Goal: Task Accomplishment & Management: Manage account settings

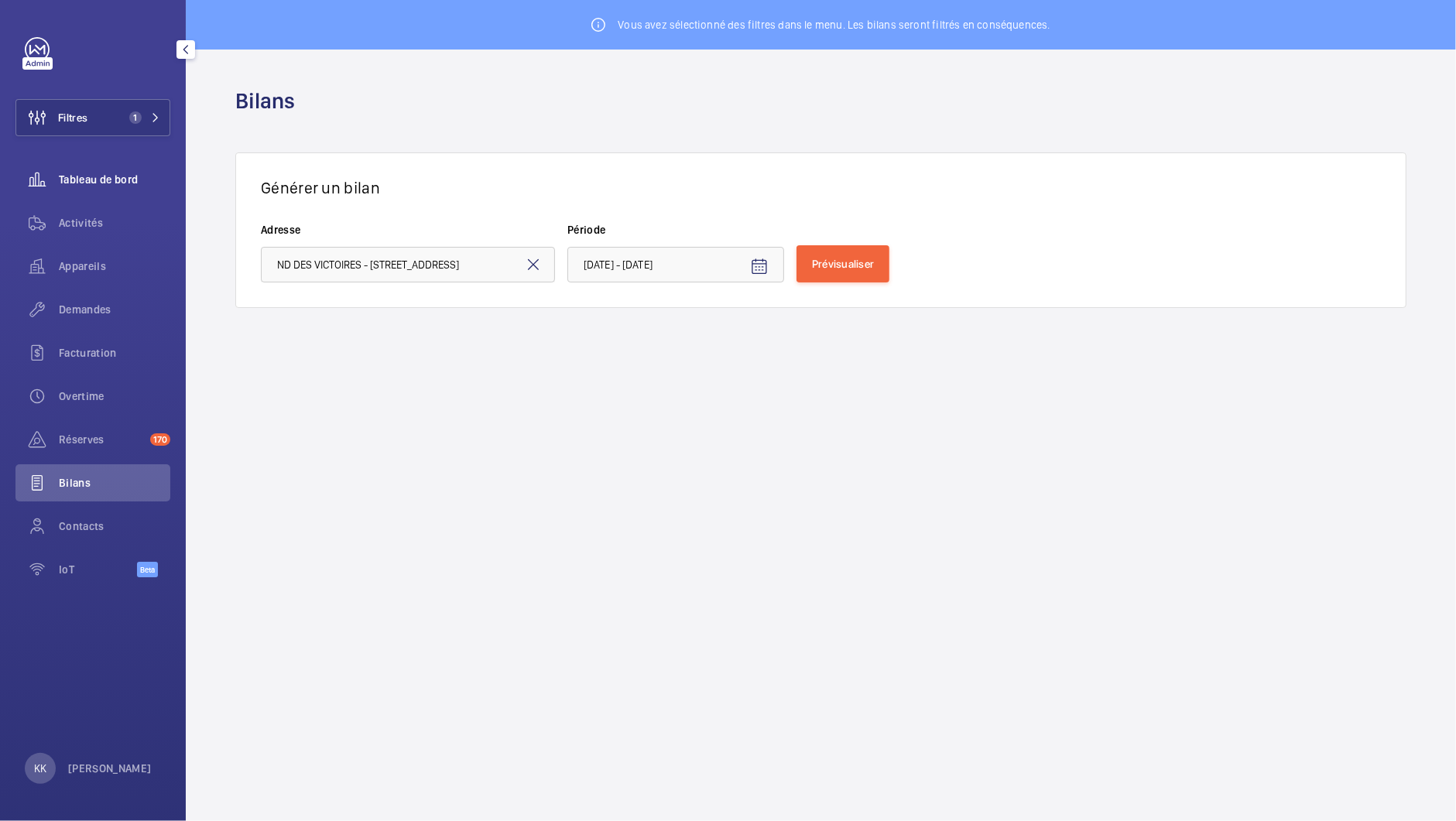
click at [81, 190] on div "Tableau de bord" at bounding box center [92, 179] width 155 height 37
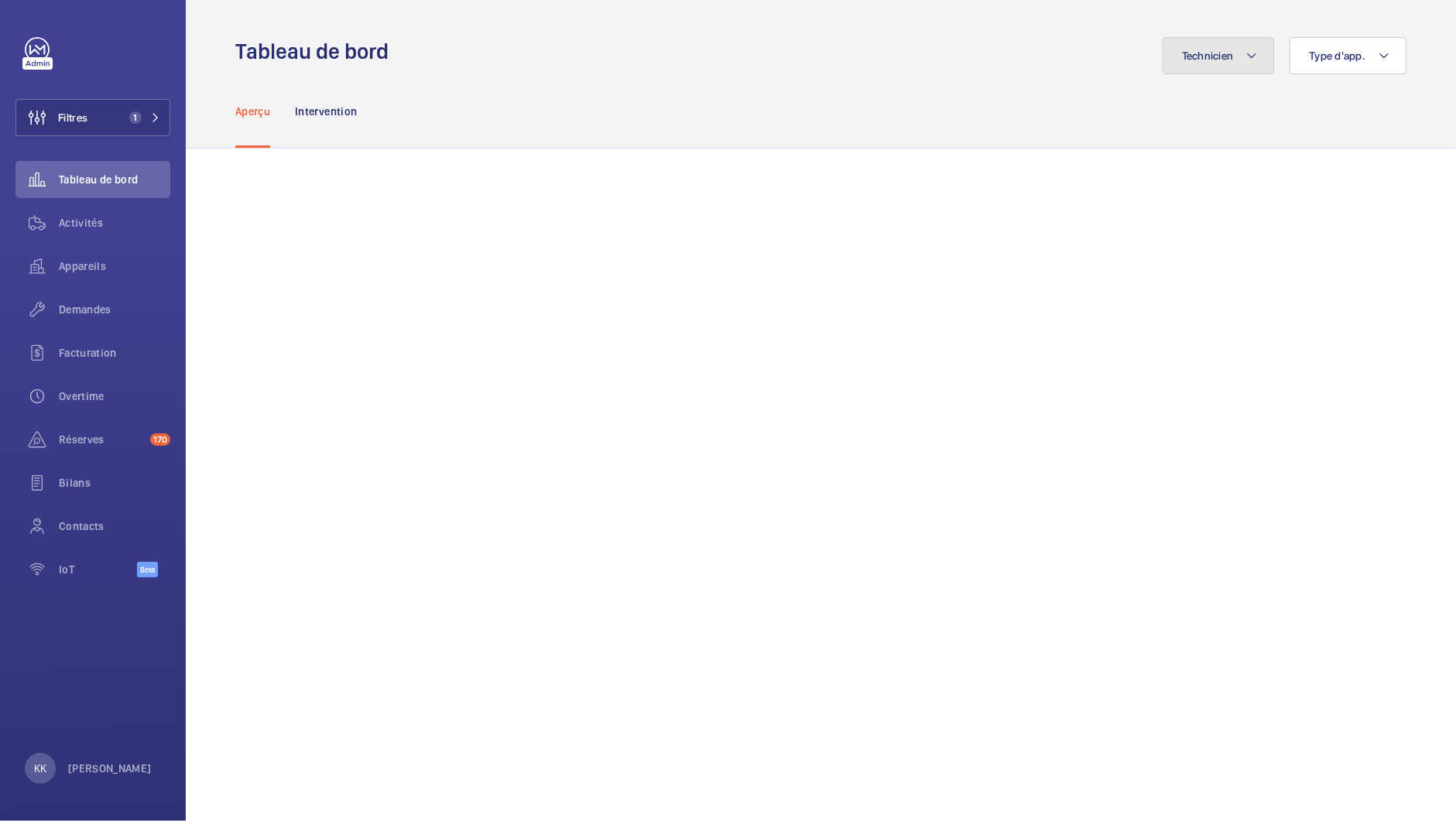
click at [1202, 64] on button "Technicien" at bounding box center [1218, 56] width 113 height 37
click at [1185, 112] on input "text" at bounding box center [1127, 113] width 269 height 33
type input "sebast"
click at [1168, 170] on label "Sébastien Frileux" at bounding box center [1116, 161] width 269 height 37
click at [1018, 170] on input "Sébastien Frileux" at bounding box center [1003, 161] width 31 height 31
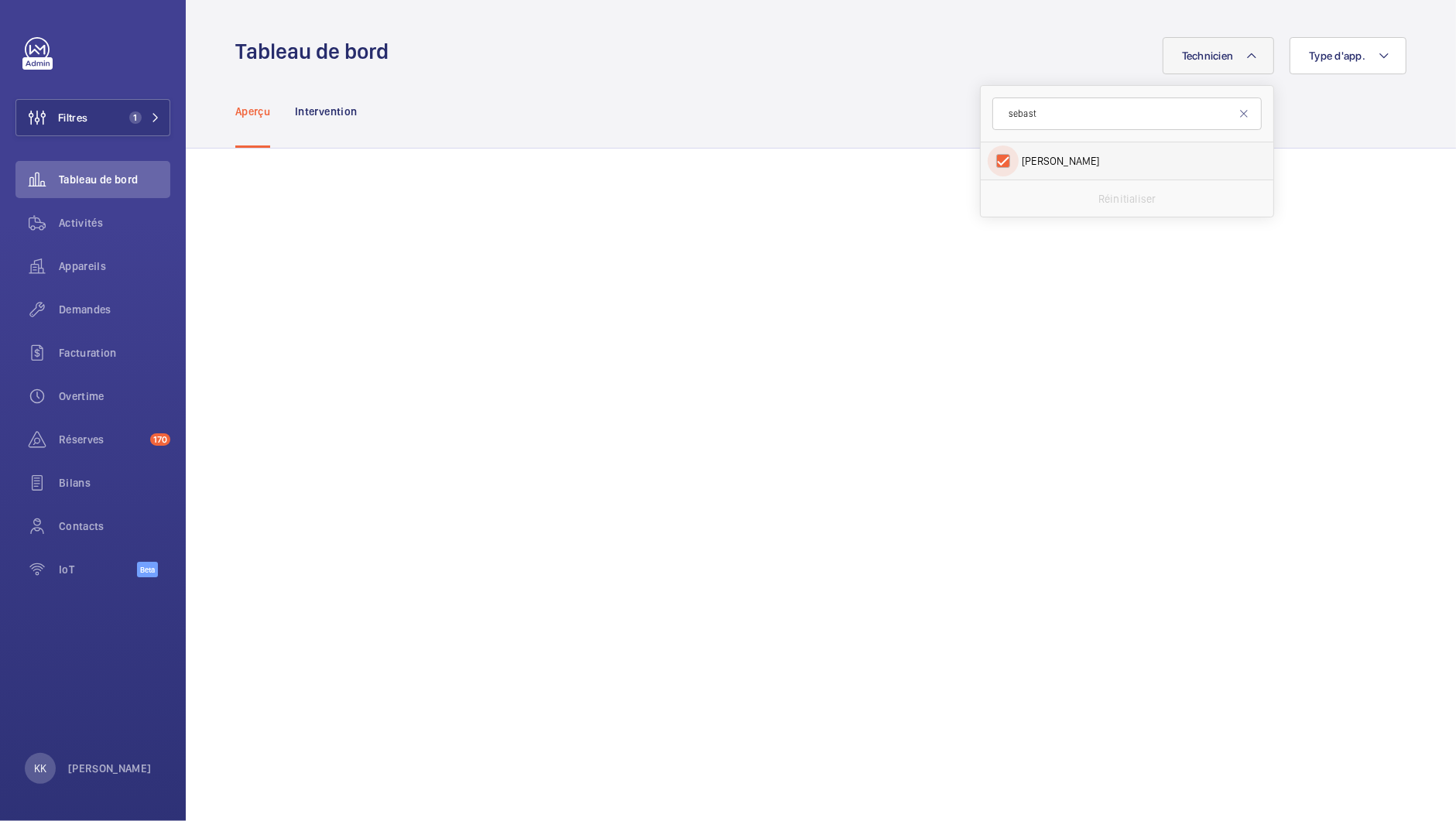
checkbox input "true"
click at [130, 127] on button "Filtres 1" at bounding box center [92, 117] width 155 height 37
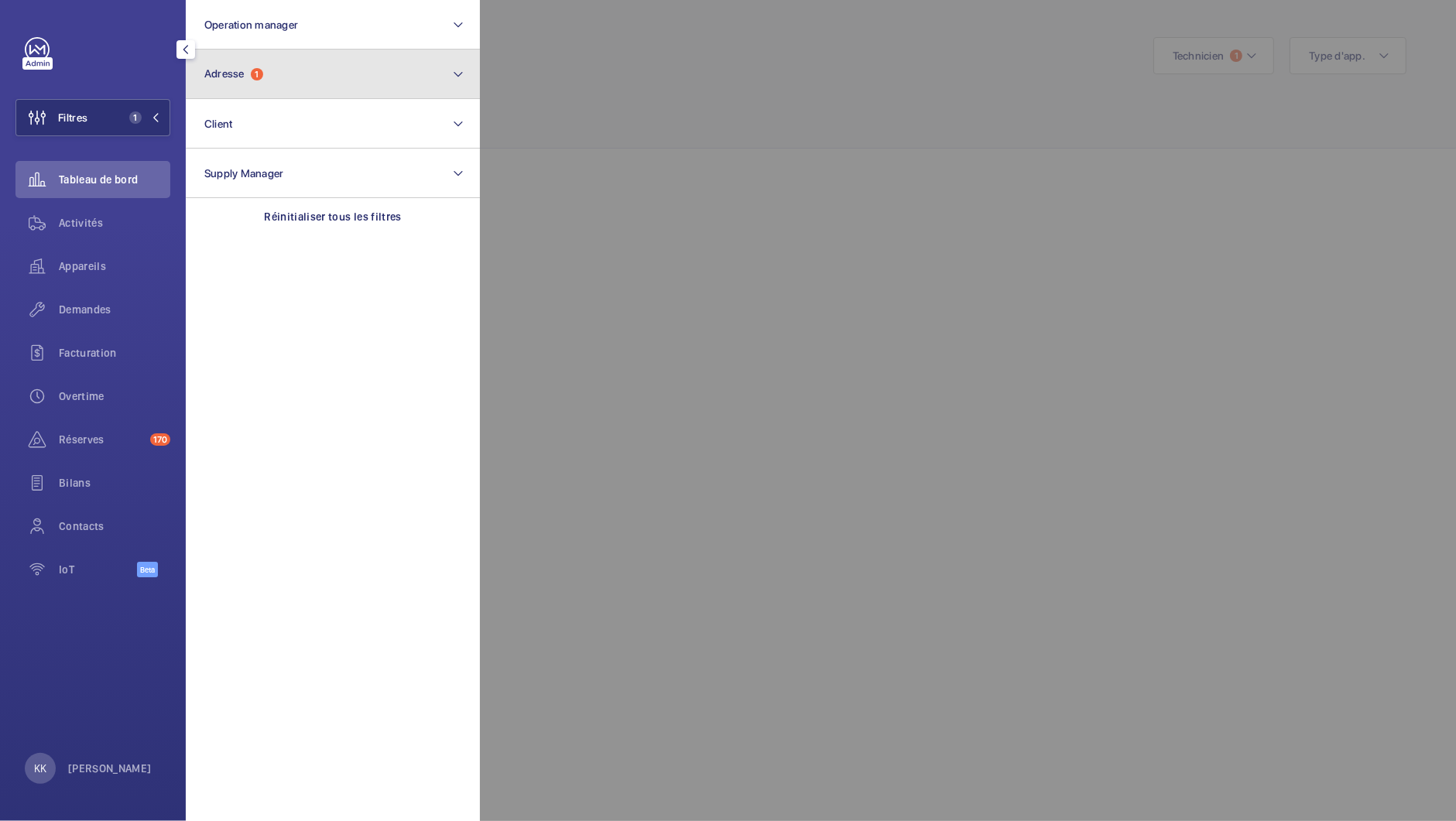
click at [213, 69] on span "Adresse" at bounding box center [225, 73] width 40 height 12
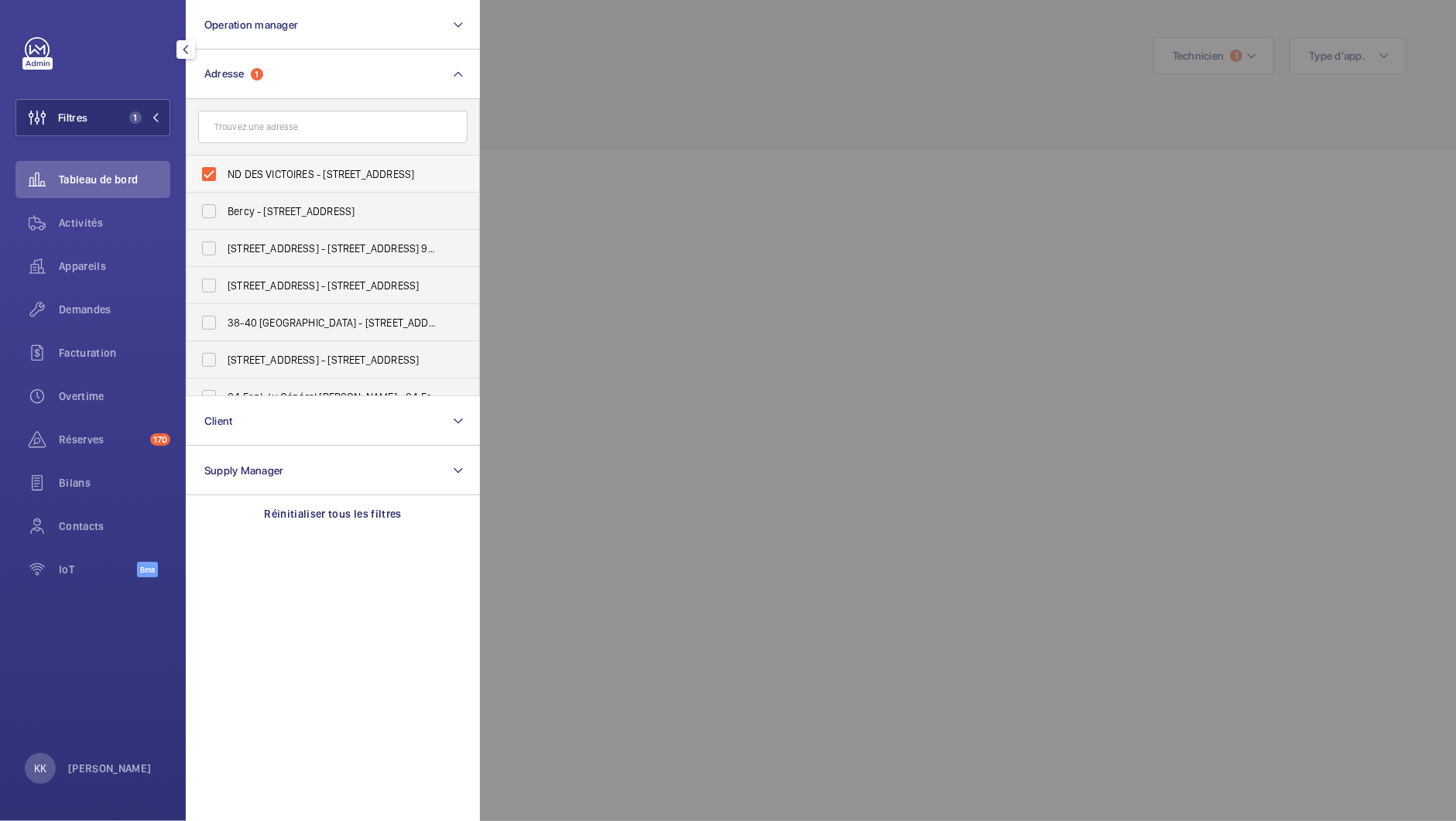
click at [251, 161] on label "ND DES VICTOIRES - 46 Rue Notre Dame des Victoires, 75002 PARIS, PARIS 75002" at bounding box center [321, 174] width 269 height 37
click at [224, 161] on input "ND DES VICTOIRES - 46 Rue Notre Dame des Victoires, 75002 PARIS, PARIS 75002" at bounding box center [209, 174] width 31 height 31
checkbox input "false"
click at [521, 164] on div at bounding box center [1208, 410] width 1456 height 821
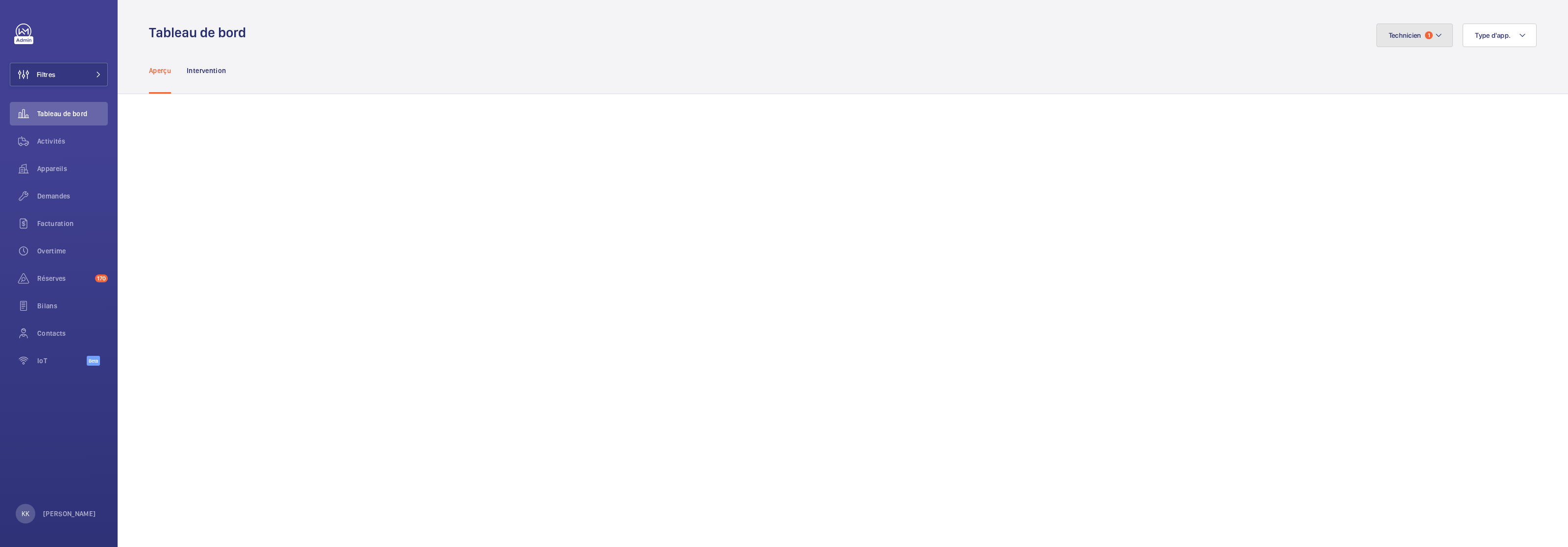
click at [921, 39] on button "Technicien 1" at bounding box center [1415, 35] width 77 height 24
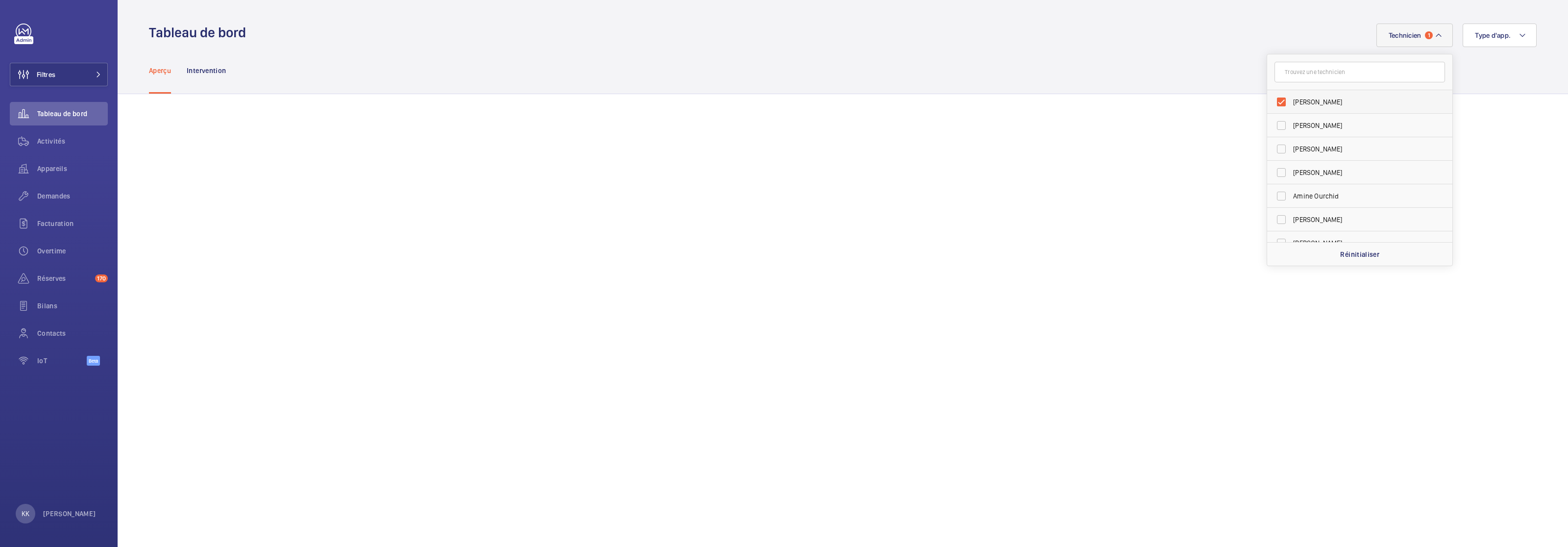
click at [921, 96] on label "Sébastien Frileux" at bounding box center [1353, 102] width 170 height 24
click at [921, 96] on input "Sébastien Frileux" at bounding box center [1281, 102] width 19 height 19
checkbox input "false"
click at [921, 72] on input "text" at bounding box center [1360, 72] width 170 height 21
type input "will"
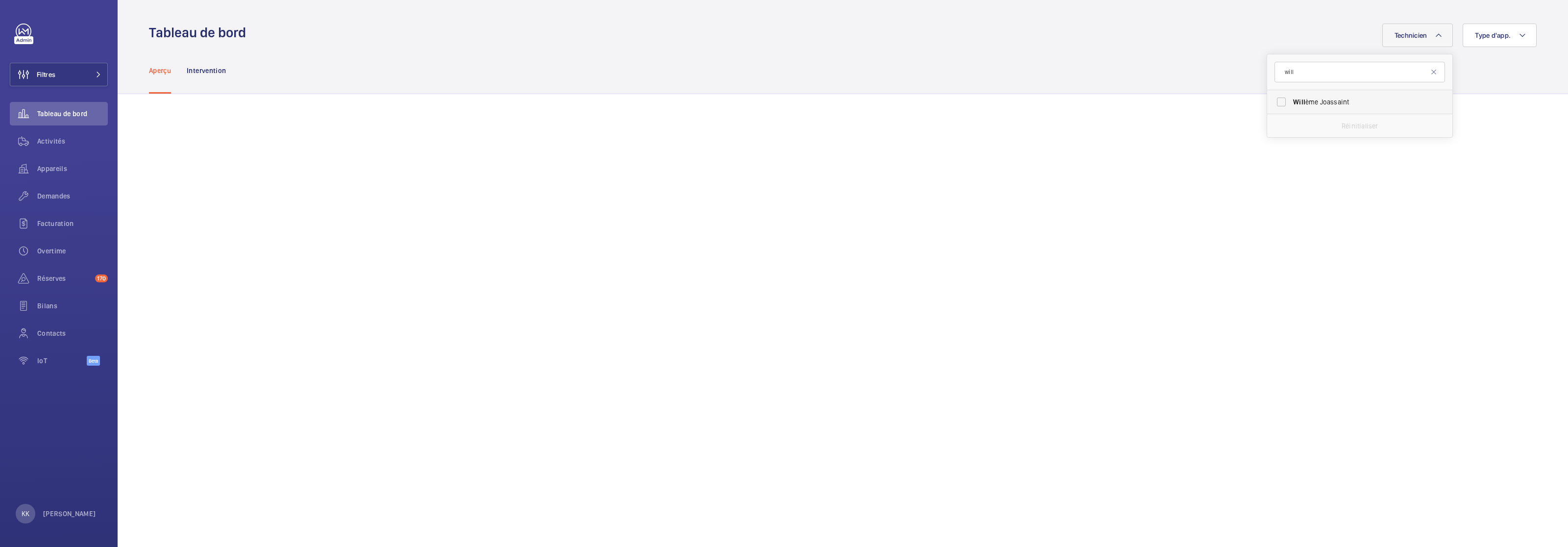
click at [921, 96] on label "Will ème Joassaint" at bounding box center [1353, 102] width 170 height 24
click at [921, 96] on input "Will ème Joassaint" at bounding box center [1281, 102] width 19 height 19
checkbox input "true"
click at [921, 59] on div "Aperçu Intervention" at bounding box center [843, 70] width 1388 height 46
click at [921, 37] on span "Technicien" at bounding box center [1405, 35] width 33 height 8
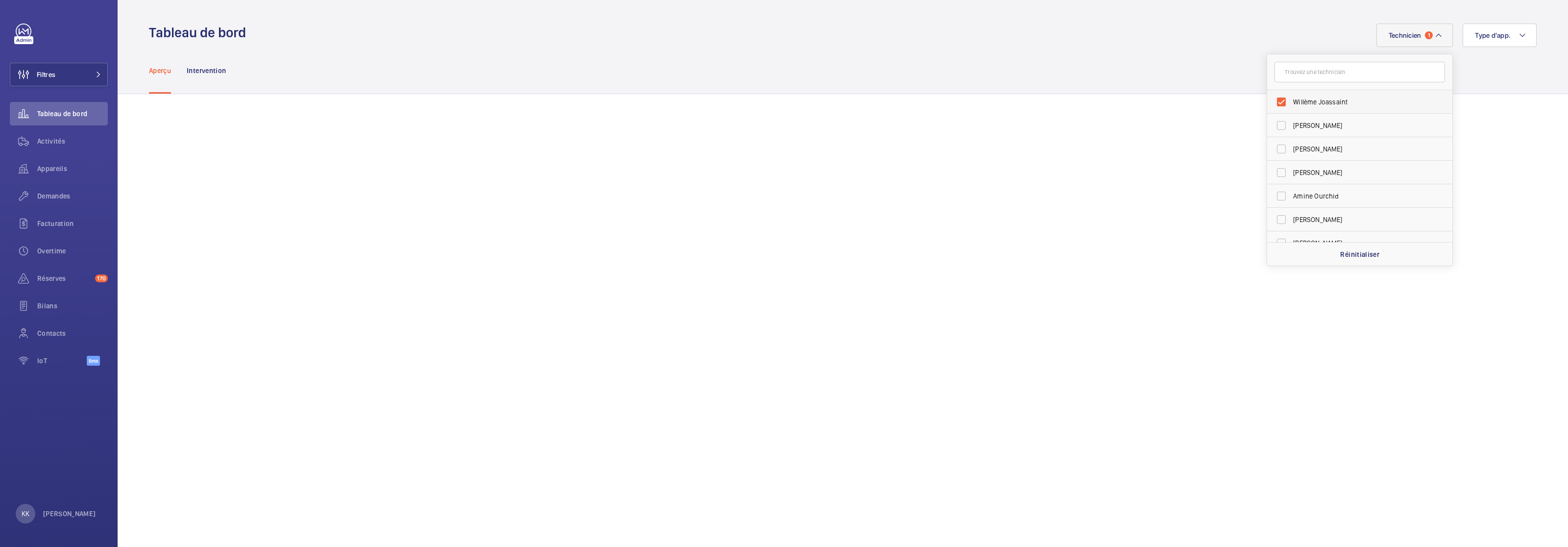
click at [921, 108] on label "Willème Joassaint" at bounding box center [1353, 102] width 170 height 24
click at [921, 108] on input "Willème Joassaint" at bounding box center [1281, 102] width 19 height 19
checkbox input "false"
click at [921, 76] on input "text" at bounding box center [1360, 72] width 170 height 21
type input "jamal"
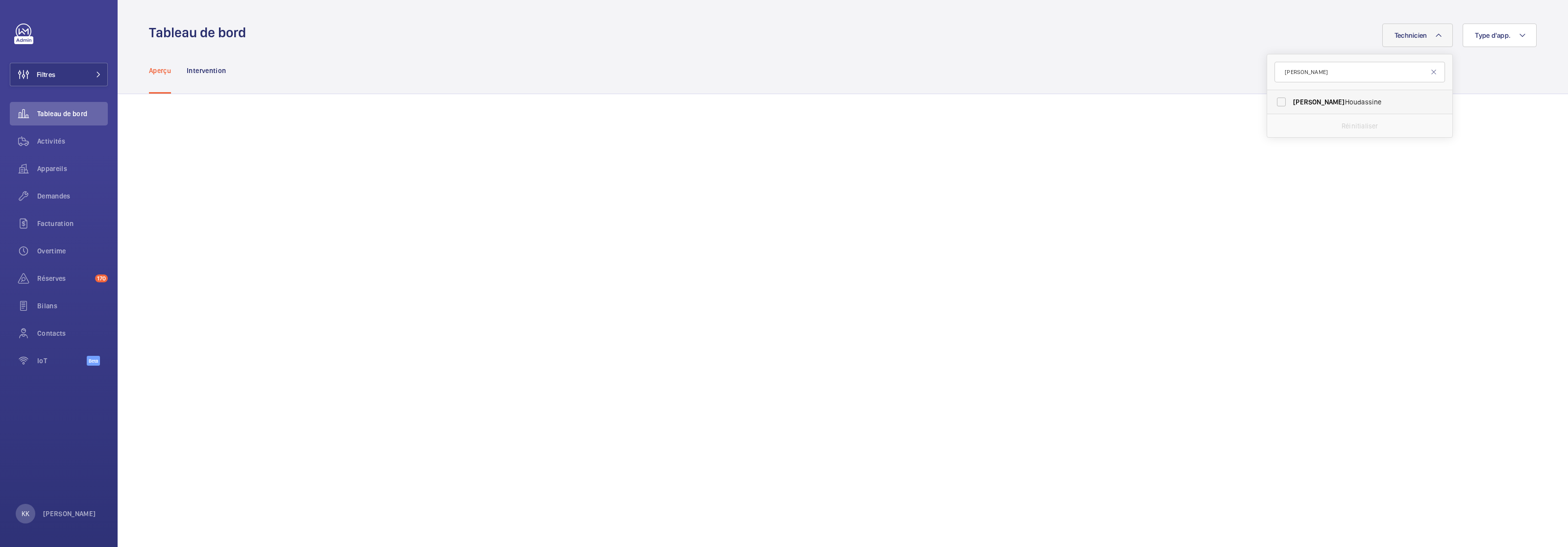
click at [921, 94] on label "Jamal Houdassine" at bounding box center [1353, 102] width 170 height 24
click at [921, 94] on input "Jamal Houdassine" at bounding box center [1281, 102] width 19 height 19
checkbox input "true"
drag, startPoint x: 1318, startPoint y: 69, endPoint x: 1152, endPoint y: 64, distance: 166.1
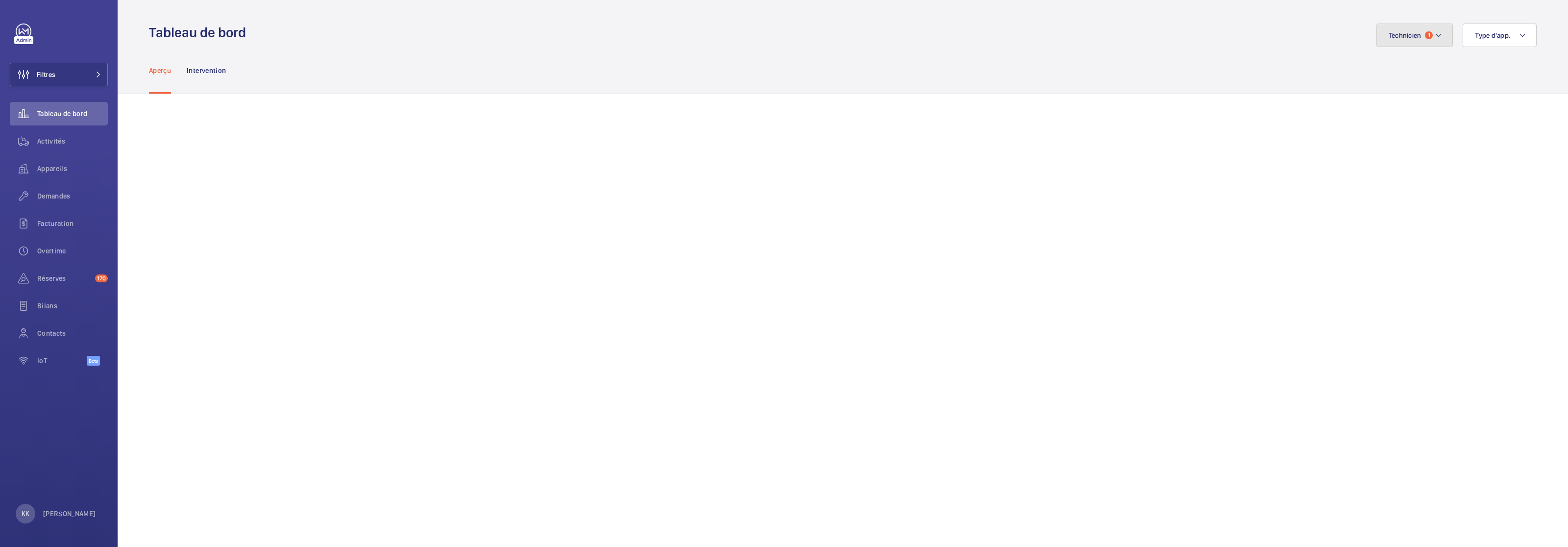
click at [921, 46] on button "Technicien 1" at bounding box center [1415, 35] width 77 height 24
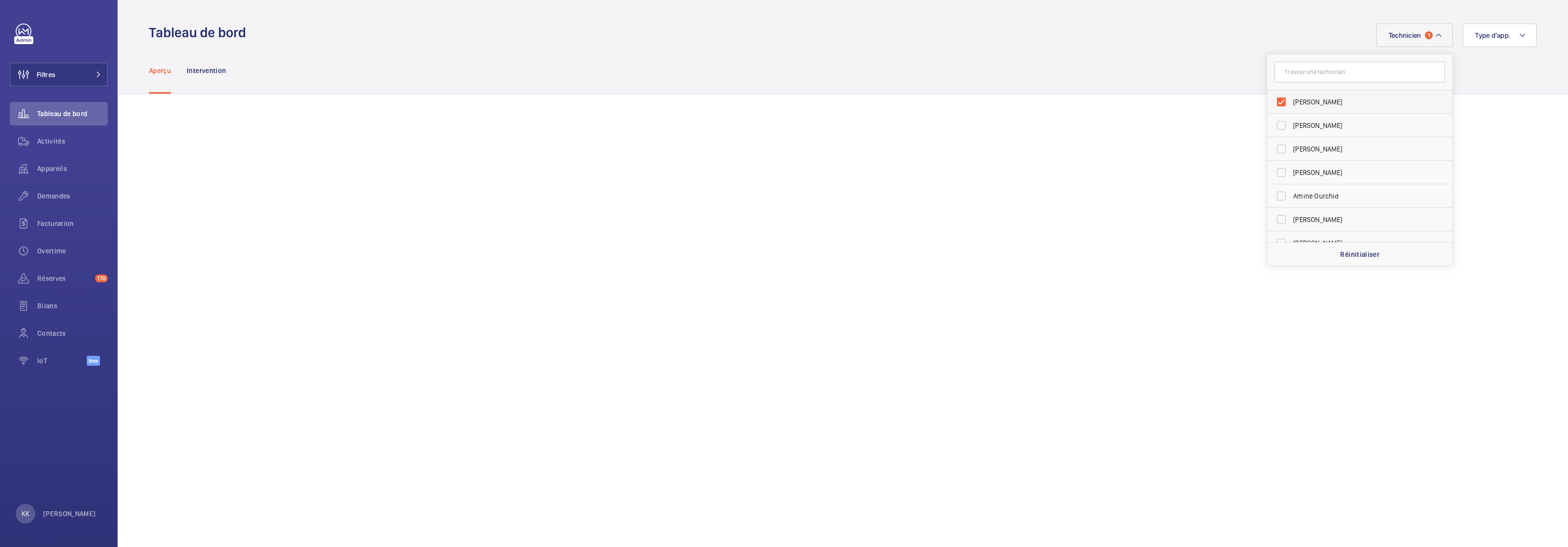
click at [921, 99] on span "Jamal Houdassine" at bounding box center [1360, 102] width 135 height 10
click at [921, 99] on input "Jamal Houdassine" at bounding box center [1281, 102] width 19 height 19
checkbox input "false"
click at [921, 76] on input "text" at bounding box center [1360, 72] width 170 height 21
type input "wil"
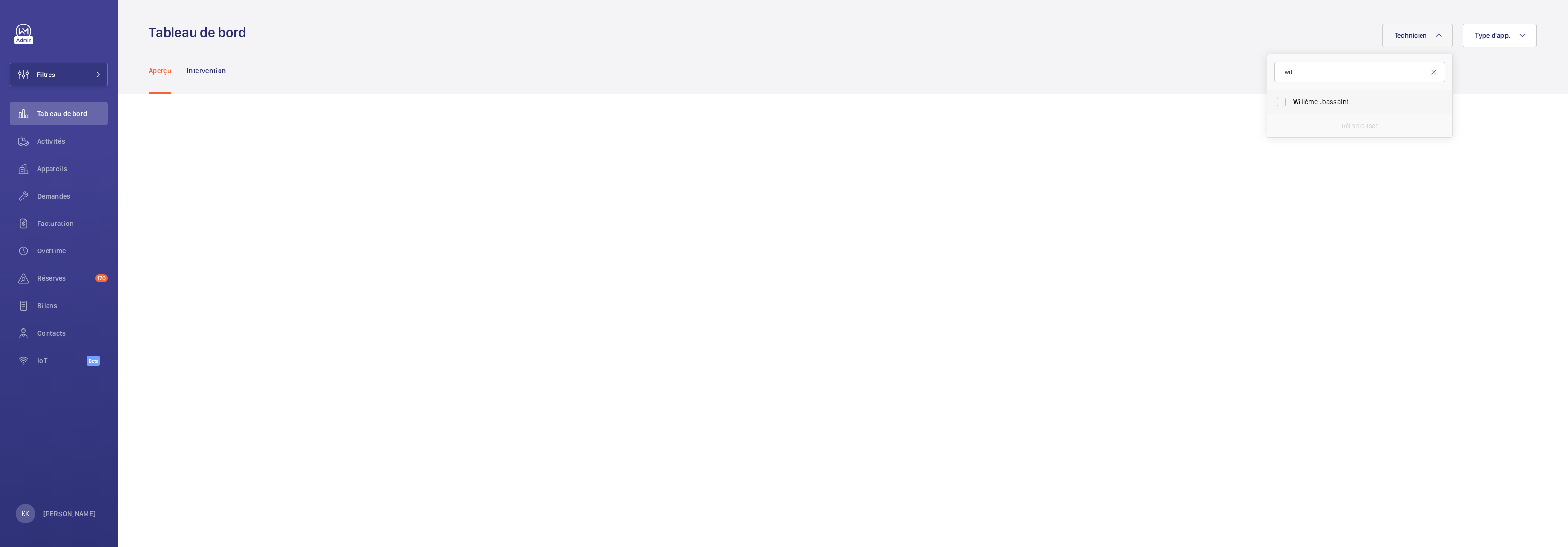
click at [921, 106] on span "Wil lème Joassaint" at bounding box center [1360, 102] width 135 height 10
click at [921, 106] on input "Wil lème Joassaint" at bounding box center [1281, 102] width 19 height 19
checkbox input "true"
drag, startPoint x: 1298, startPoint y: 76, endPoint x: 1217, endPoint y: 66, distance: 81.6
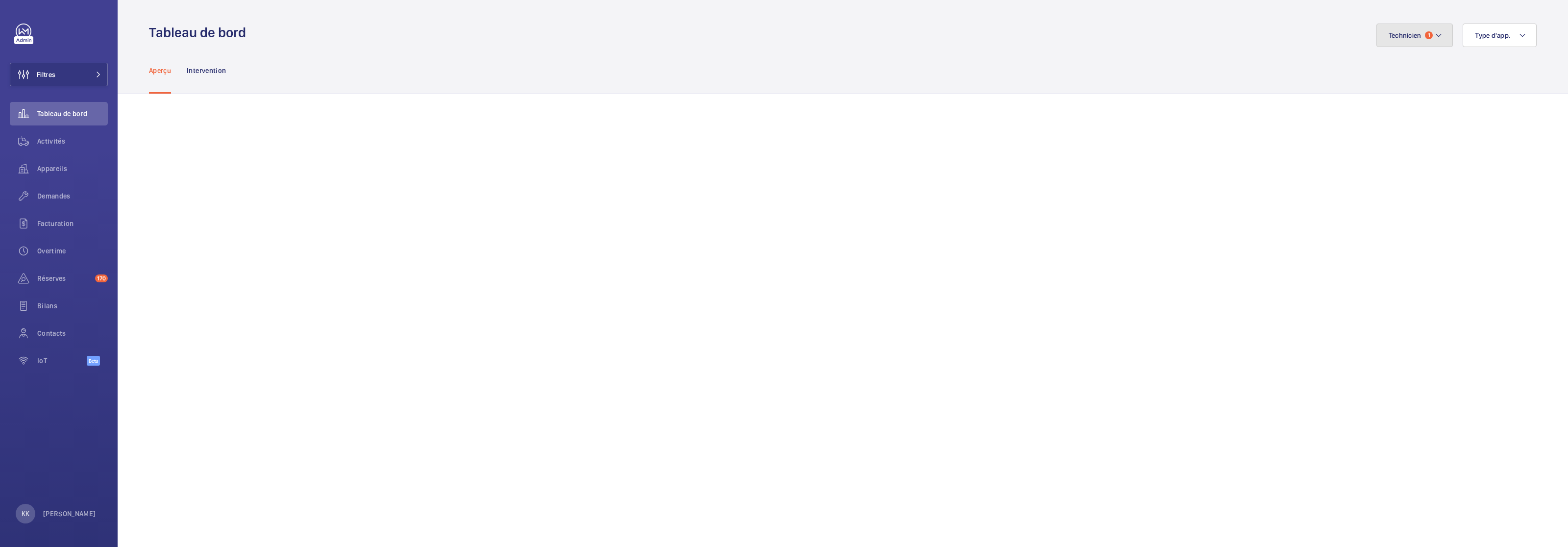
click at [921, 34] on span "Technicien" at bounding box center [1405, 35] width 33 height 8
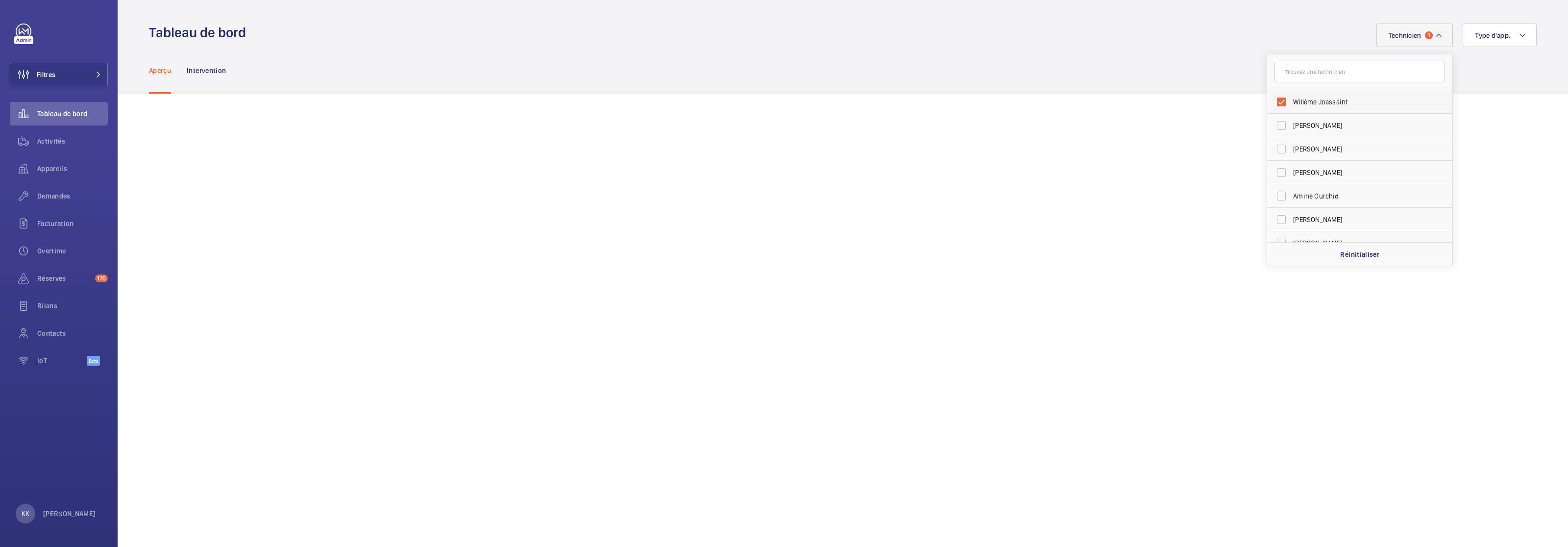
click at [921, 104] on span "Willème Joassaint" at bounding box center [1360, 102] width 135 height 10
click at [921, 104] on input "Willème Joassaint" at bounding box center [1281, 102] width 19 height 19
checkbox input "false"
click at [921, 77] on input "text" at bounding box center [1360, 72] width 170 height 21
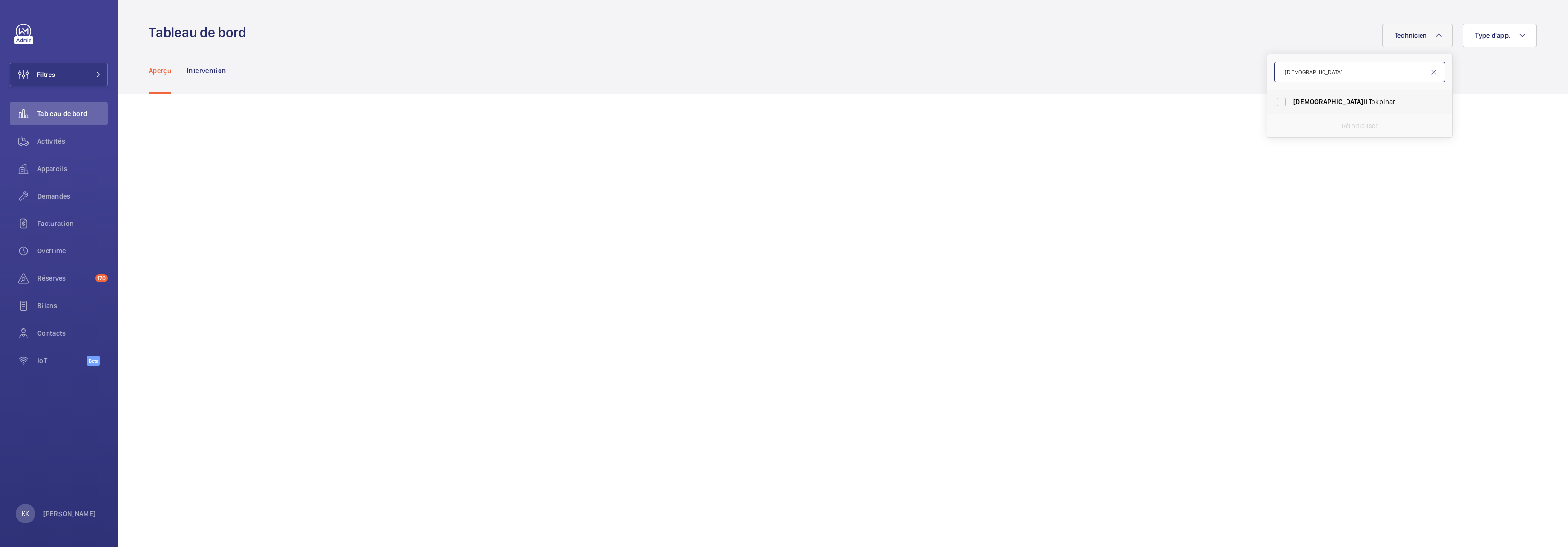
type input "isma"
click at [921, 104] on span "Isma" at bounding box center [1328, 102] width 70 height 8
click at [921, 104] on input "Isma il Tokpinar" at bounding box center [1281, 102] width 19 height 19
checkbox input "true"
drag, startPoint x: 1273, startPoint y: 76, endPoint x: 1252, endPoint y: 72, distance: 21.4
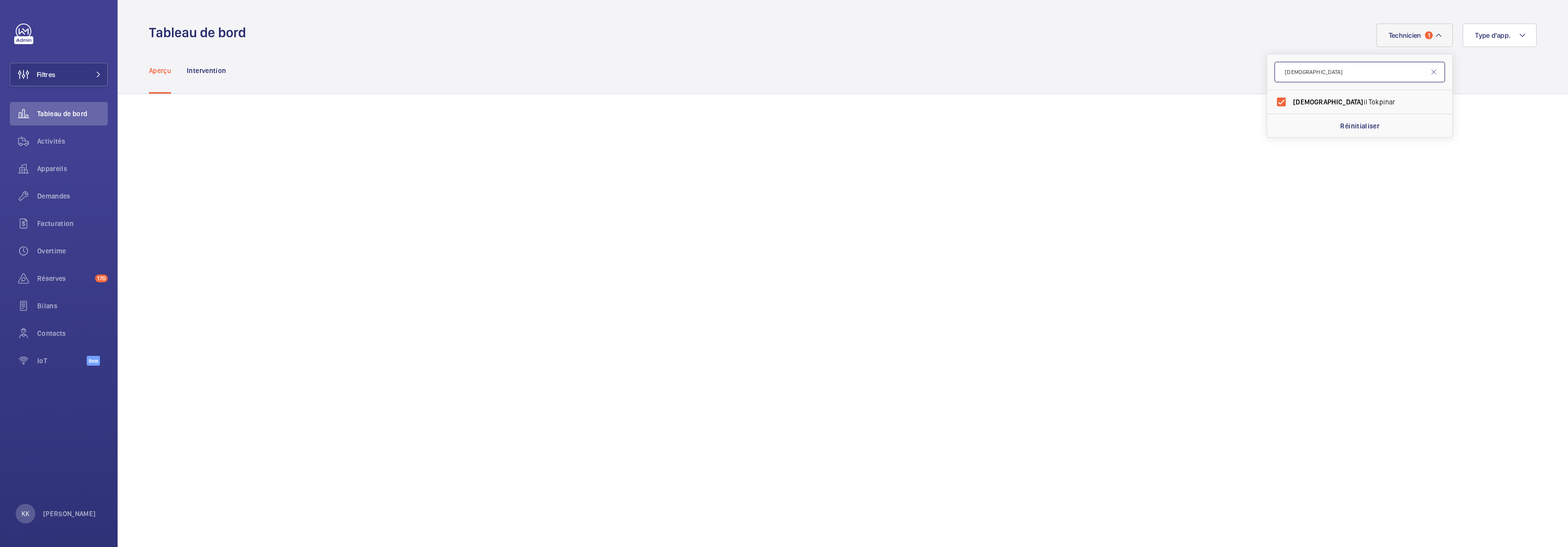
click at [921, 41] on button "Technicien 1" at bounding box center [1415, 35] width 77 height 24
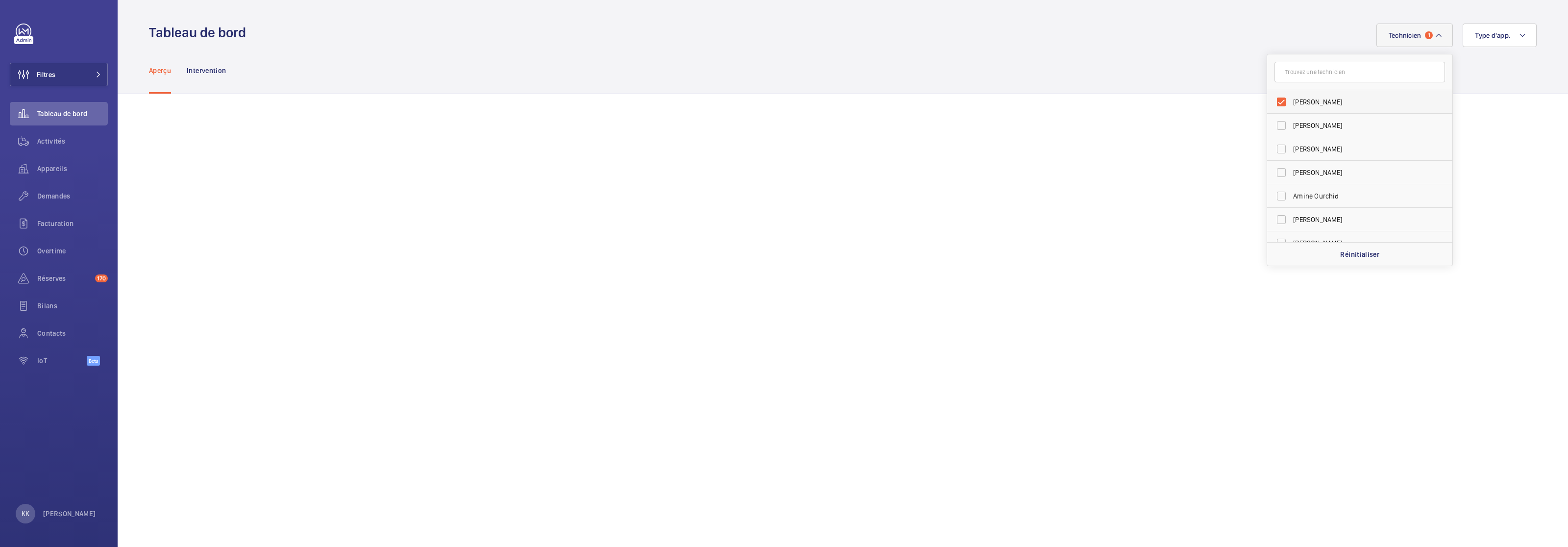
click at [921, 99] on label "[PERSON_NAME]" at bounding box center [1353, 102] width 170 height 24
click at [921, 99] on input "[PERSON_NAME]" at bounding box center [1281, 102] width 19 height 19
checkbox input "false"
click at [921, 79] on input "text" at bounding box center [1360, 72] width 170 height 21
type input "seb"
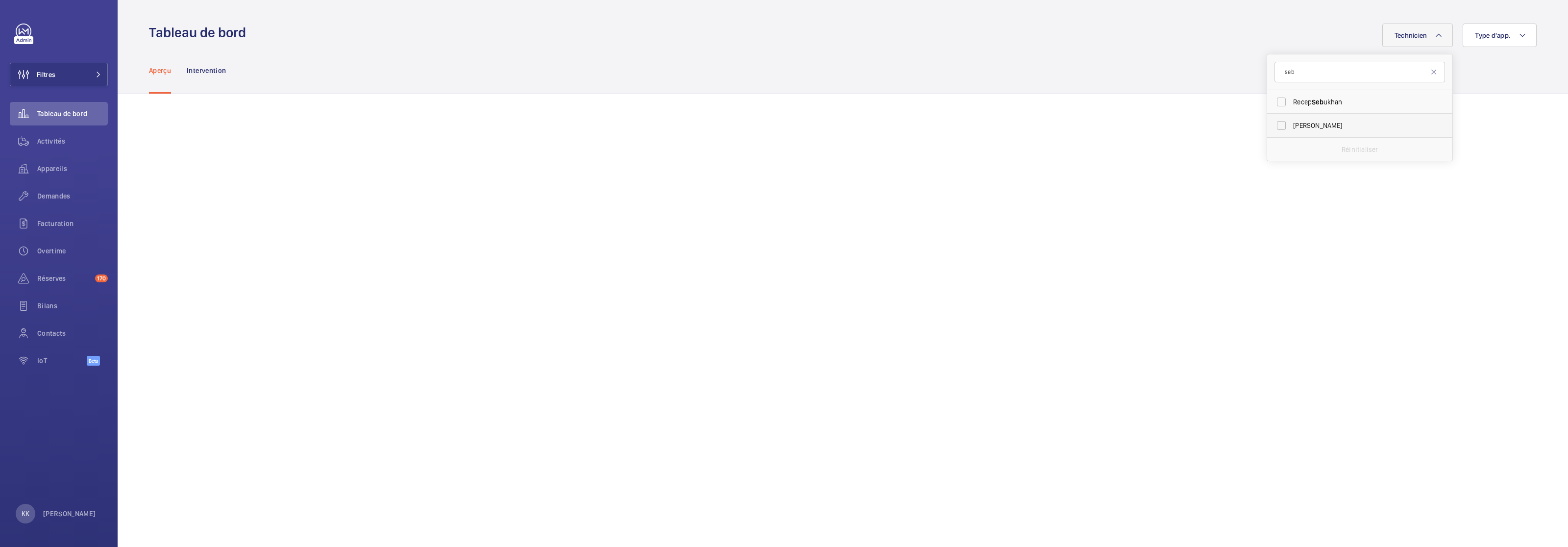
click at [921, 131] on label "Sébastien Frileux" at bounding box center [1353, 125] width 170 height 24
click at [921, 131] on input "Sébastien Frileux" at bounding box center [1281, 125] width 19 height 19
checkbox input "true"
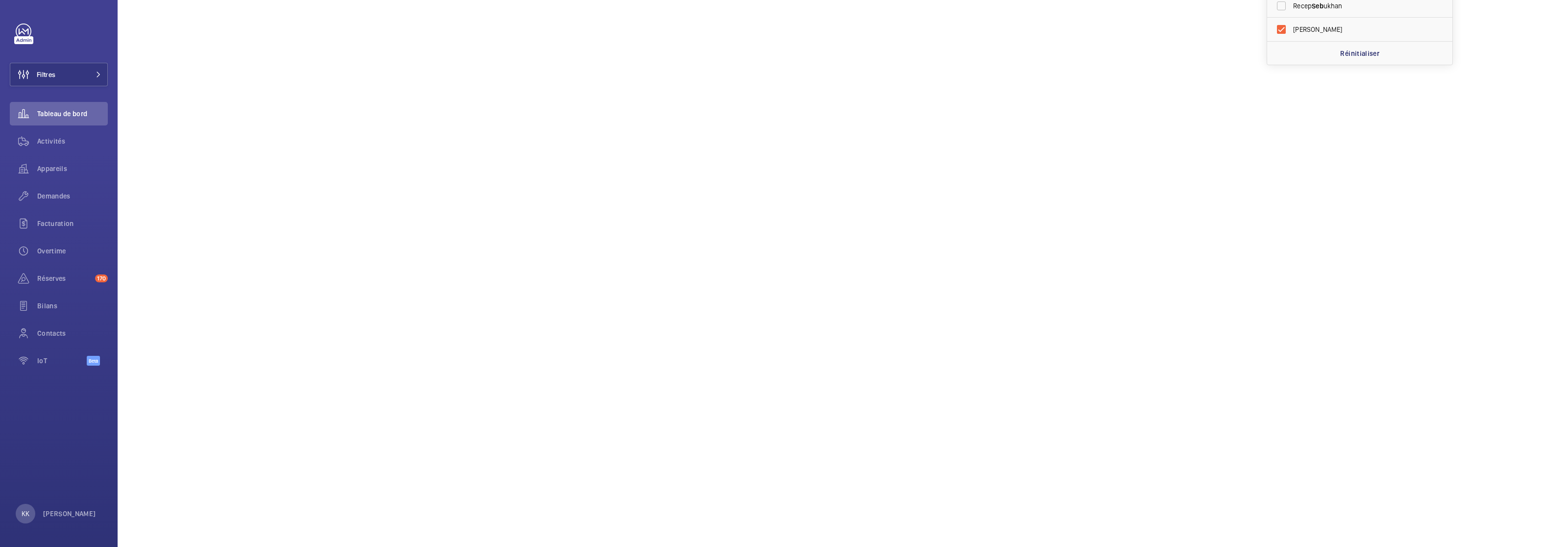
scroll to position [101, 0]
click at [102, 81] on button "Filtres" at bounding box center [58, 74] width 98 height 24
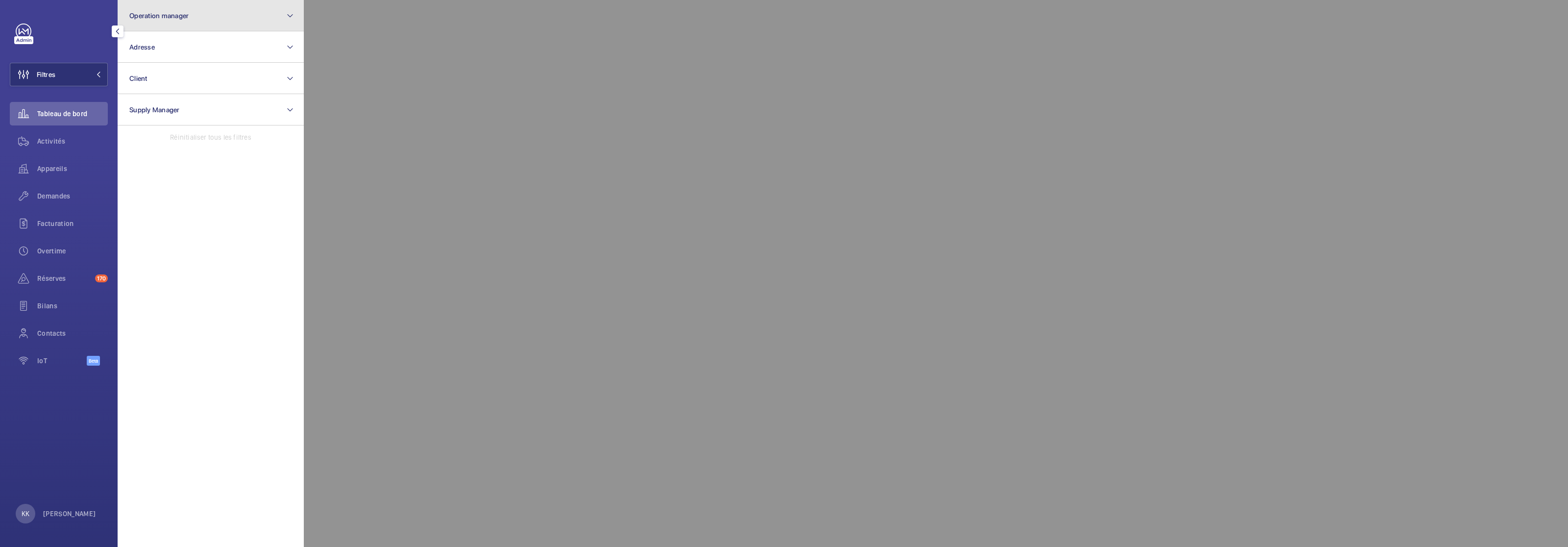
click at [169, 24] on button "Operation manager" at bounding box center [211, 16] width 186 height 32
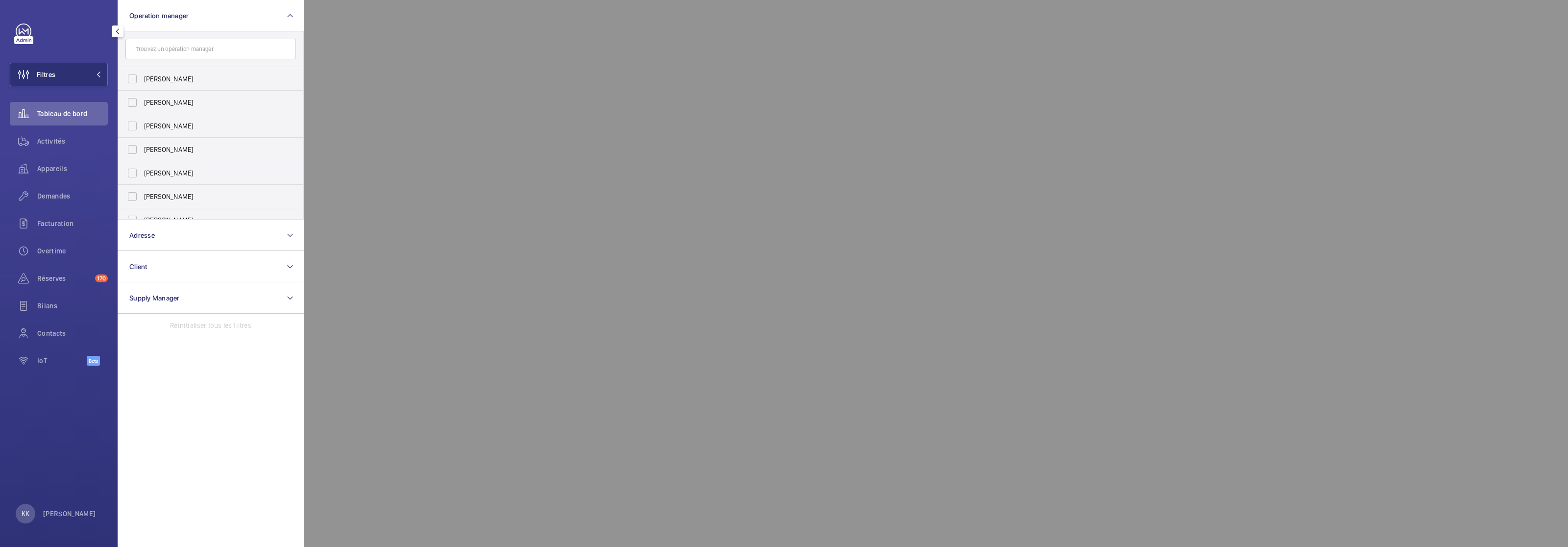
click at [155, 49] on input "text" at bounding box center [211, 49] width 170 height 21
click at [144, 148] on span "[PERSON_NAME]" at bounding box center [211, 149] width 135 height 10
click at [142, 148] on input "[PERSON_NAME]" at bounding box center [132, 149] width 19 height 19
checkbox input "true"
click at [491, 46] on div at bounding box center [1088, 274] width 1568 height 547
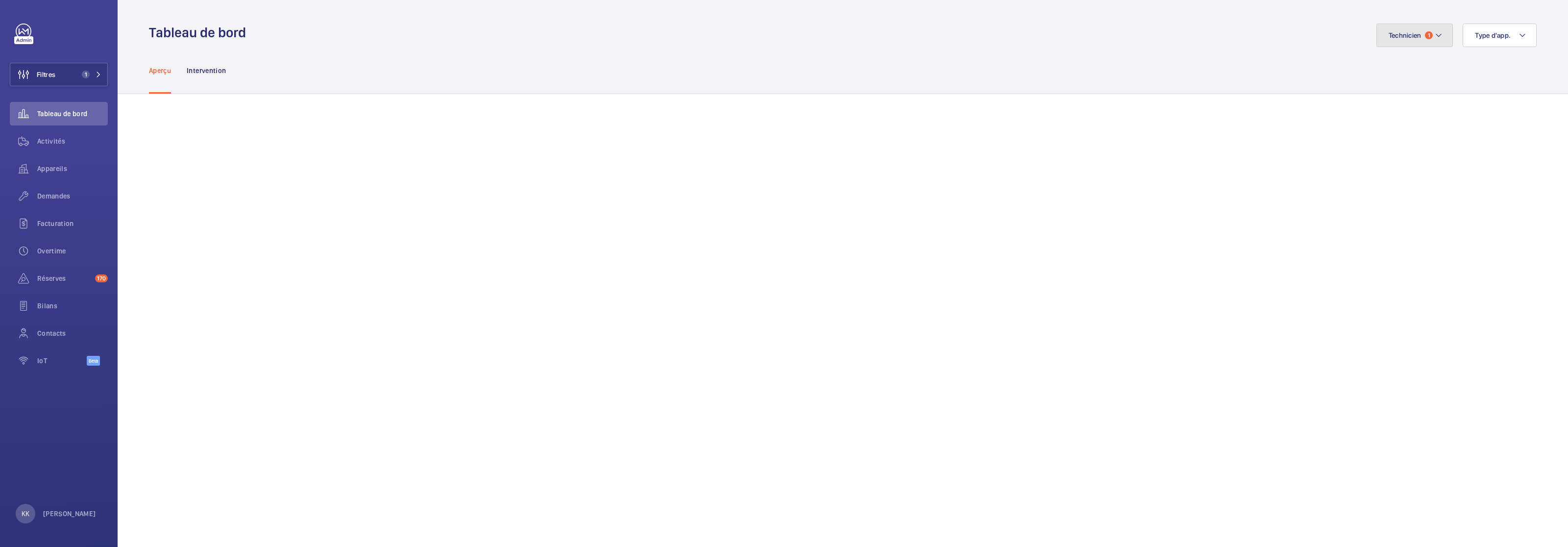
click at [921, 35] on span "Technicien" at bounding box center [1405, 35] width 33 height 8
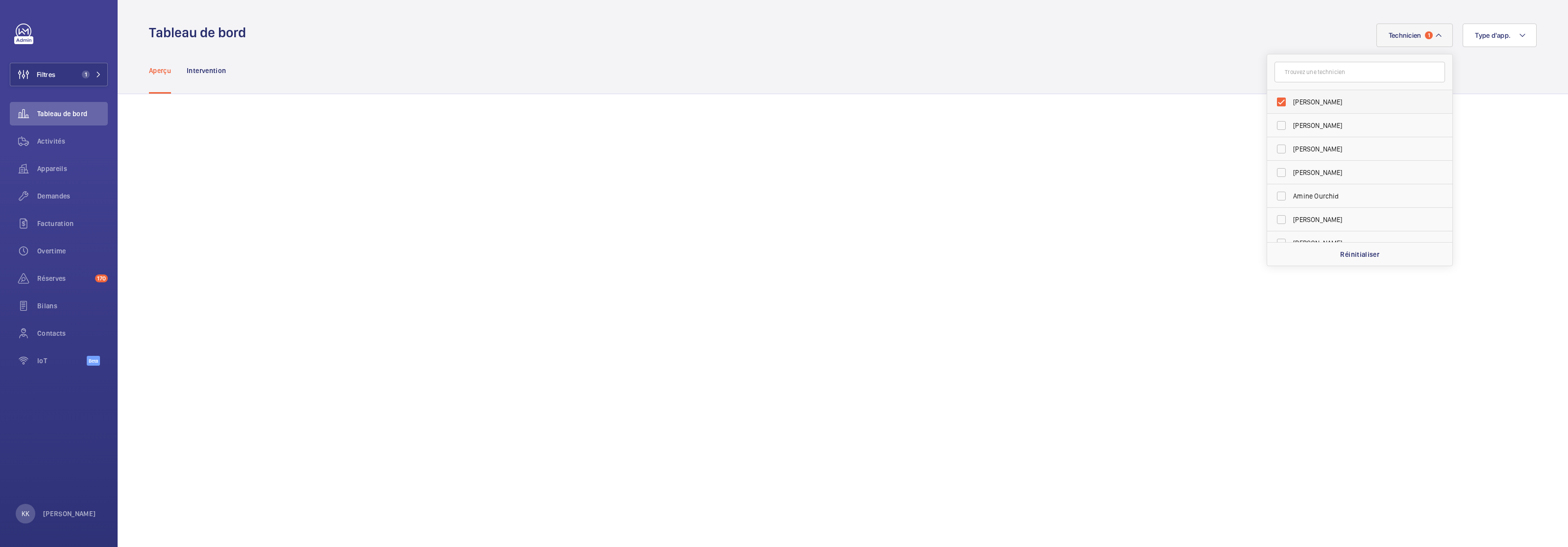
click at [921, 97] on span "Sébastien Frileux" at bounding box center [1360, 102] width 135 height 10
click at [921, 97] on input "Sébastien Frileux" at bounding box center [1281, 102] width 19 height 19
checkbox input "false"
click at [921, 48] on div "Aperçu Intervention" at bounding box center [843, 70] width 1388 height 46
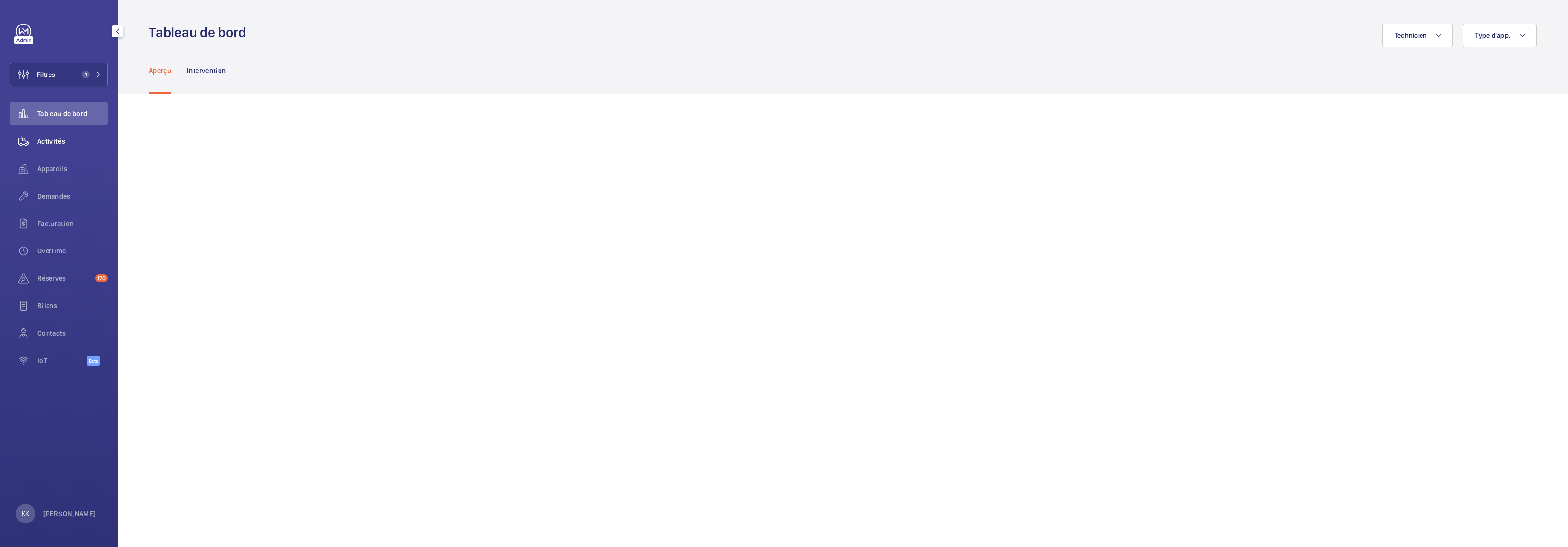
click at [61, 147] on div "Activités" at bounding box center [58, 141] width 98 height 24
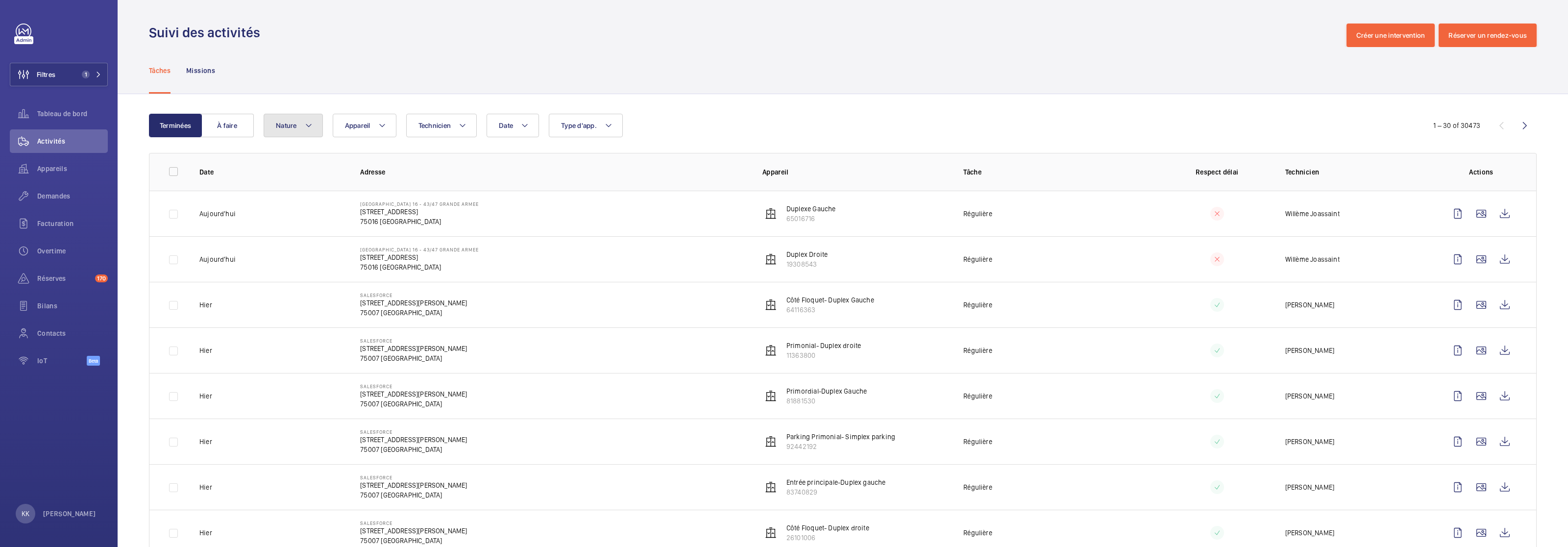
click at [287, 127] on span "Nature" at bounding box center [286, 125] width 21 height 8
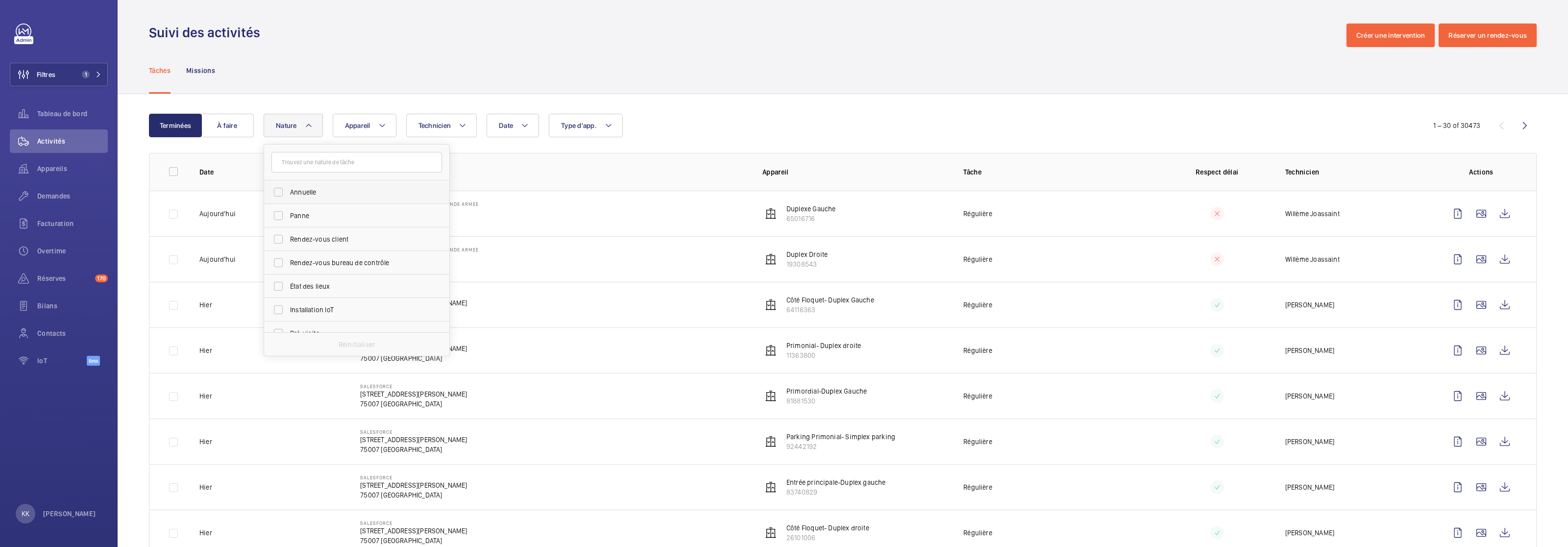
click at [329, 194] on span "Annuelle" at bounding box center [357, 192] width 135 height 10
click at [288, 194] on input "Annuelle" at bounding box center [278, 192] width 19 height 19
checkbox input "true"
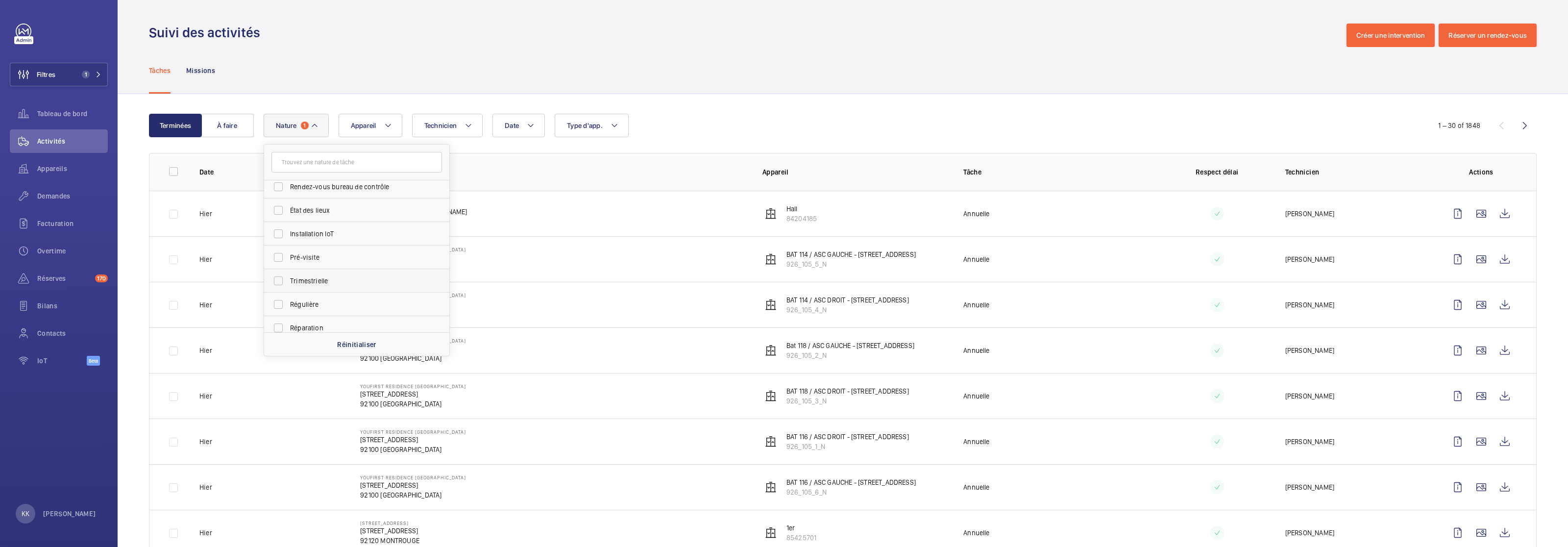
click at [351, 279] on span "Trimestrielle" at bounding box center [357, 281] width 135 height 10
click at [288, 279] on input "Trimestrielle" at bounding box center [278, 281] width 19 height 19
checkbox input "true"
click at [344, 302] on span "Semestrielle" at bounding box center [357, 298] width 135 height 10
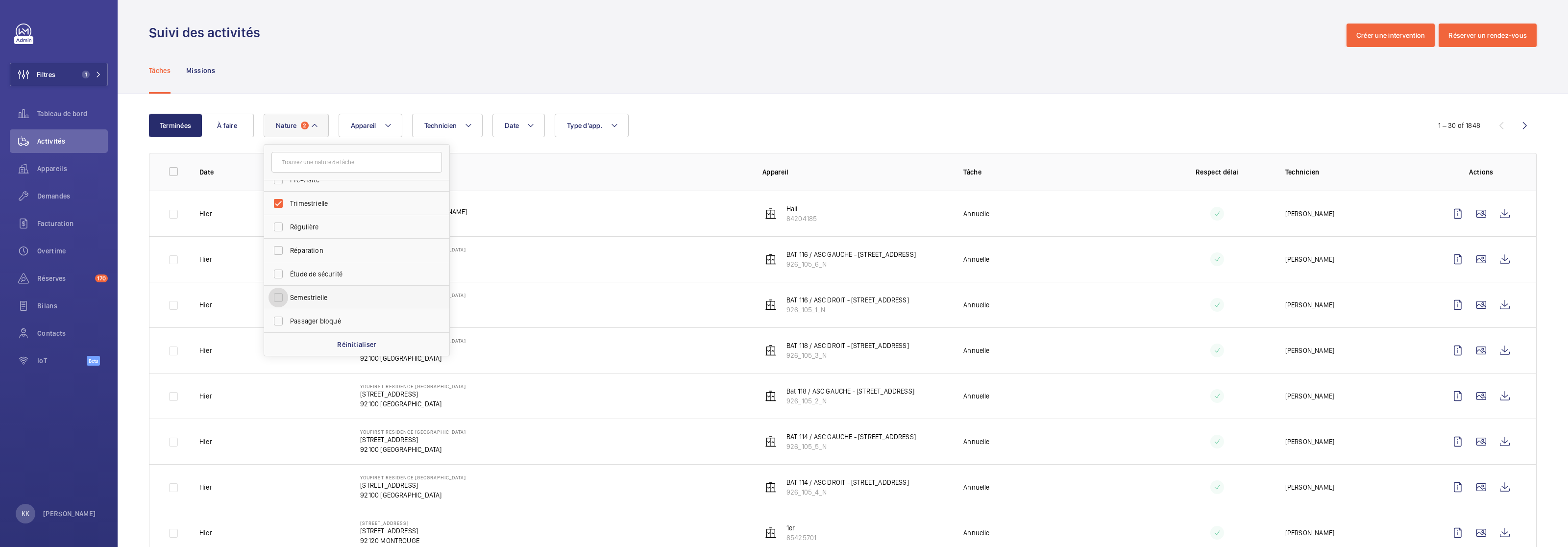
click at [288, 302] on input "Semestrielle" at bounding box center [278, 298] width 19 height 19
checkbox input "true"
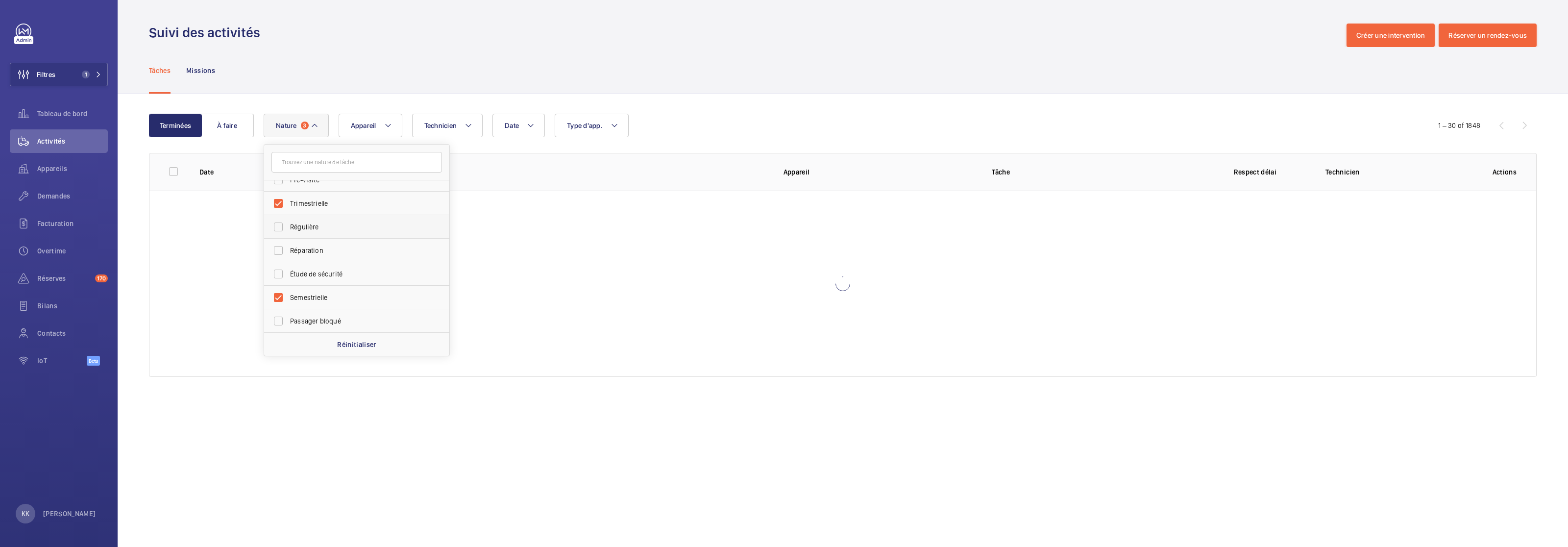
click at [306, 233] on label "Régulière" at bounding box center [349, 227] width 170 height 24
click at [288, 233] on input "Régulière" at bounding box center [278, 227] width 19 height 19
checkbox input "true"
click at [511, 69] on div "Tâches Missions" at bounding box center [843, 70] width 1388 height 46
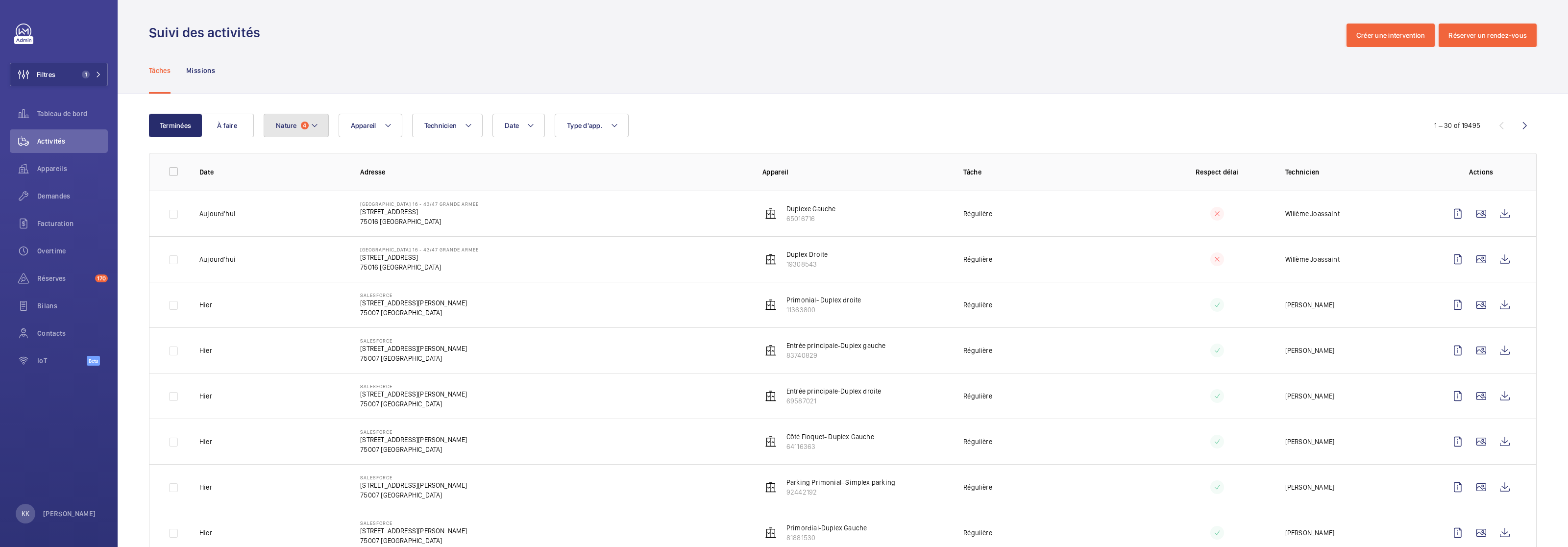
click at [290, 124] on span "Nature" at bounding box center [286, 125] width 21 height 8
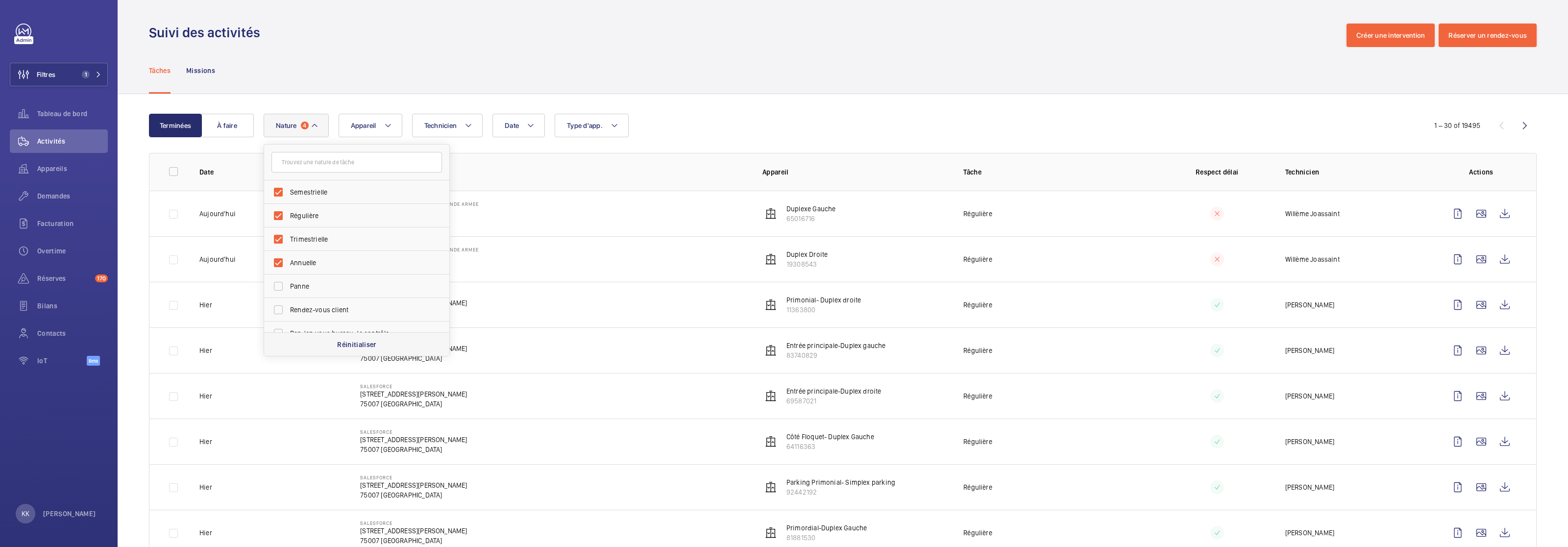
click at [330, 341] on div "Réinitialiser" at bounding box center [357, 344] width 185 height 24
checkbox input "false"
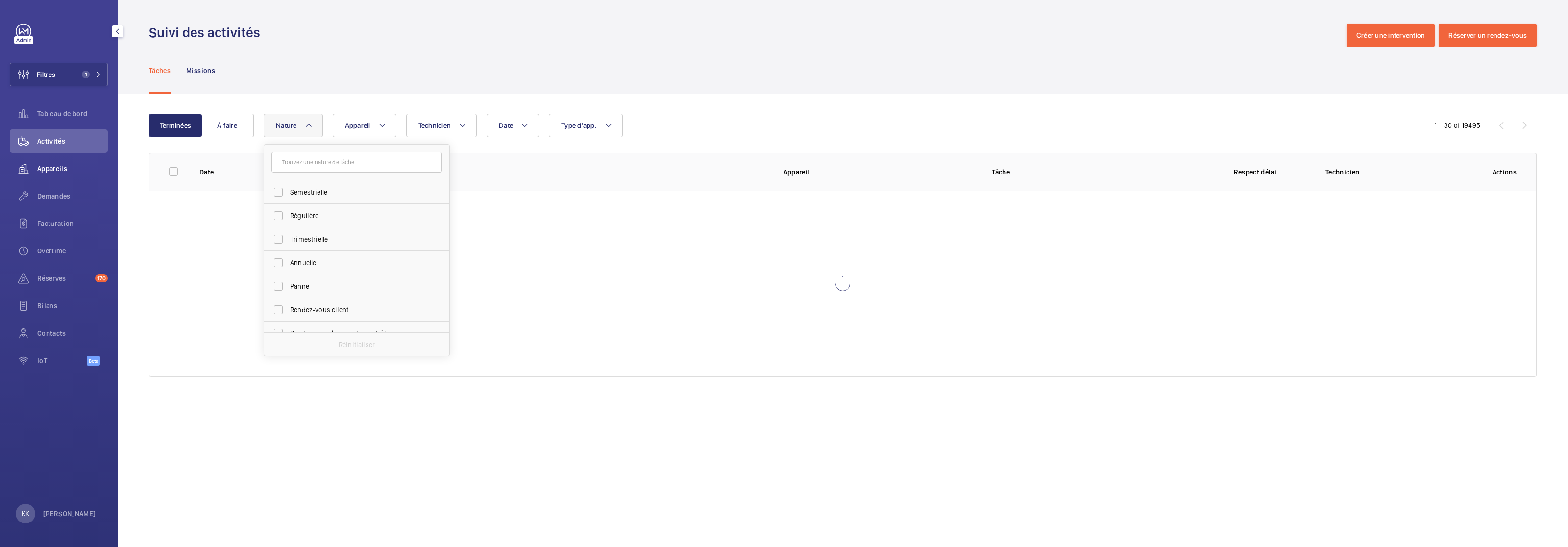
click at [92, 178] on div "Appareils" at bounding box center [58, 169] width 98 height 24
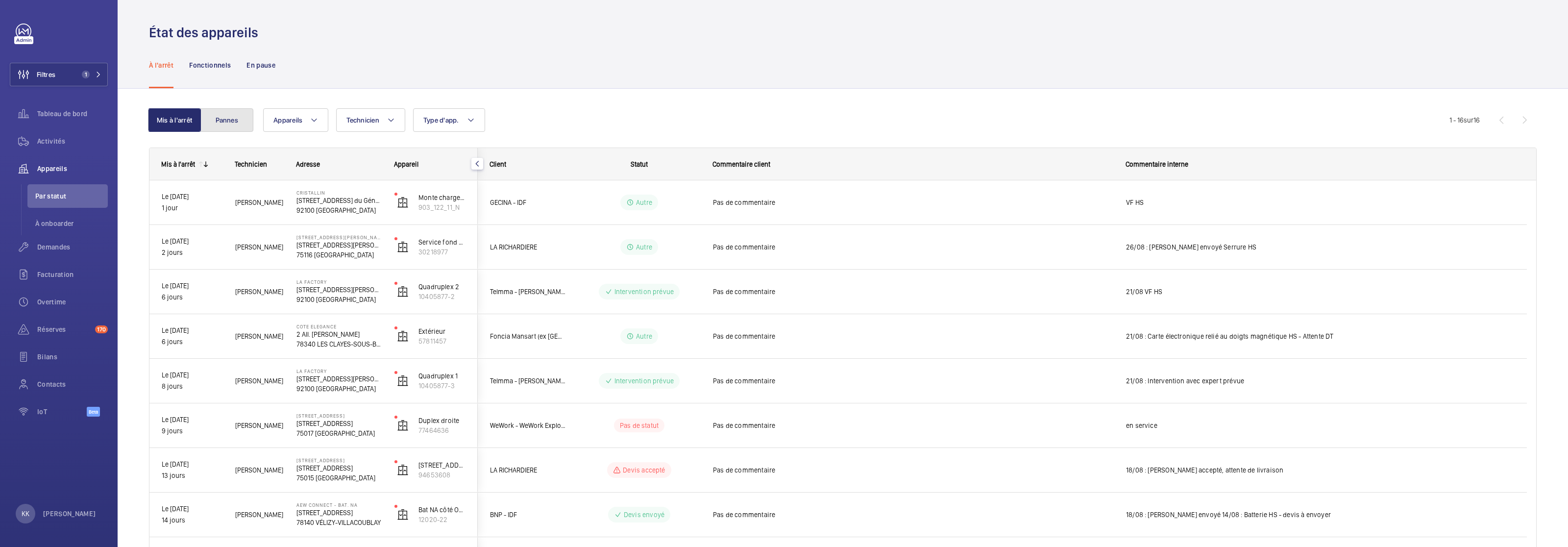
click at [224, 125] on button "Pannes" at bounding box center [226, 120] width 53 height 24
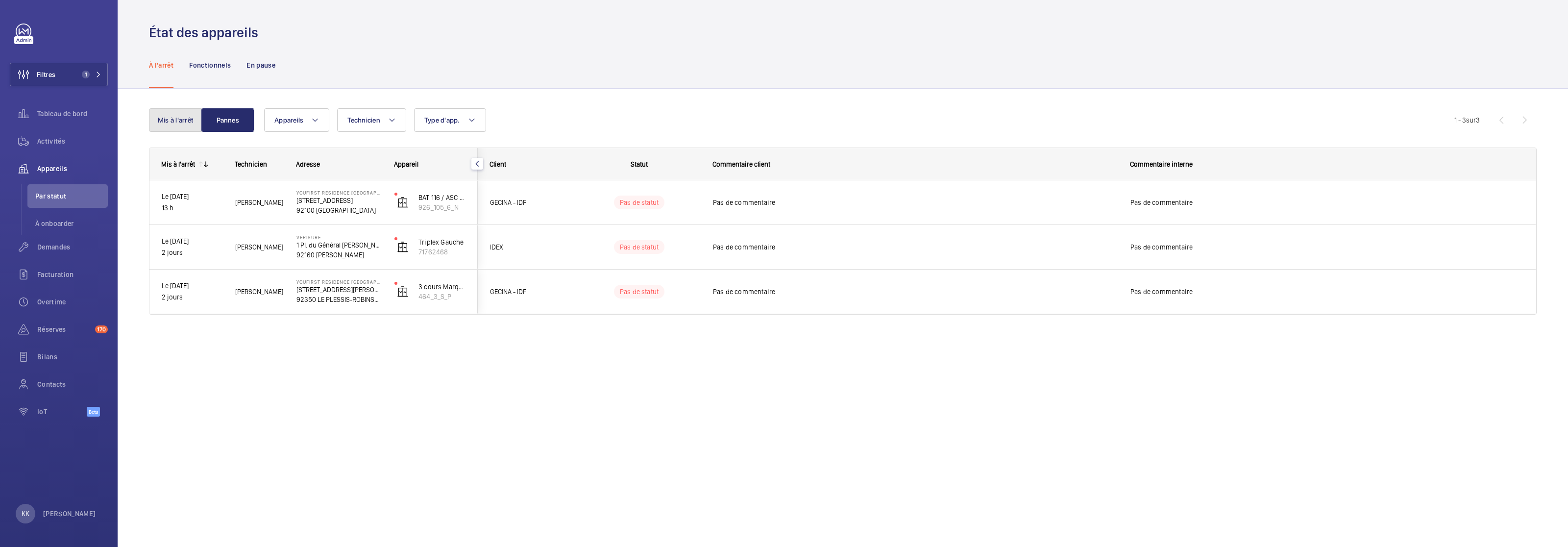
click at [161, 119] on button "Mis à l'arrêt" at bounding box center [175, 120] width 53 height 24
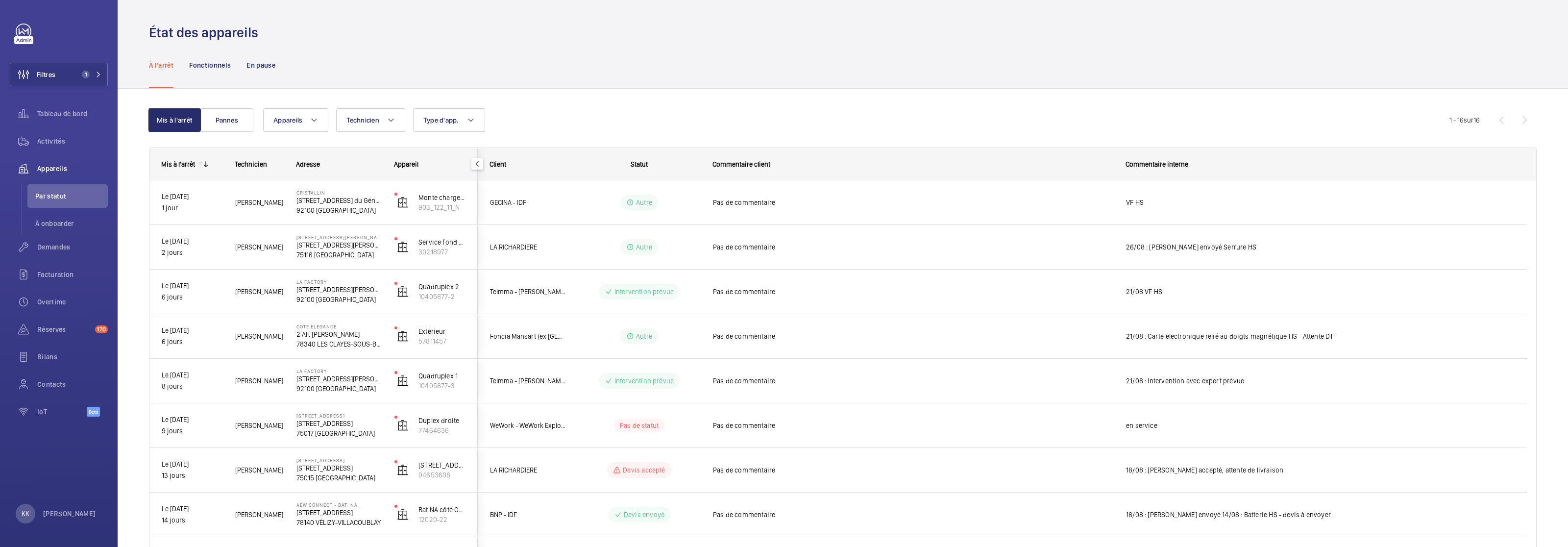
click at [299, 106] on div "Mis à l'arrêt Pannes Appareils Technicien Type d'app. Plus de filtres Réinitial…" at bounding box center [843, 506] width 1388 height 826
click at [298, 120] on span "Appareils" at bounding box center [287, 120] width 29 height 8
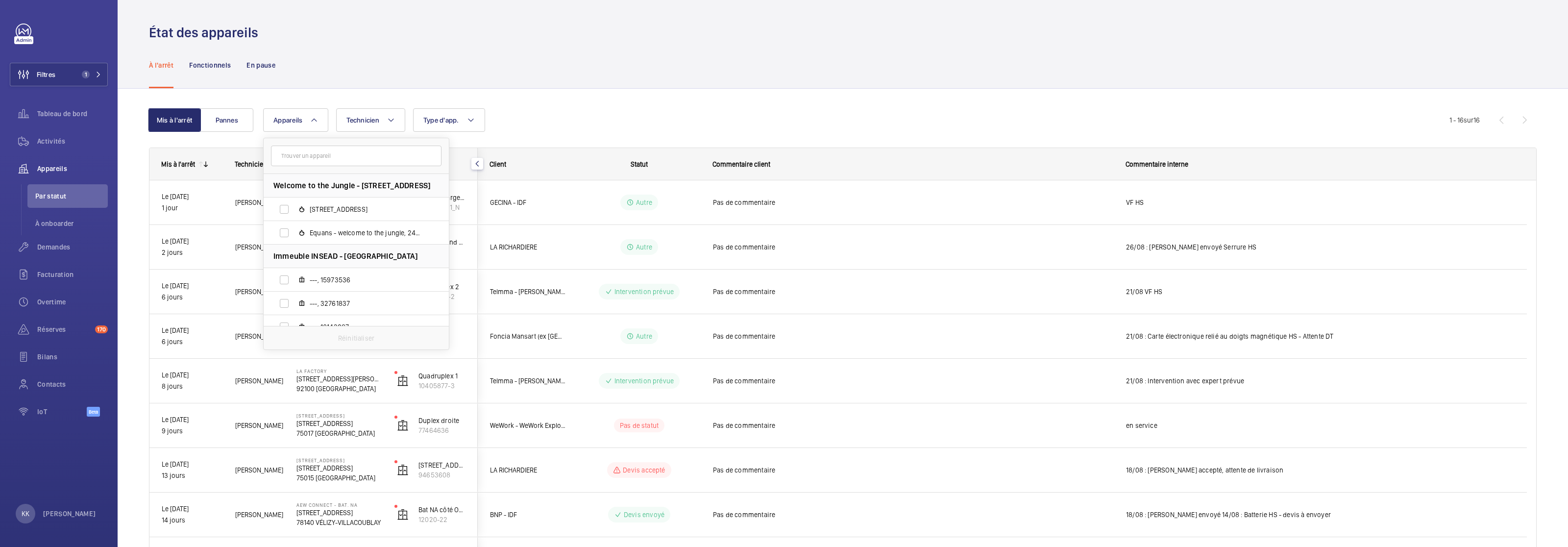
click at [310, 155] on input "text" at bounding box center [356, 156] width 170 height 21
type input "81768022"
click at [310, 213] on span "CASP, 81768022" at bounding box center [366, 210] width 114 height 10
click at [294, 213] on input "CASP, 81768022" at bounding box center [284, 210] width 19 height 19
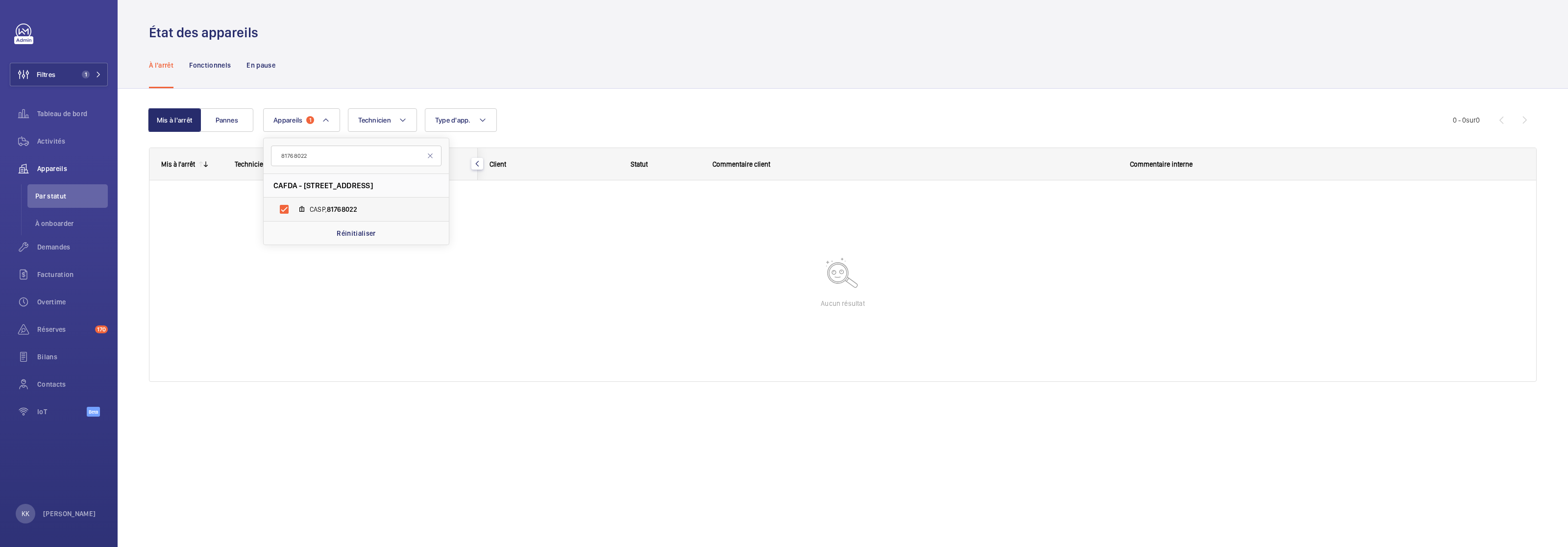
click at [303, 219] on label "CASP, 81768022" at bounding box center [348, 209] width 170 height 24
click at [294, 219] on input "CASP, 81768022" at bounding box center [284, 210] width 19 height 19
checkbox input "false"
click at [300, 89] on div "Mis à l'arrêt Pannes Appareils 81768022 CAFDA - 184 Rue du Faubourg Saint-Denis…" at bounding box center [842, 259] width 1451 height 341
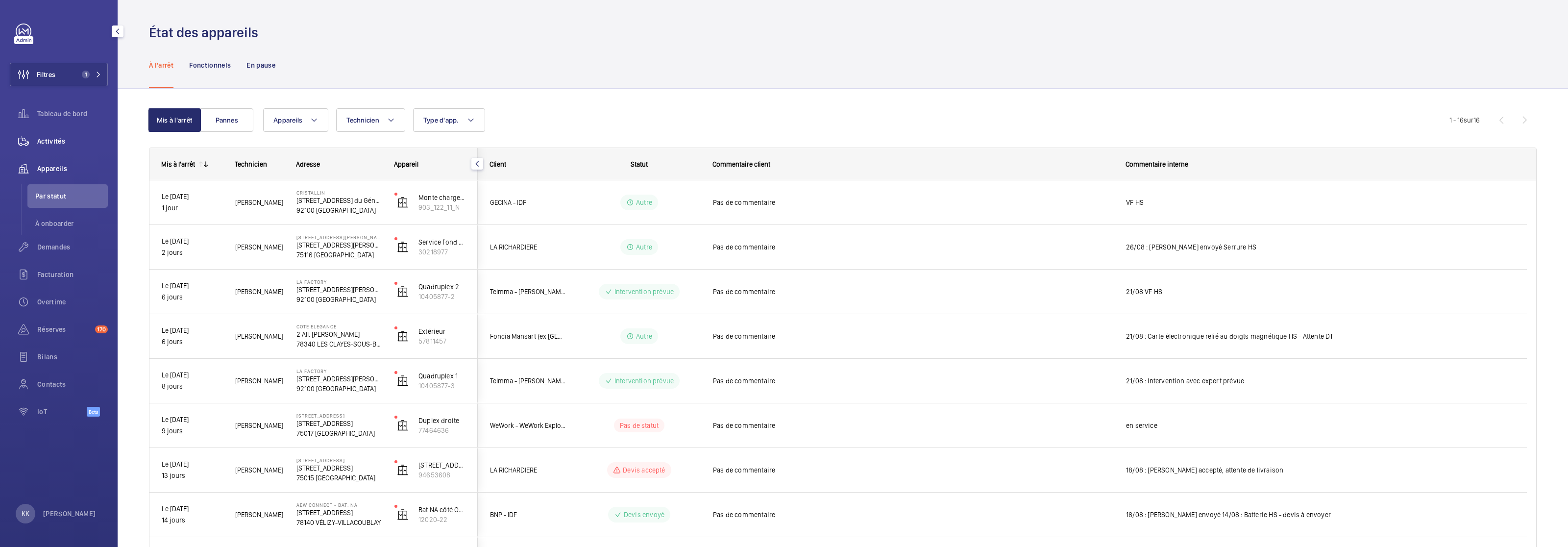
click at [60, 139] on span "Activités" at bounding box center [72, 141] width 71 height 10
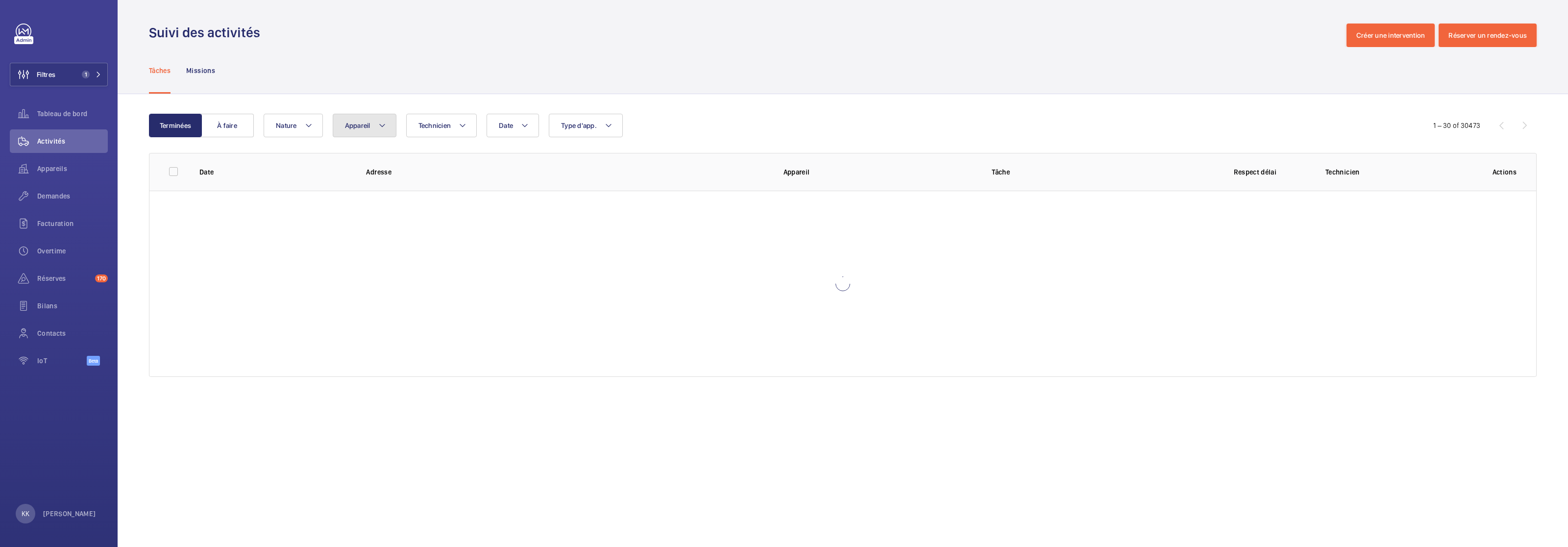
click at [354, 132] on button "Appareil" at bounding box center [365, 125] width 64 height 24
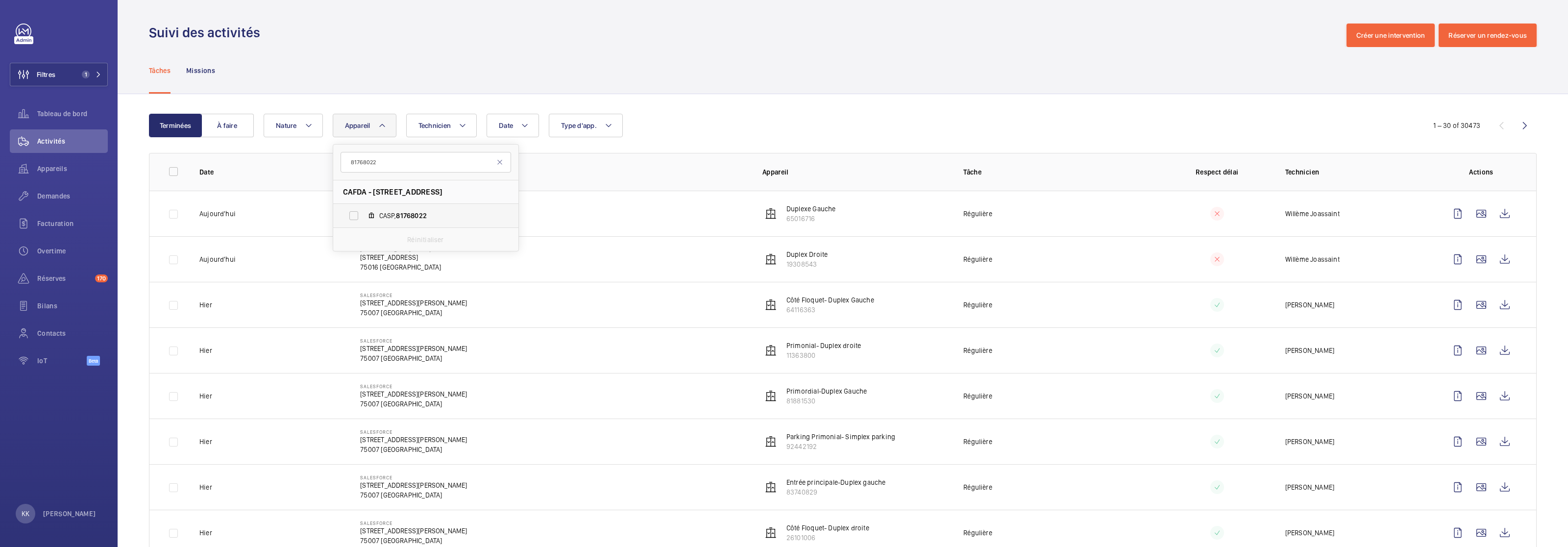
type input "81768022"
click at [385, 216] on span "CASP, 81768022" at bounding box center [436, 216] width 114 height 10
click at [363, 216] on input "CASP, 81768022" at bounding box center [354, 216] width 19 height 19
checkbox input "true"
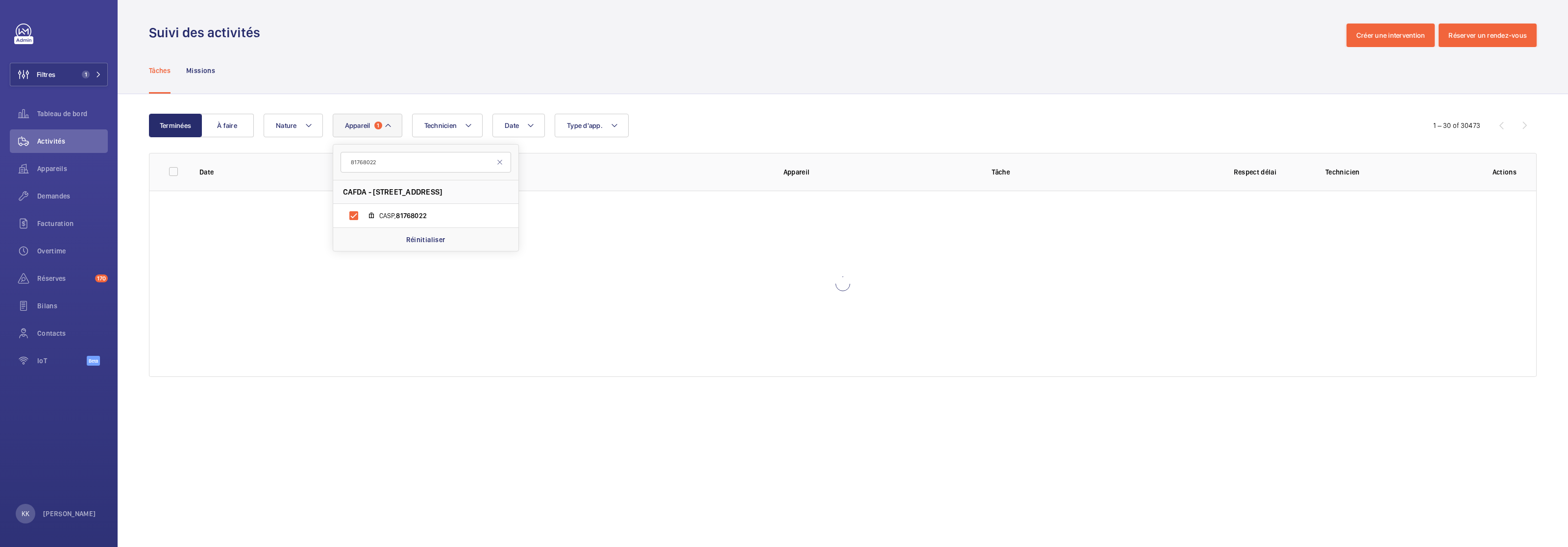
click at [418, 37] on div "Suivi des activités Créer une intervention Réserver un rendez-vous" at bounding box center [843, 35] width 1388 height 24
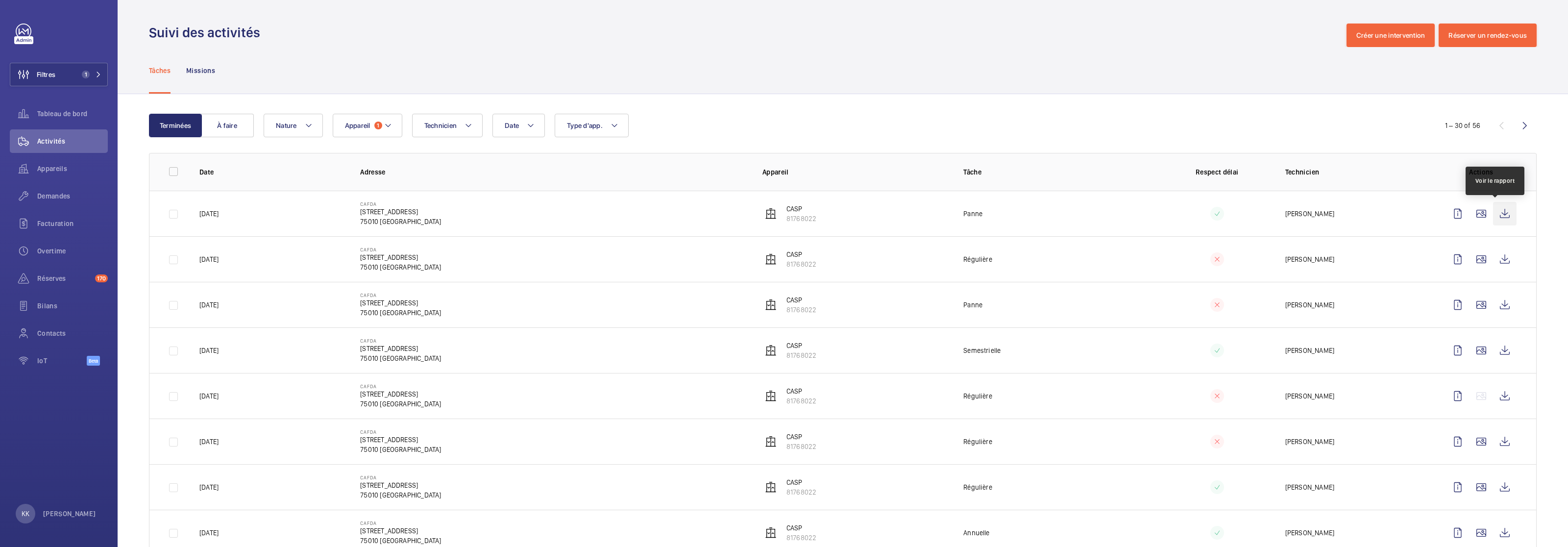
click at [921, 216] on wm-front-icon-button at bounding box center [1505, 214] width 24 height 24
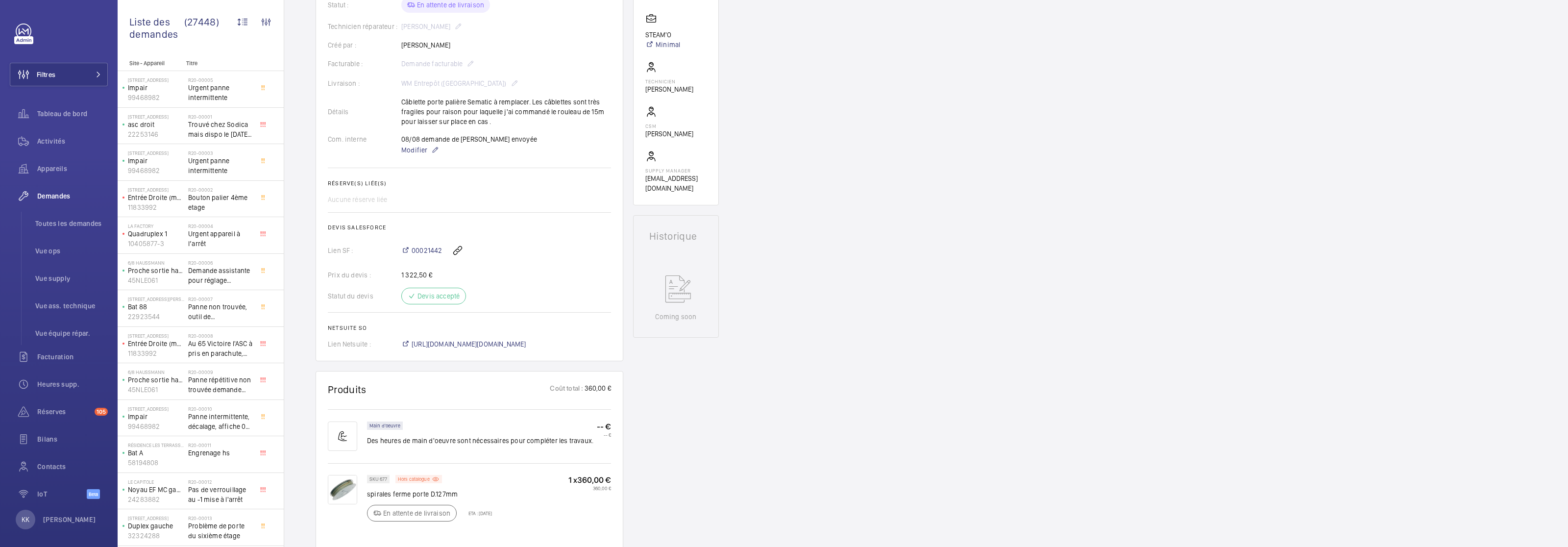
scroll to position [464, 0]
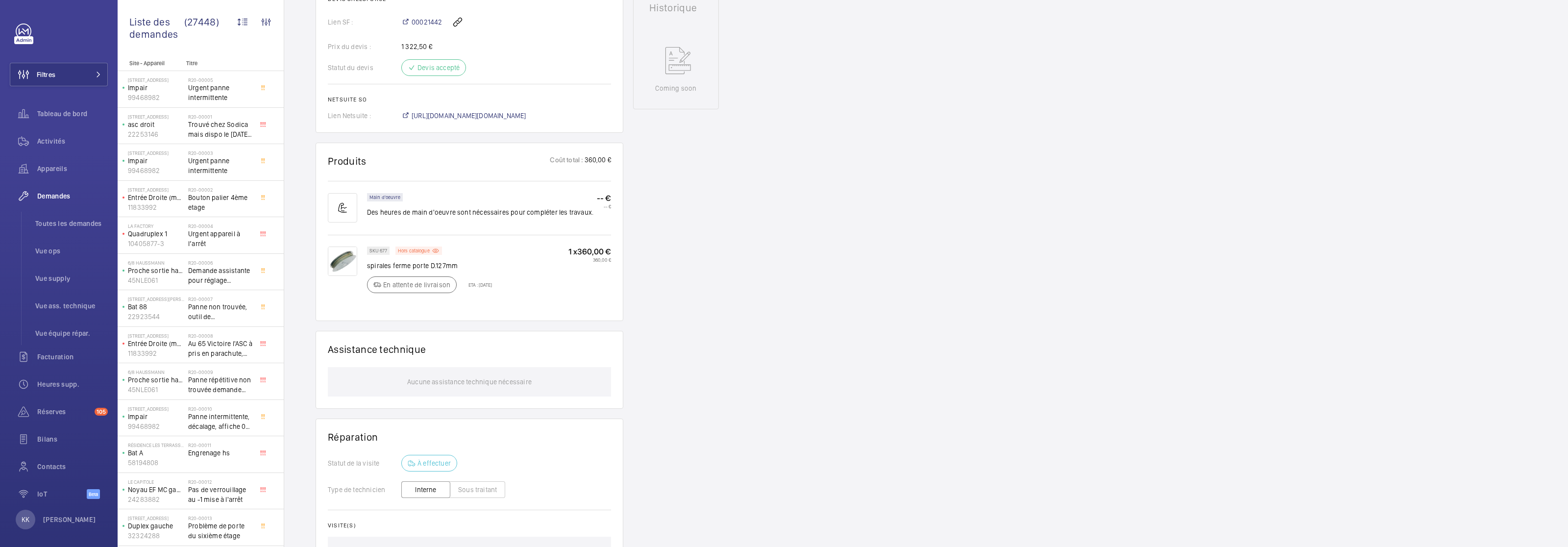
drag, startPoint x: 552, startPoint y: 290, endPoint x: 467, endPoint y: 286, distance: 85.1
click at [467, 286] on div "SKU 677 Hors catalogue spirales ferme porte D.127mm En attente de livraison ETA…" at bounding box center [489, 273] width 244 height 52
click at [471, 283] on p "ETA : 29 août 2025" at bounding box center [477, 285] width 29 height 6
drag, startPoint x: 472, startPoint y: 283, endPoint x: 506, endPoint y: 280, distance: 34.1
click at [492, 280] on div "En attente de livraison ETA : 29 août 2025" at bounding box center [429, 284] width 125 height 16
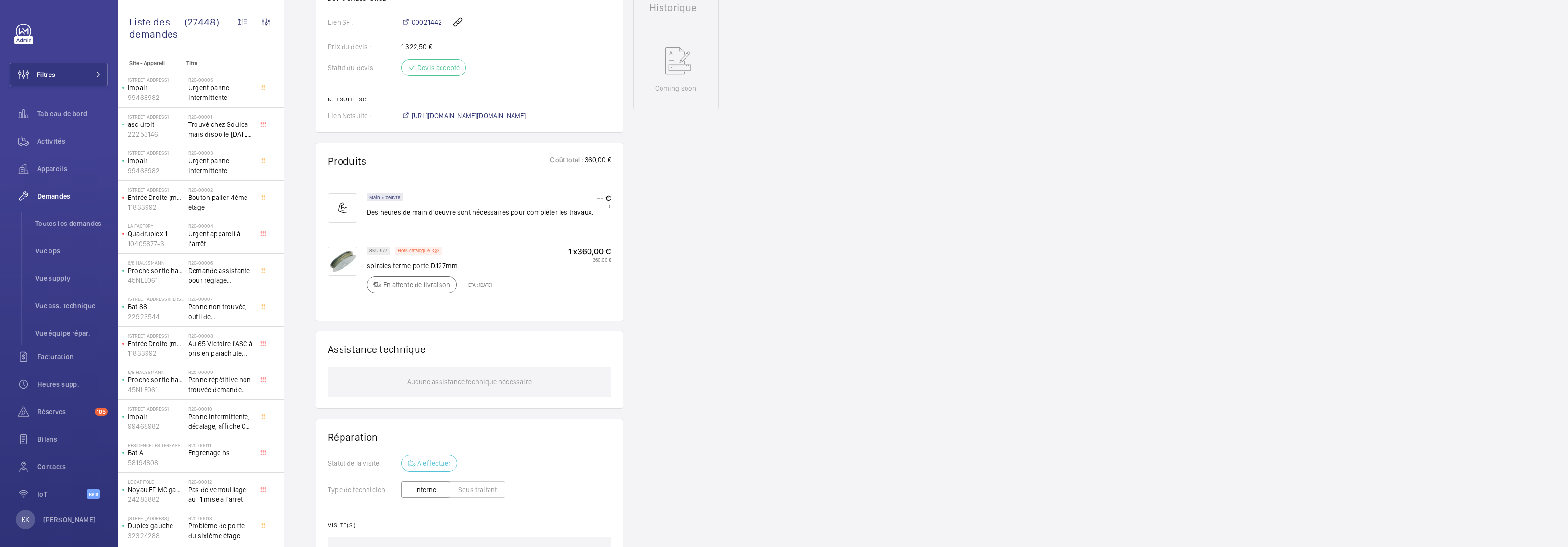
click at [510, 287] on div "SKU 677 Hors catalogue spirales ferme porte D.127mm En attente de livraison ETA…" at bounding box center [489, 273] width 244 height 52
drag, startPoint x: 510, startPoint y: 287, endPoint x: 468, endPoint y: 286, distance: 42.0
click at [468, 286] on div "SKU 677 Hors catalogue spirales ferme porte D.127mm En attente de livraison ETA…" at bounding box center [489, 273] width 244 height 52
click at [472, 284] on p "ETA : 29 août 2025" at bounding box center [477, 285] width 29 height 6
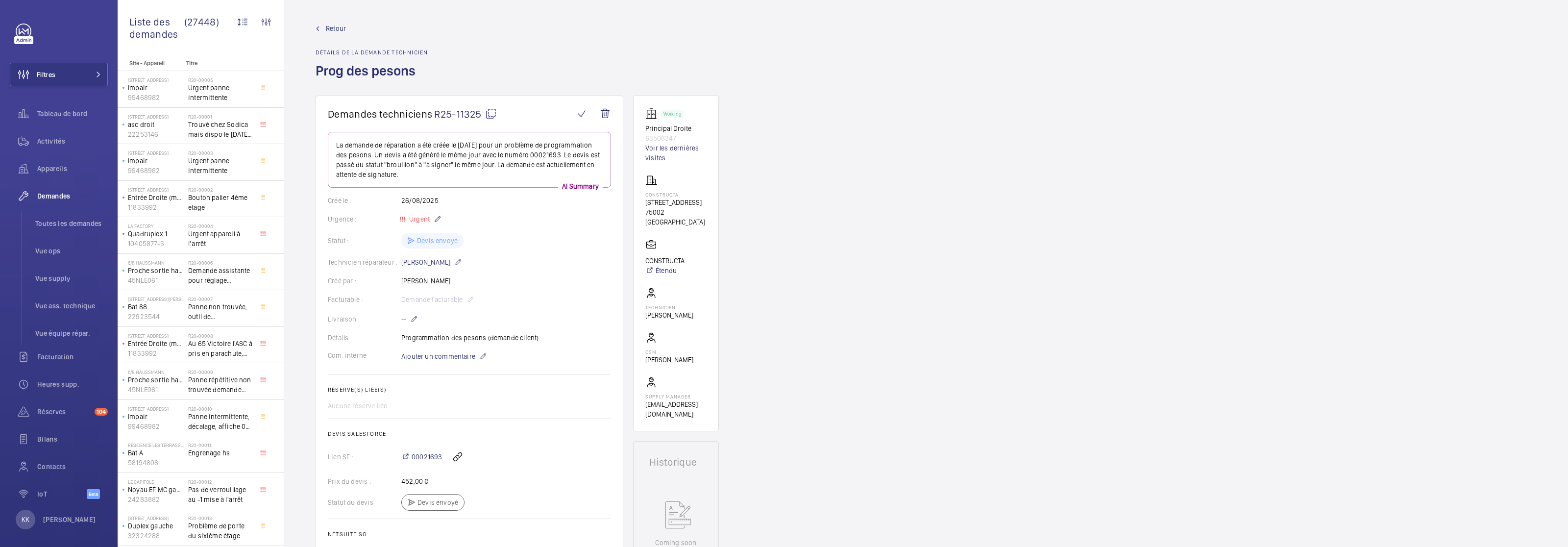
scroll to position [633, 0]
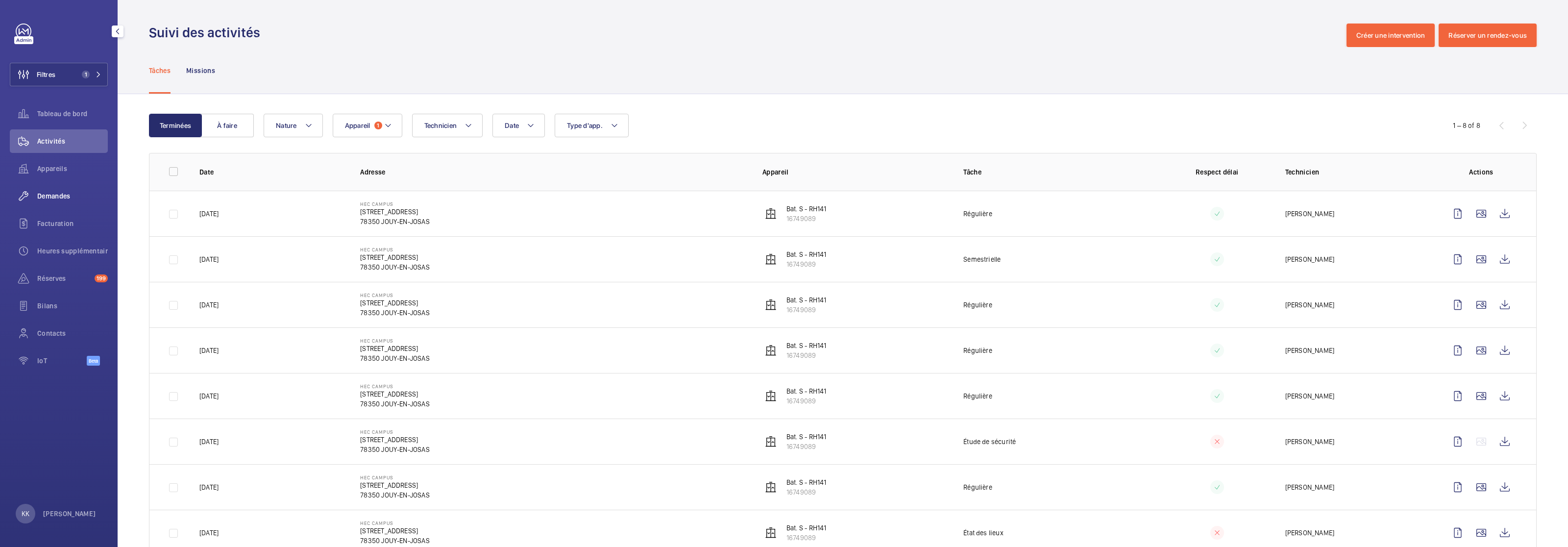
click at [64, 196] on span "Demandes" at bounding box center [72, 196] width 71 height 10
click at [63, 195] on span "Demandes" at bounding box center [72, 196] width 71 height 10
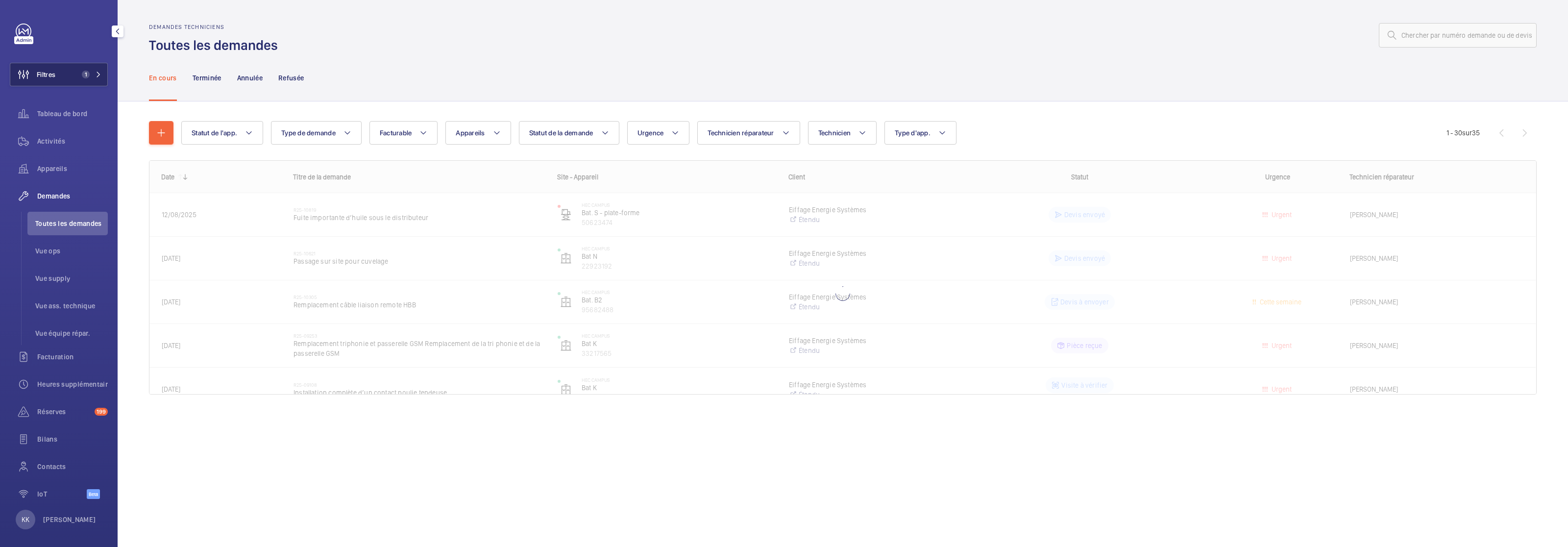
click at [82, 71] on span "1" at bounding box center [85, 74] width 8 height 8
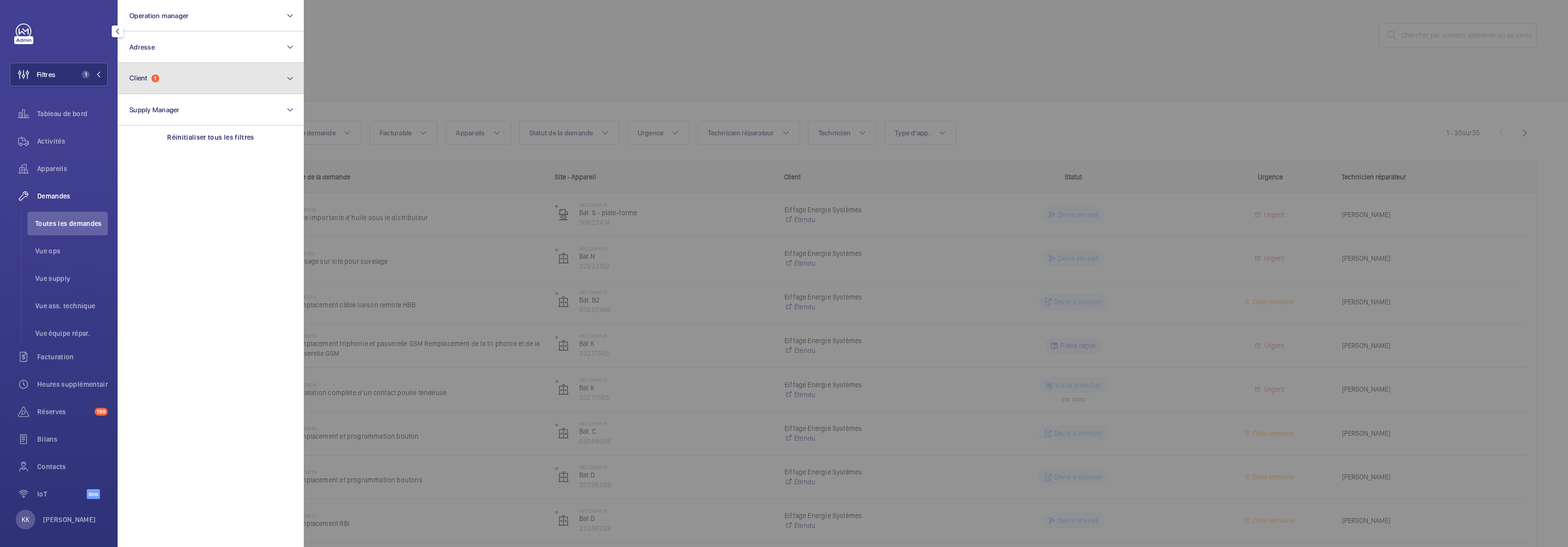
click at [159, 71] on button "Client 1" at bounding box center [211, 79] width 186 height 32
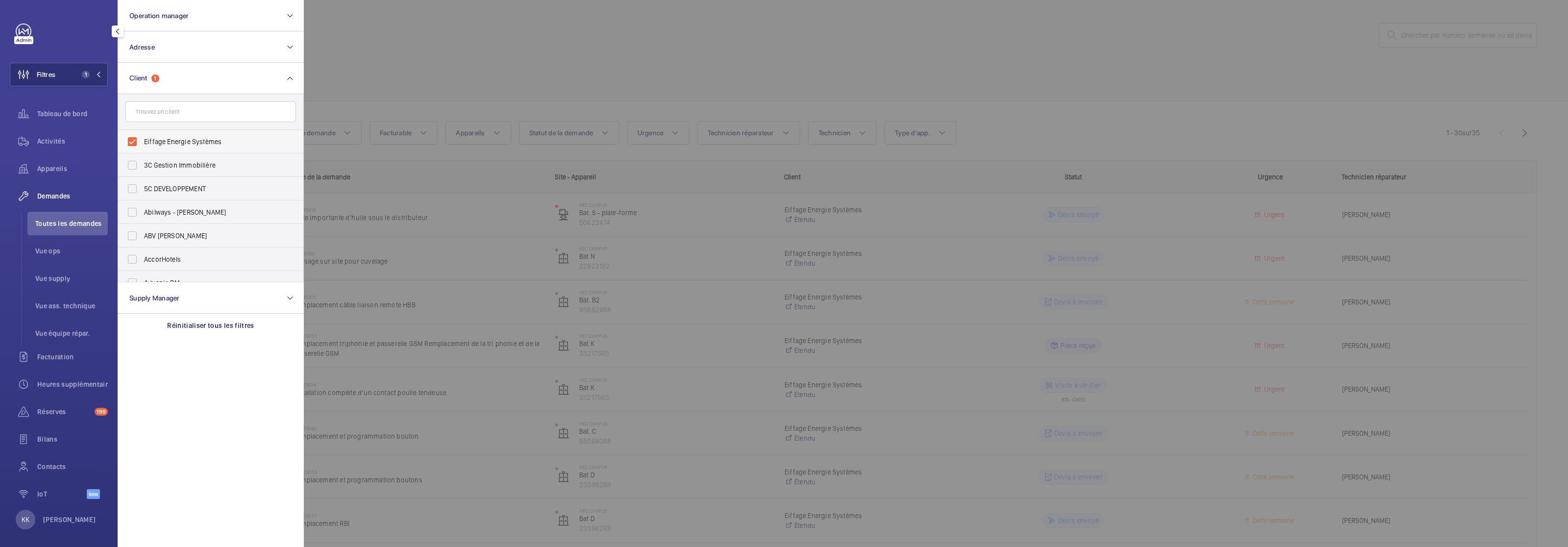
click at [139, 141] on label "Eiffage Energie Systèmes" at bounding box center [203, 141] width 170 height 24
click at [139, 141] on input "Eiffage Energie Systèmes" at bounding box center [132, 142] width 19 height 19
checkbox input "false"
click at [165, 38] on button "Adresse" at bounding box center [211, 48] width 186 height 32
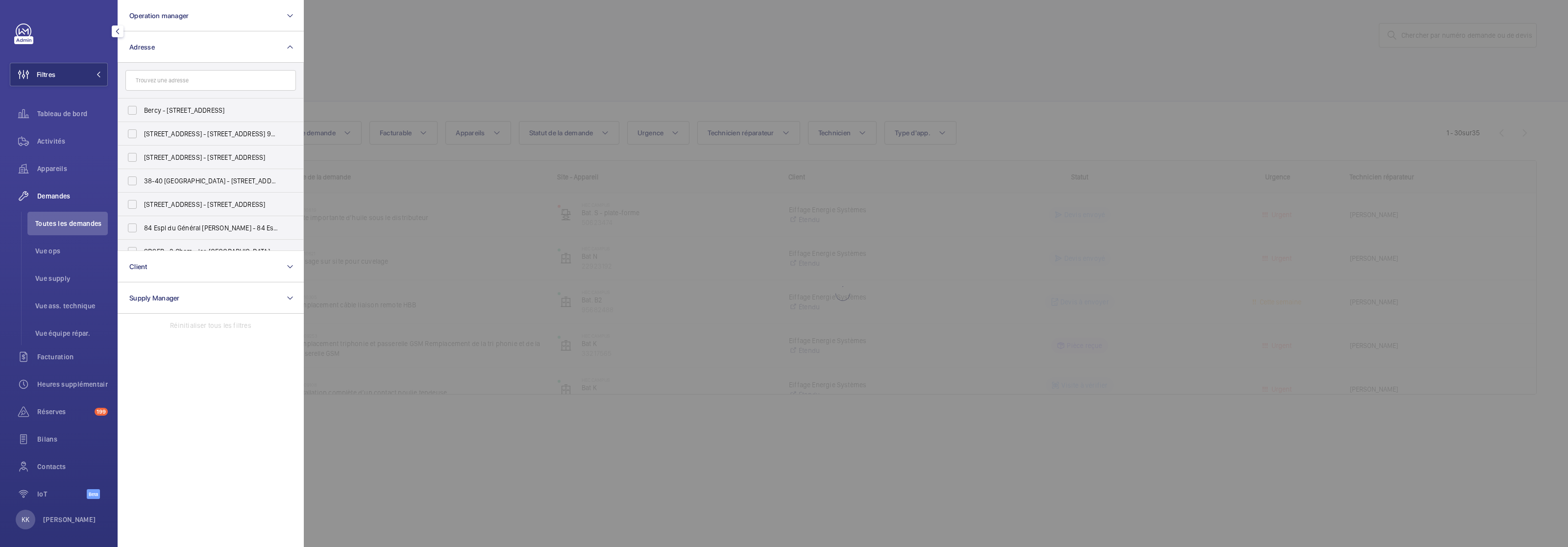
click at [170, 86] on input "text" at bounding box center [211, 80] width 170 height 21
click at [167, 23] on button "Operation manager" at bounding box center [211, 16] width 186 height 32
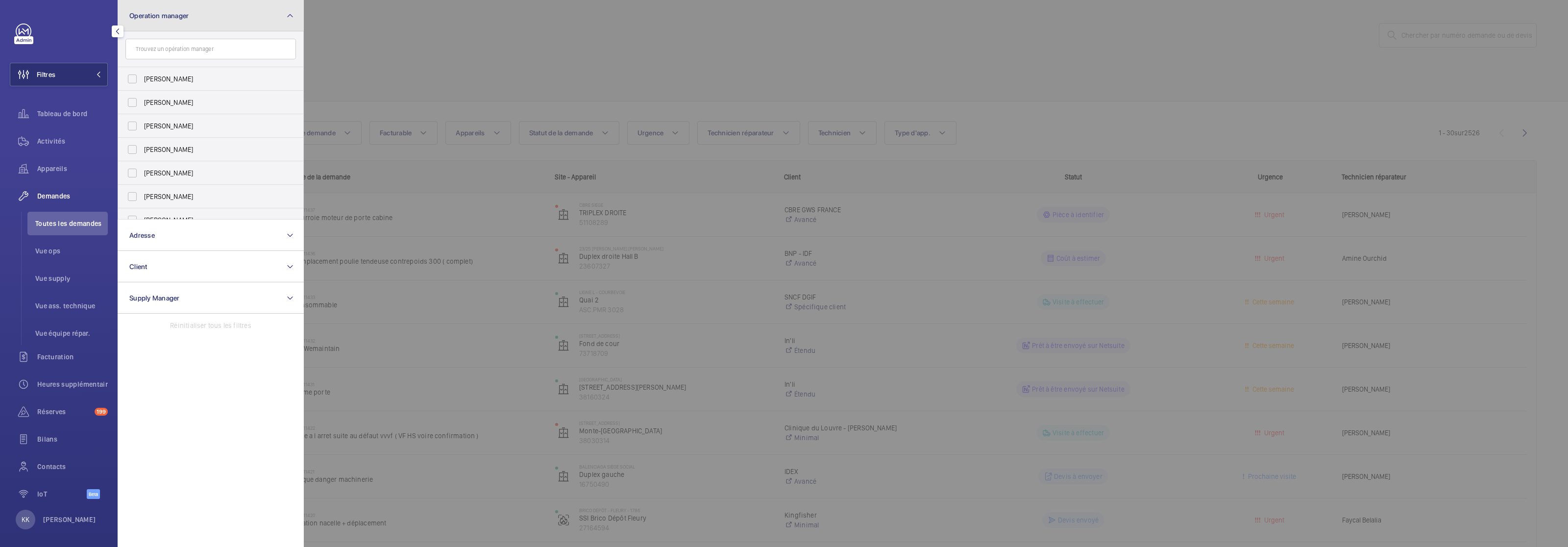
click at [167, 25] on button "Operation manager" at bounding box center [211, 16] width 186 height 32
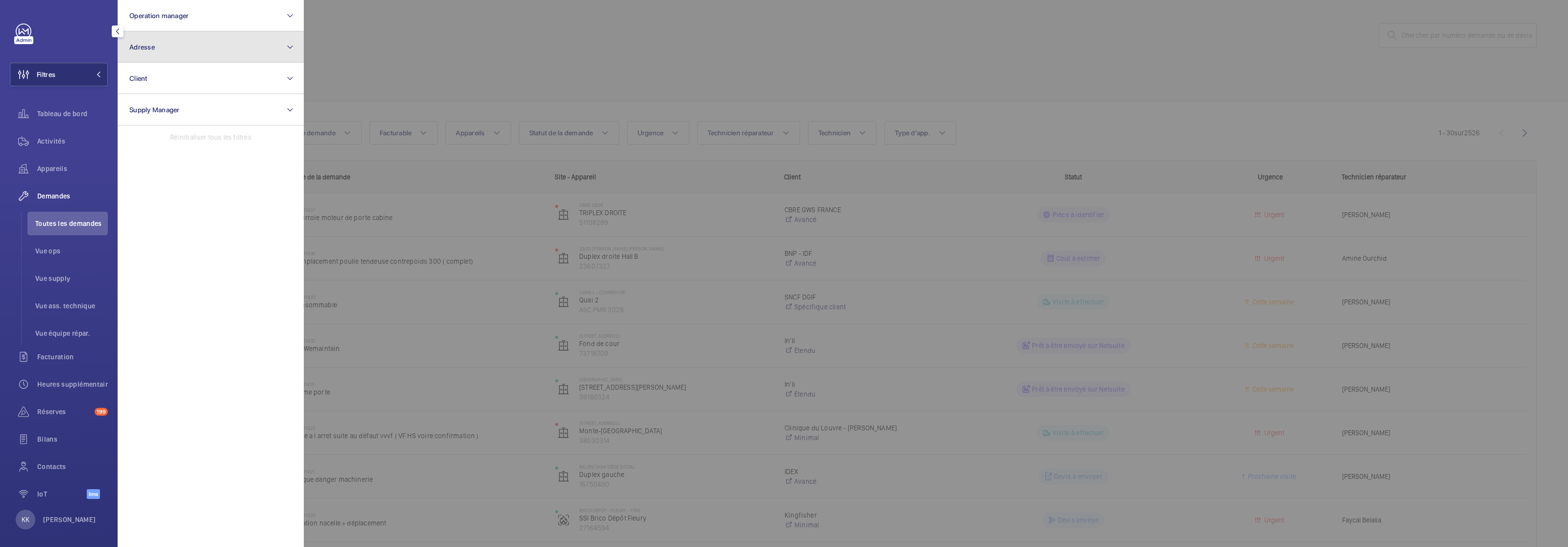
click at [165, 57] on button "Adresse" at bounding box center [211, 48] width 186 height 32
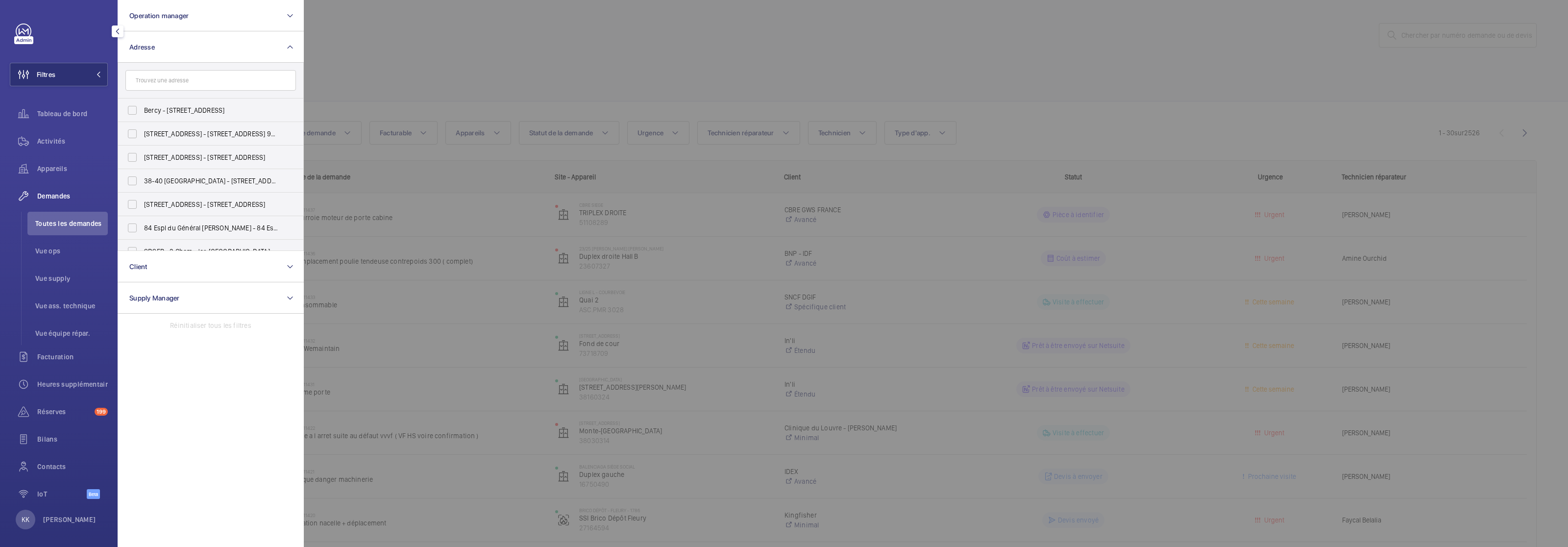
click at [168, 79] on input "text" at bounding box center [211, 80] width 170 height 21
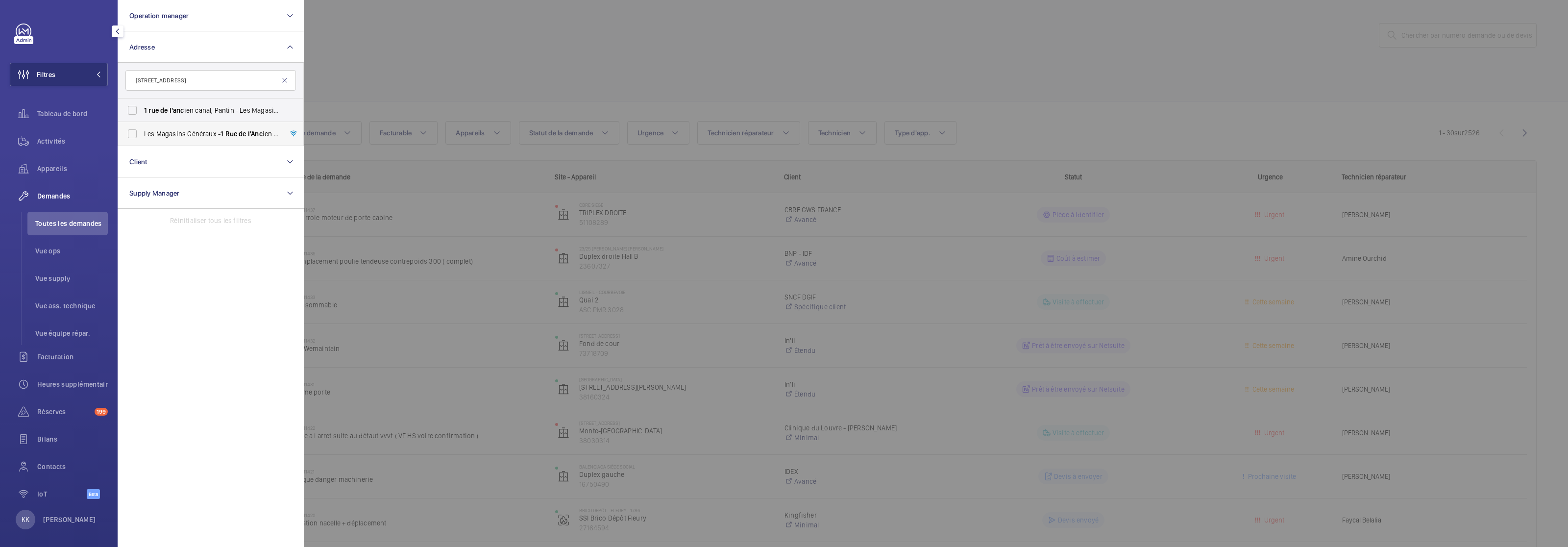
type input "1 rue de l'anc"
drag, startPoint x: 129, startPoint y: 138, endPoint x: 184, endPoint y: 121, distance: 57.6
click at [130, 138] on label "Les Magasins Généraux - 1 Rue de l'Anc ien Canal, PANTIN 93500" at bounding box center [203, 133] width 170 height 24
click at [130, 138] on input "Les Magasins Généraux - 1 Rue de l'Anc ien Canal, PANTIN 93500" at bounding box center [132, 134] width 19 height 19
checkbox input "true"
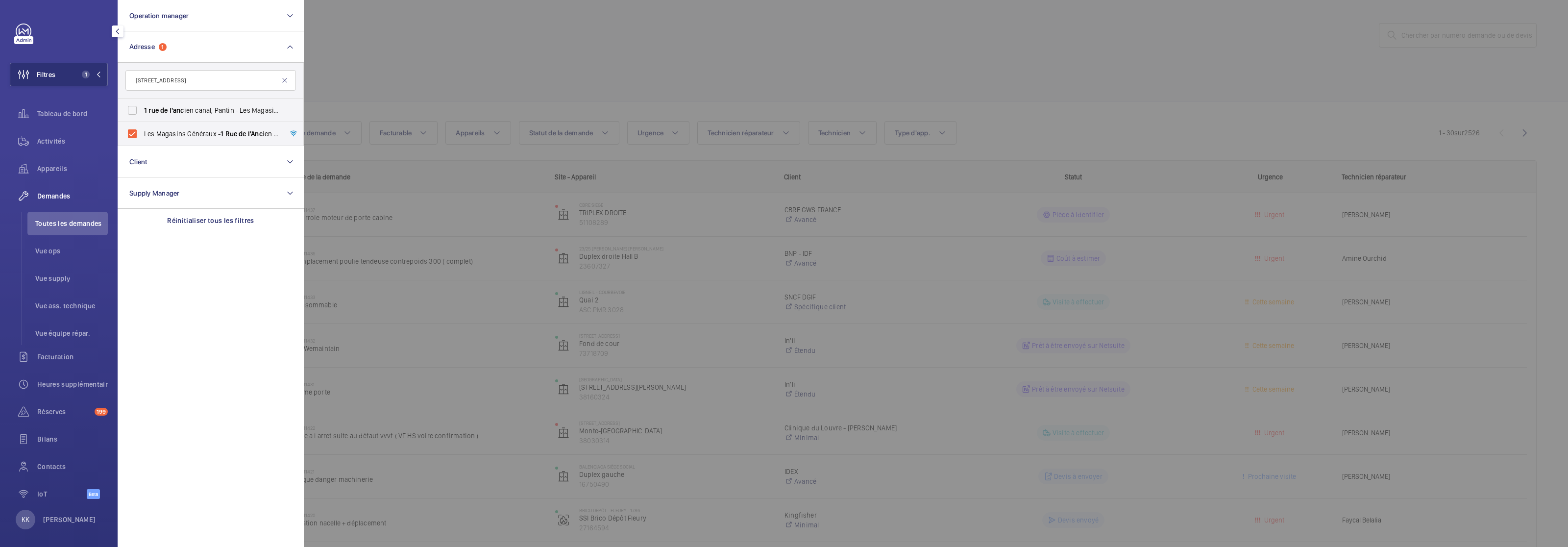
click at [483, 35] on div at bounding box center [1088, 274] width 1568 height 547
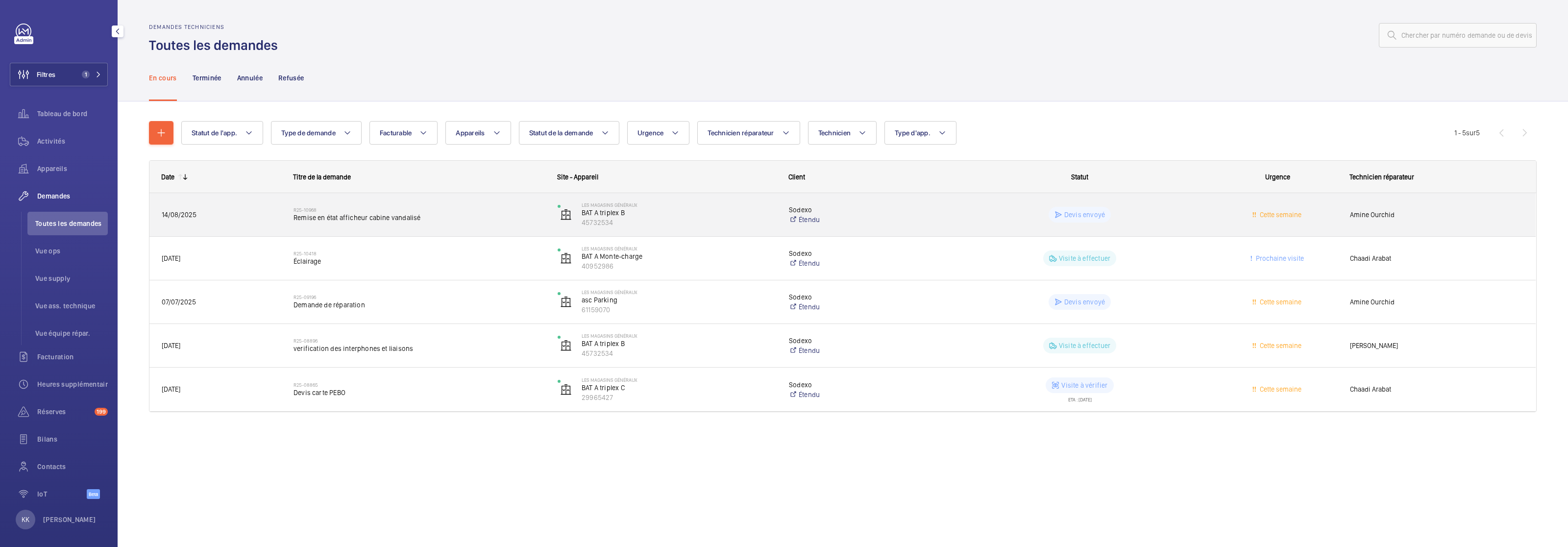
click at [382, 208] on h2 "R25-10968" at bounding box center [419, 210] width 251 height 6
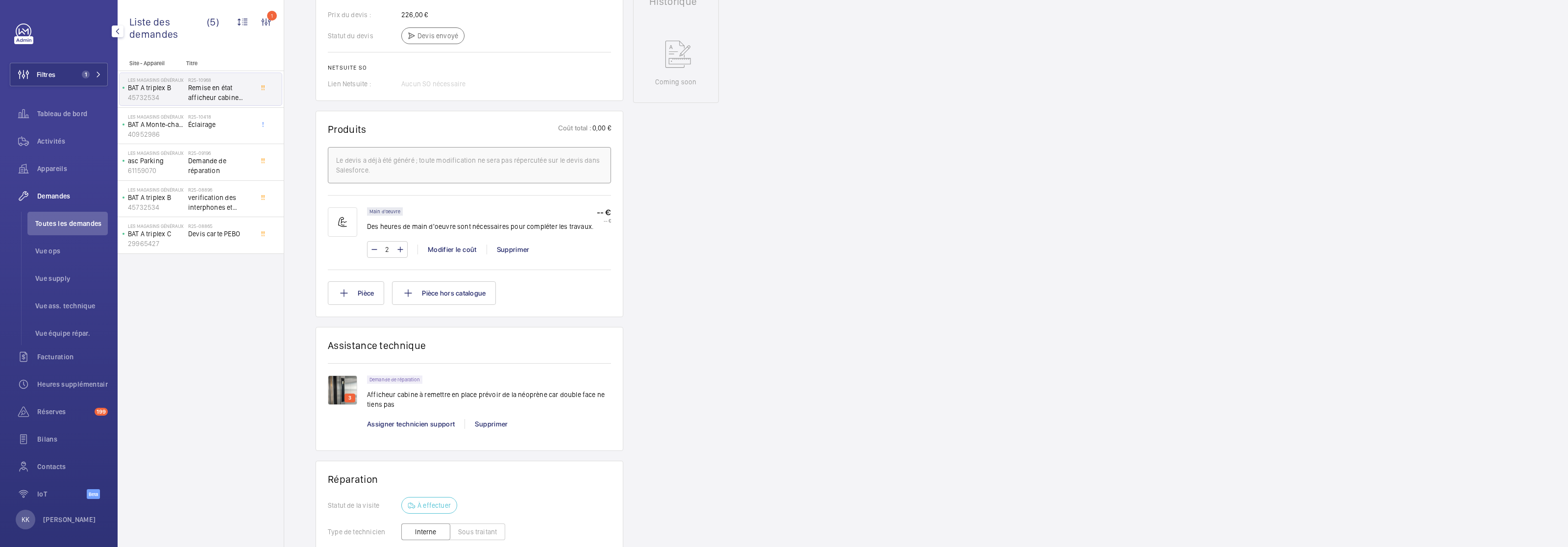
scroll to position [641, 0]
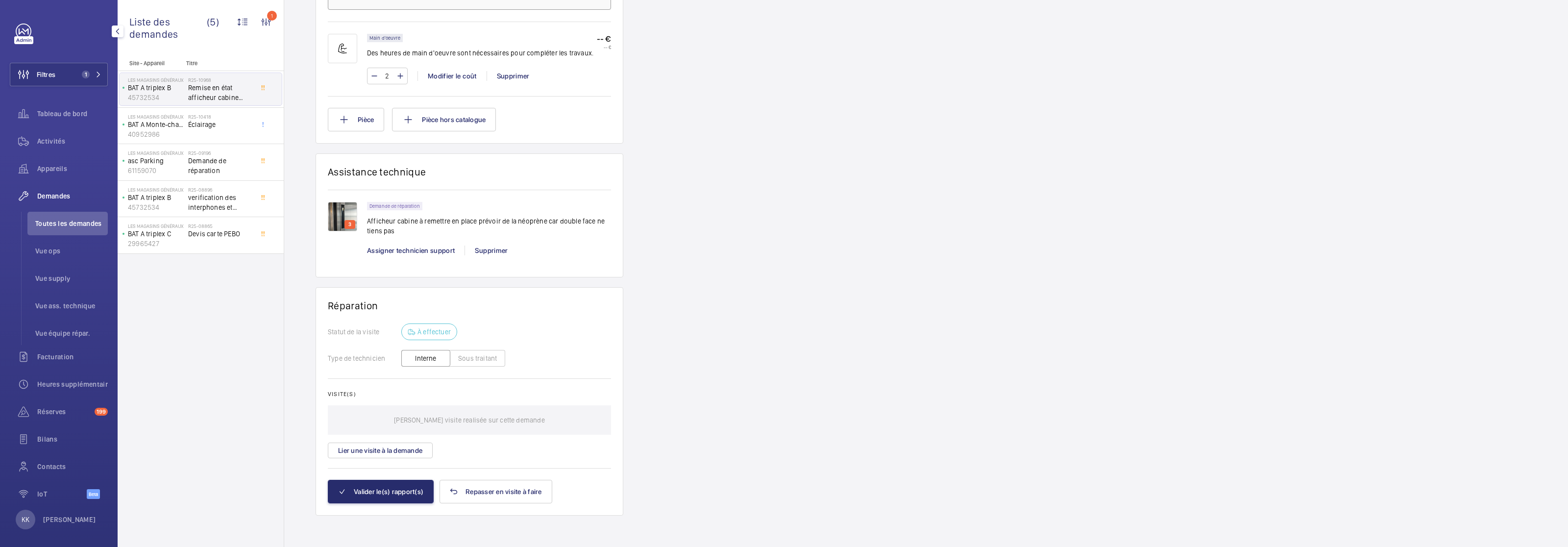
click at [340, 222] on img at bounding box center [343, 217] width 29 height 29
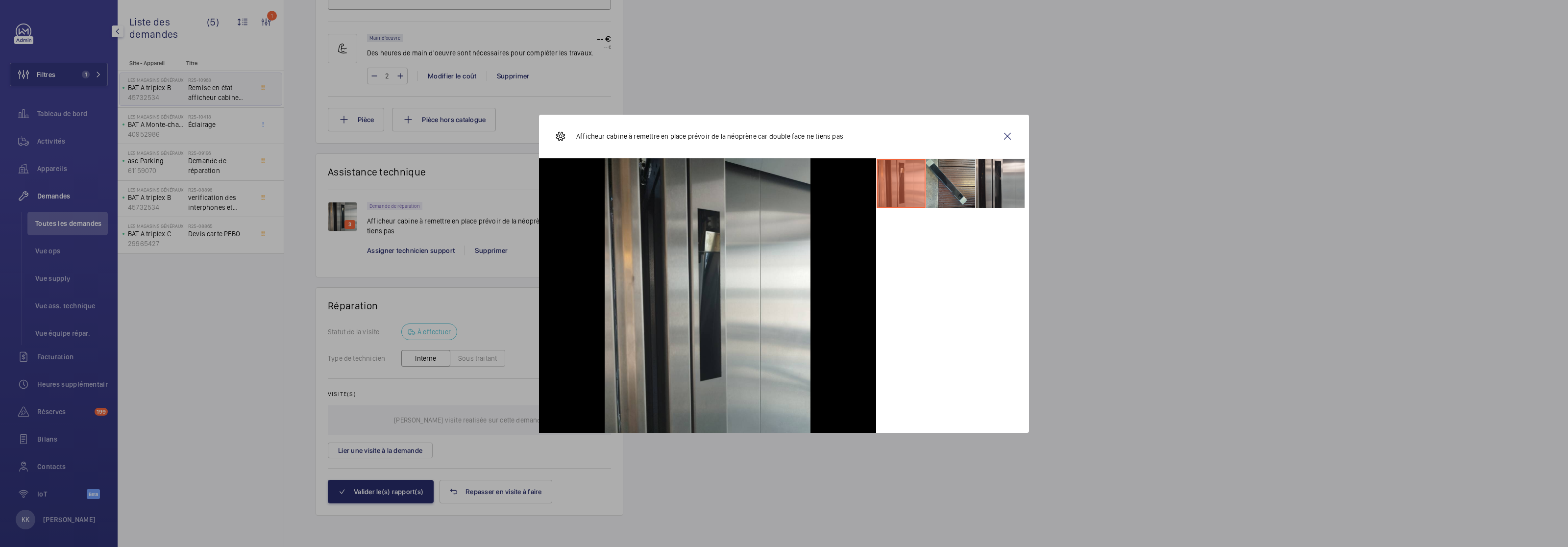
click at [946, 186] on li at bounding box center [950, 183] width 49 height 49
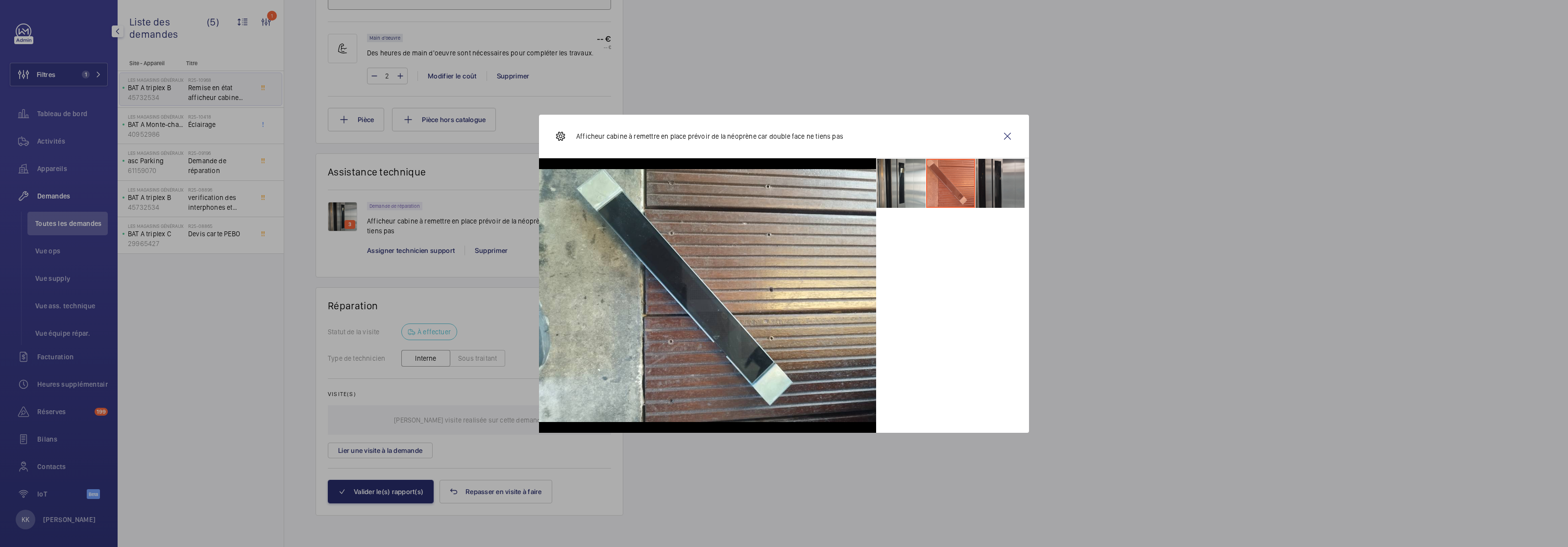
click at [994, 187] on li at bounding box center [1000, 183] width 49 height 49
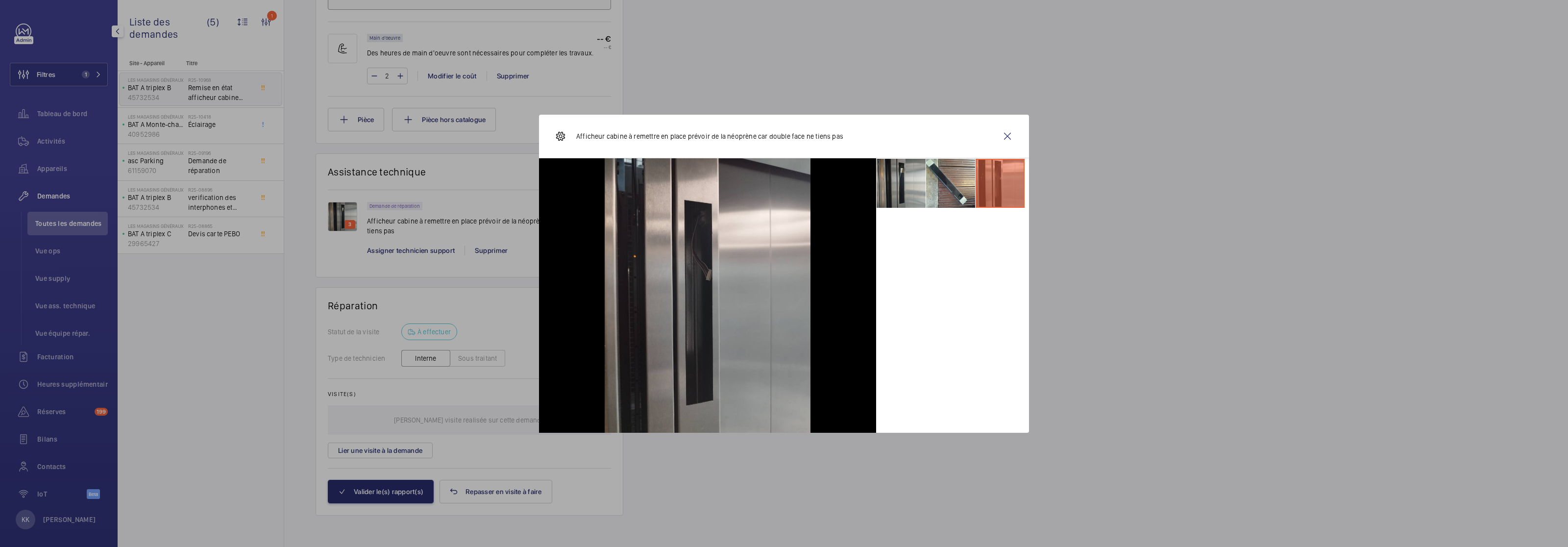
click at [918, 192] on li at bounding box center [901, 183] width 49 height 49
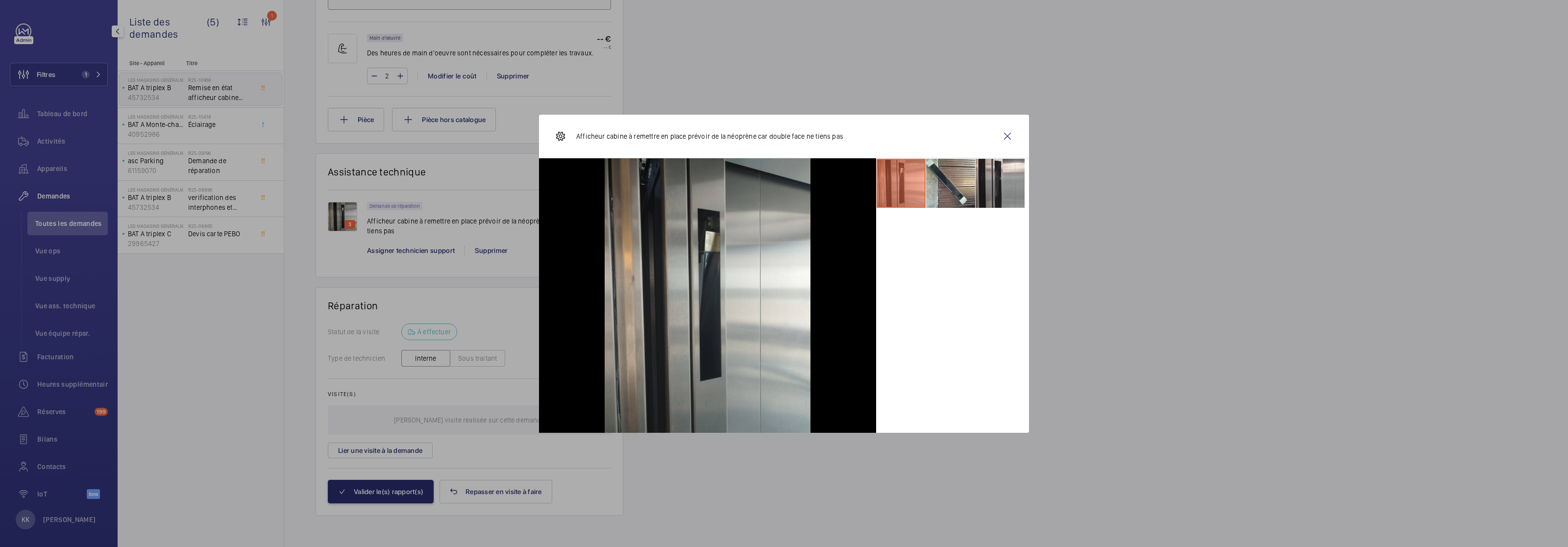
click at [911, 189] on li at bounding box center [901, 183] width 49 height 49
click at [998, 192] on li at bounding box center [1000, 183] width 49 height 49
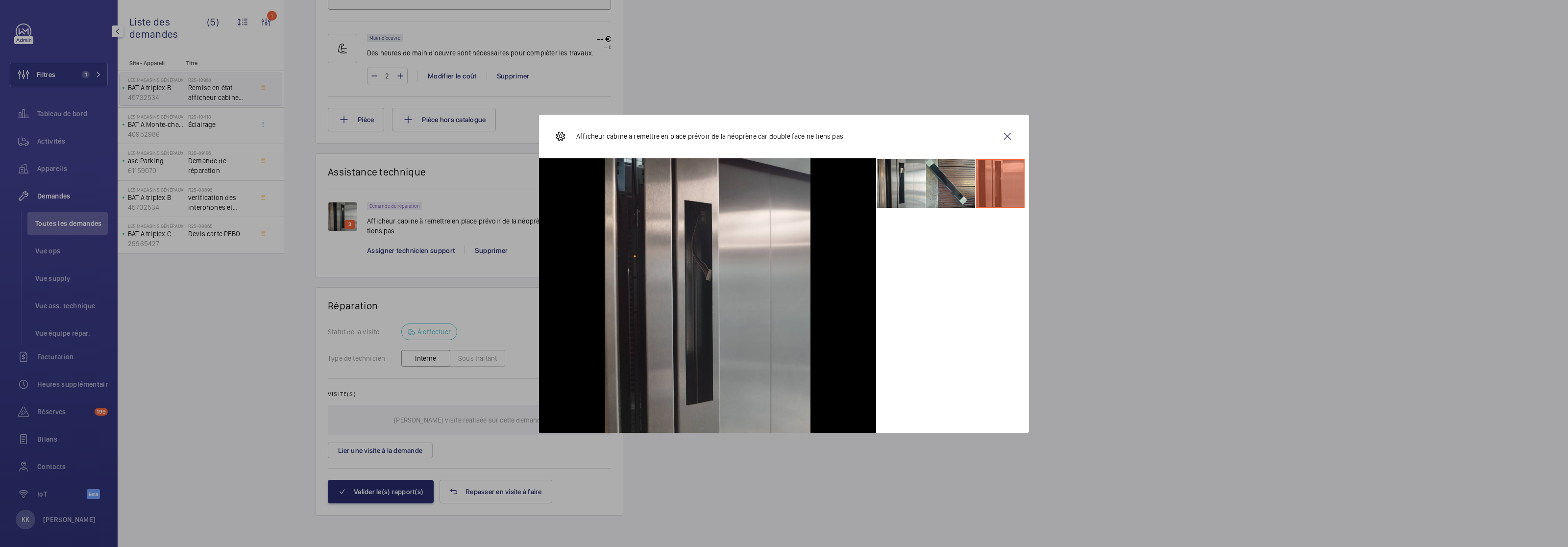
click at [948, 192] on li at bounding box center [950, 183] width 49 height 49
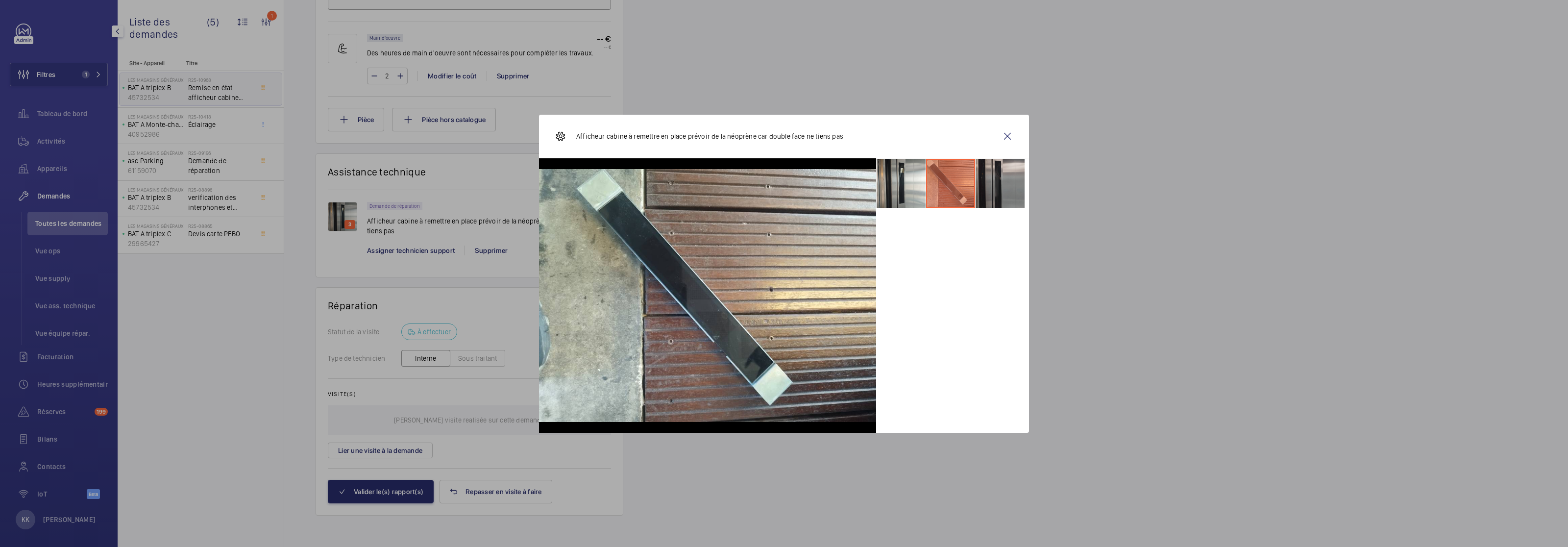
click at [1014, 187] on li at bounding box center [1000, 183] width 49 height 49
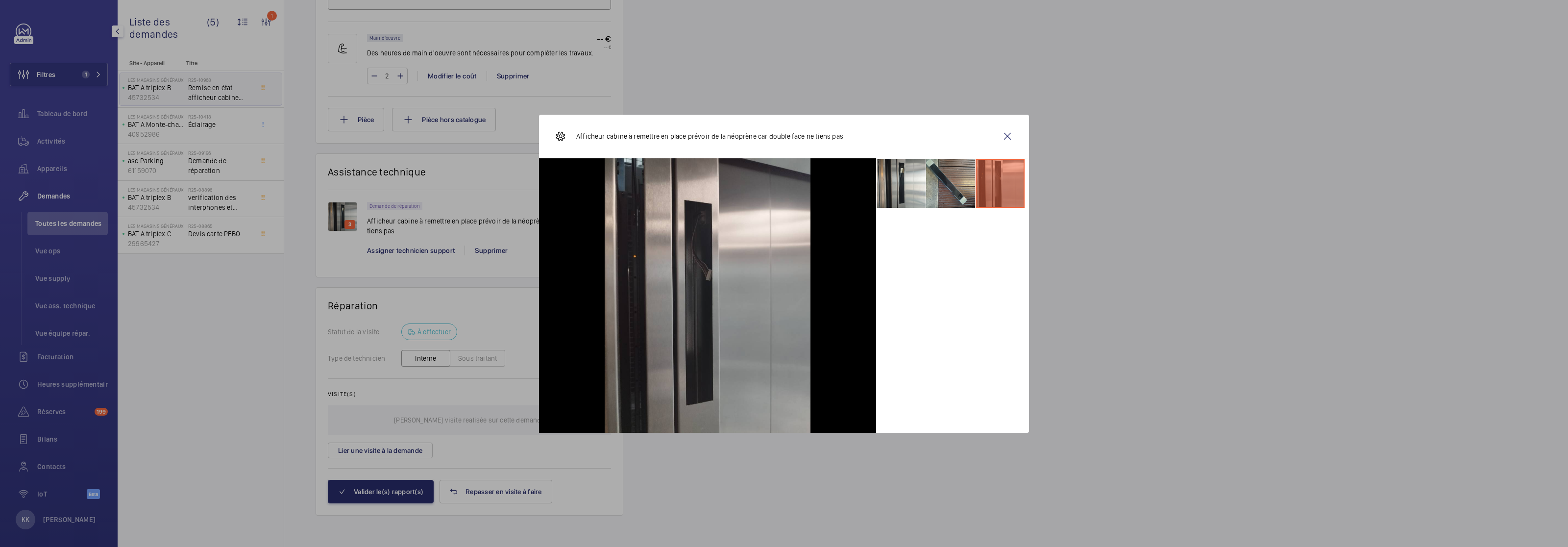
click at [948, 188] on li at bounding box center [950, 183] width 49 height 49
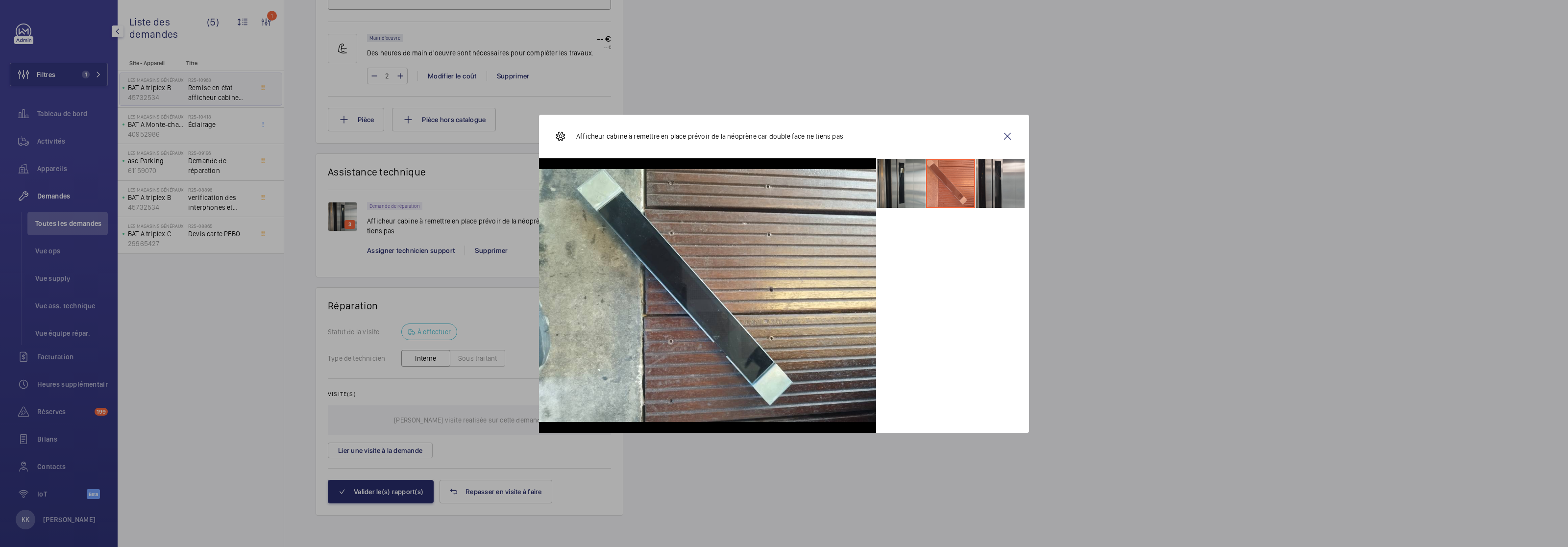
click at [892, 188] on li at bounding box center [901, 183] width 49 height 49
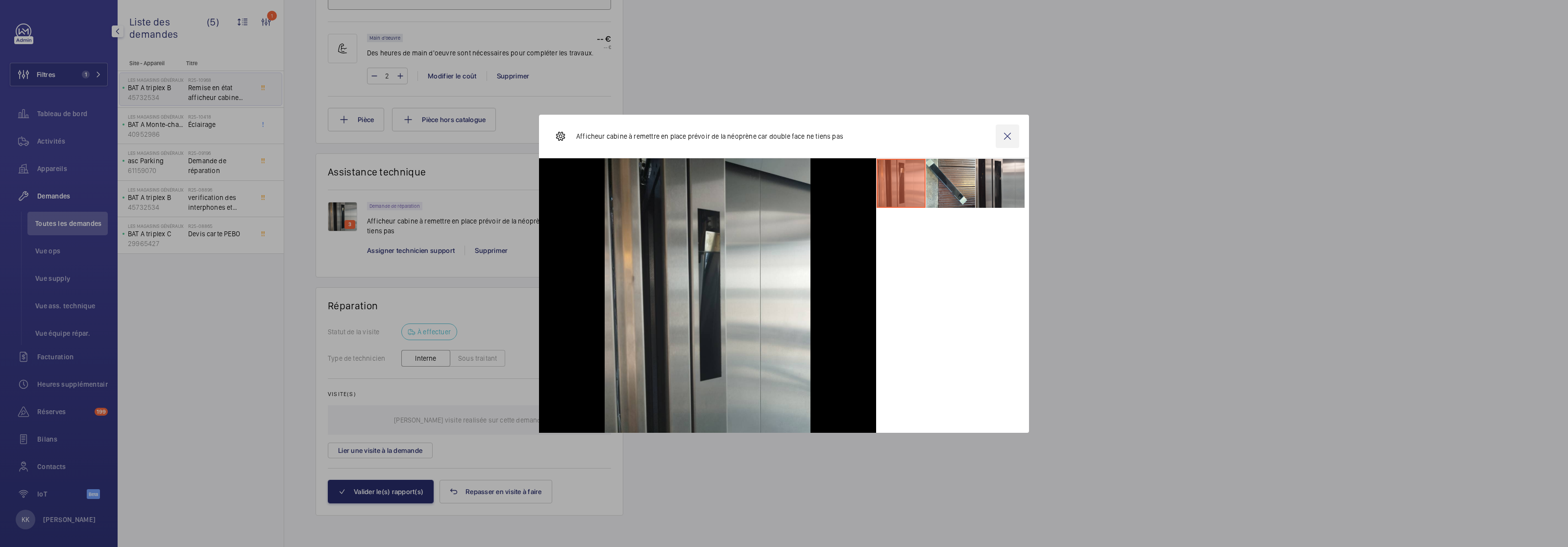
click at [1009, 138] on wm-front-icon-button at bounding box center [1007, 136] width 24 height 24
click at [936, 107] on div "Demandes techniciens R25-10968 La demande de réparation a été créée le 14 août …" at bounding box center [926, 1] width 1284 height 1092
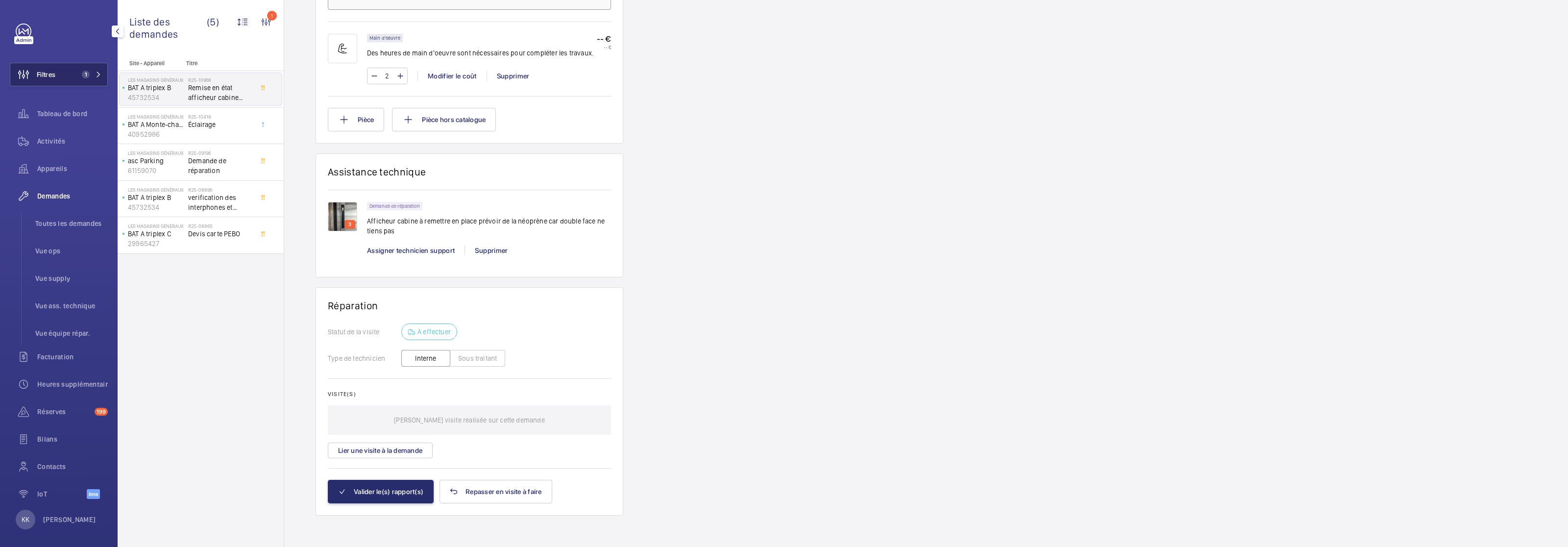
click at [55, 75] on span "Filtres" at bounding box center [46, 74] width 19 height 10
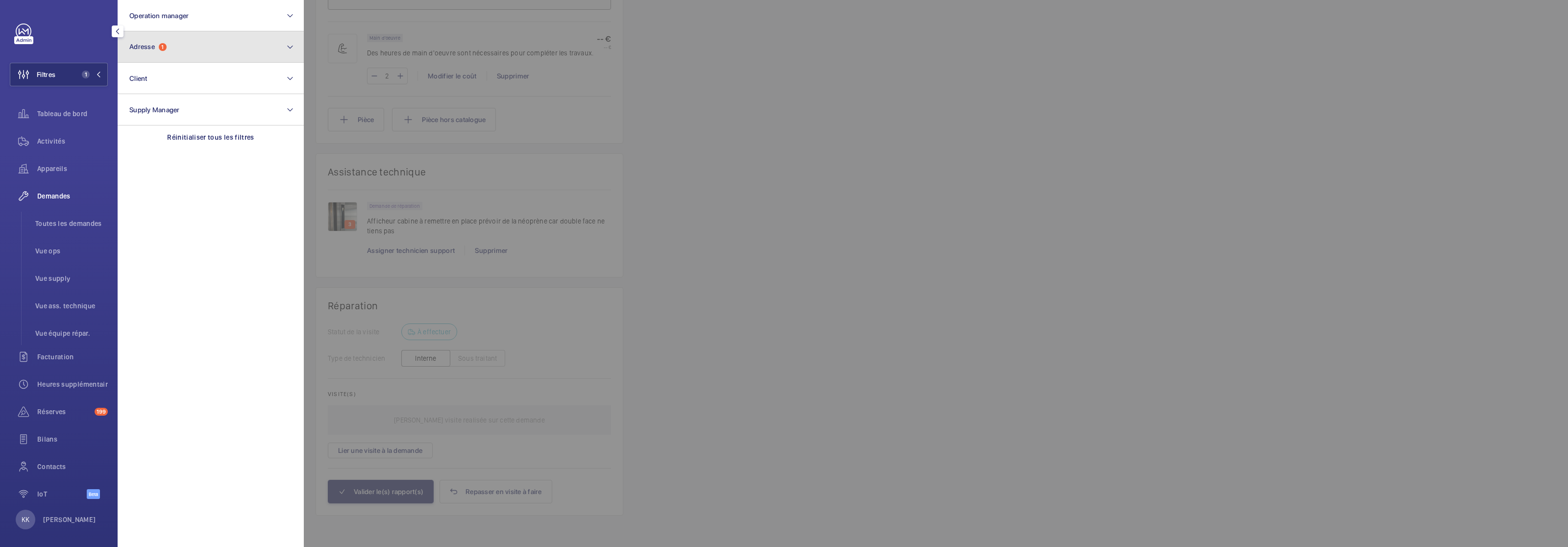
click at [142, 44] on span "Adresse" at bounding box center [142, 46] width 26 height 8
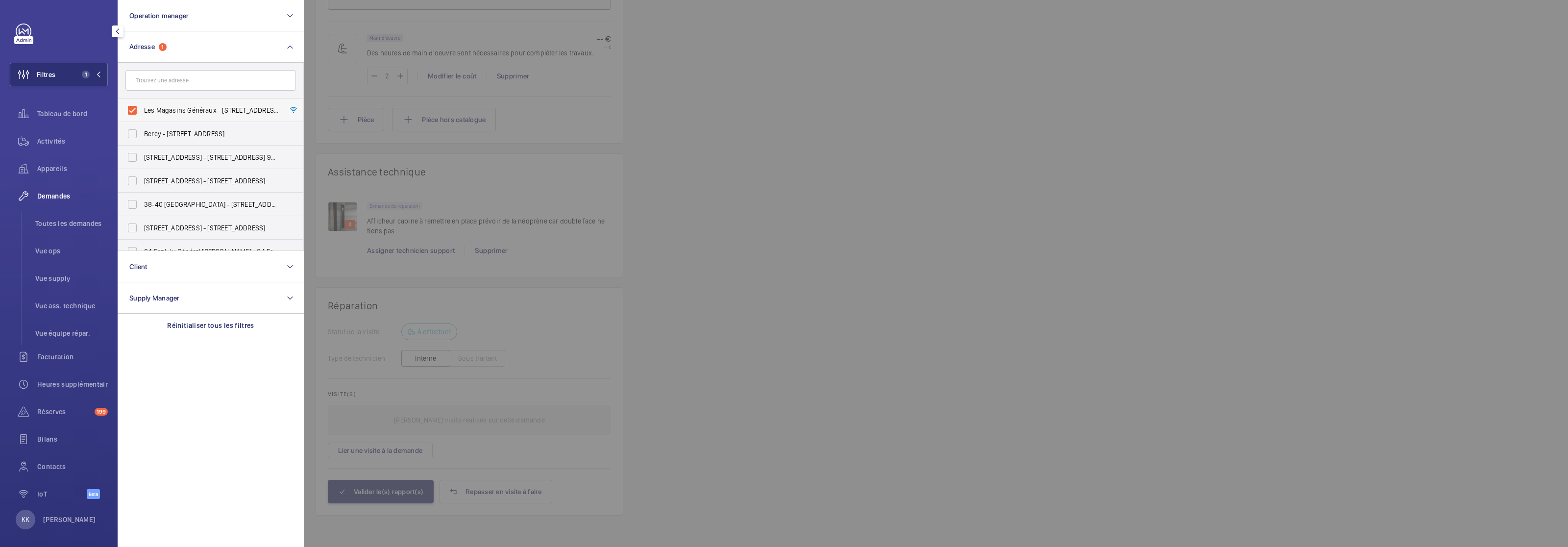
click at [135, 102] on label "Les Magasins Généraux - 1 Rue de l'Ancien Canal, PANTIN 93500" at bounding box center [203, 110] width 170 height 24
click at [135, 102] on input "Les Magasins Généraux - 1 Rue de l'Ancien Canal, PANTIN 93500" at bounding box center [132, 110] width 19 height 19
checkbox input "false"
click at [155, 41] on button "Adresse" at bounding box center [211, 48] width 186 height 32
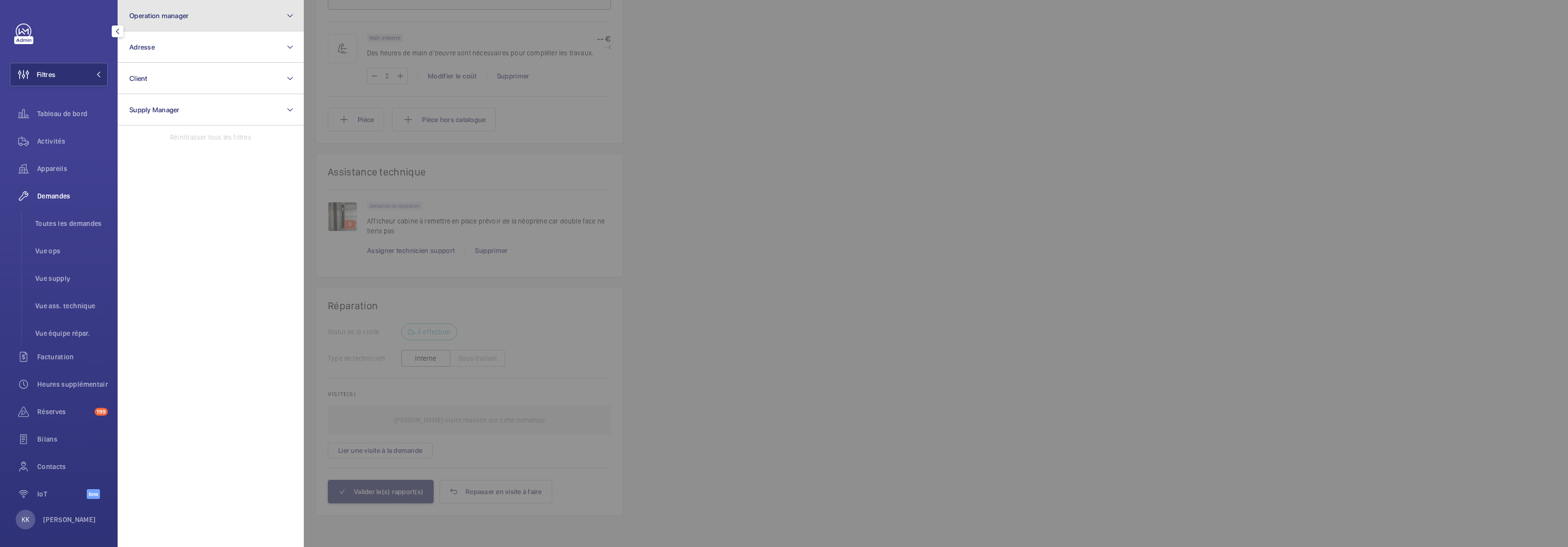
click at [161, 26] on button "Operation manager" at bounding box center [211, 16] width 186 height 32
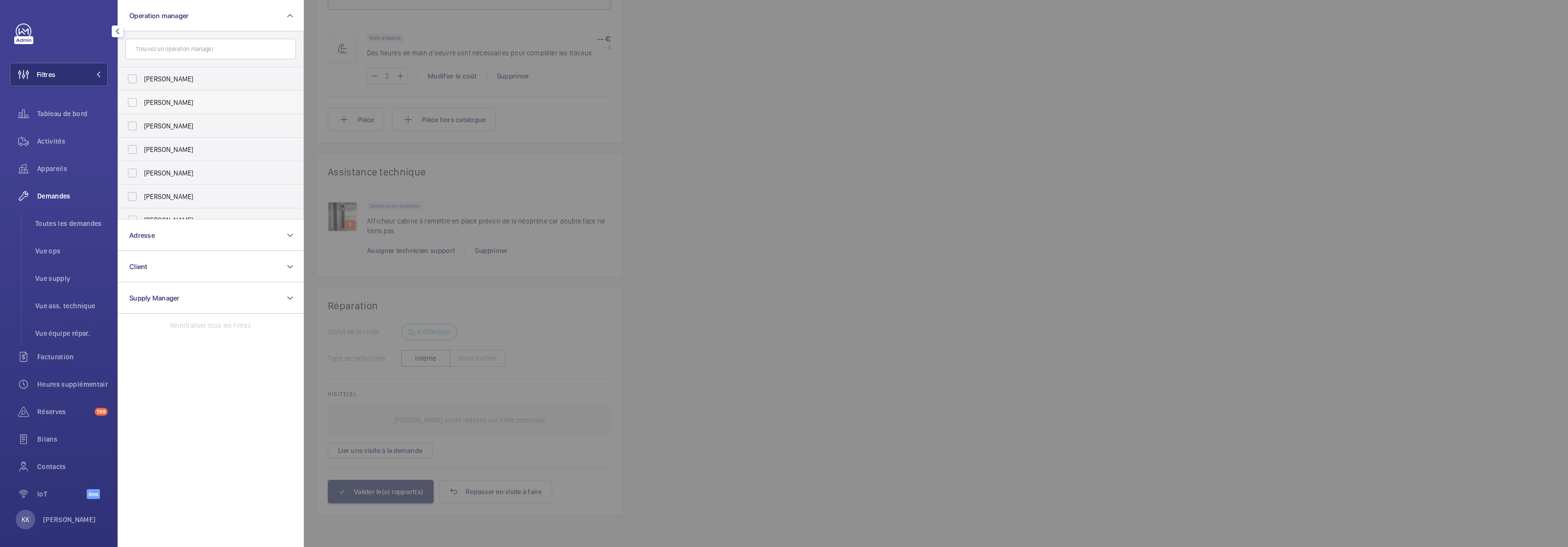
click at [156, 99] on span "[PERSON_NAME]" at bounding box center [211, 102] width 135 height 10
click at [142, 99] on input "[PERSON_NAME]" at bounding box center [132, 102] width 19 height 19
checkbox input "true"
click at [78, 133] on div "Activités" at bounding box center [58, 141] width 98 height 24
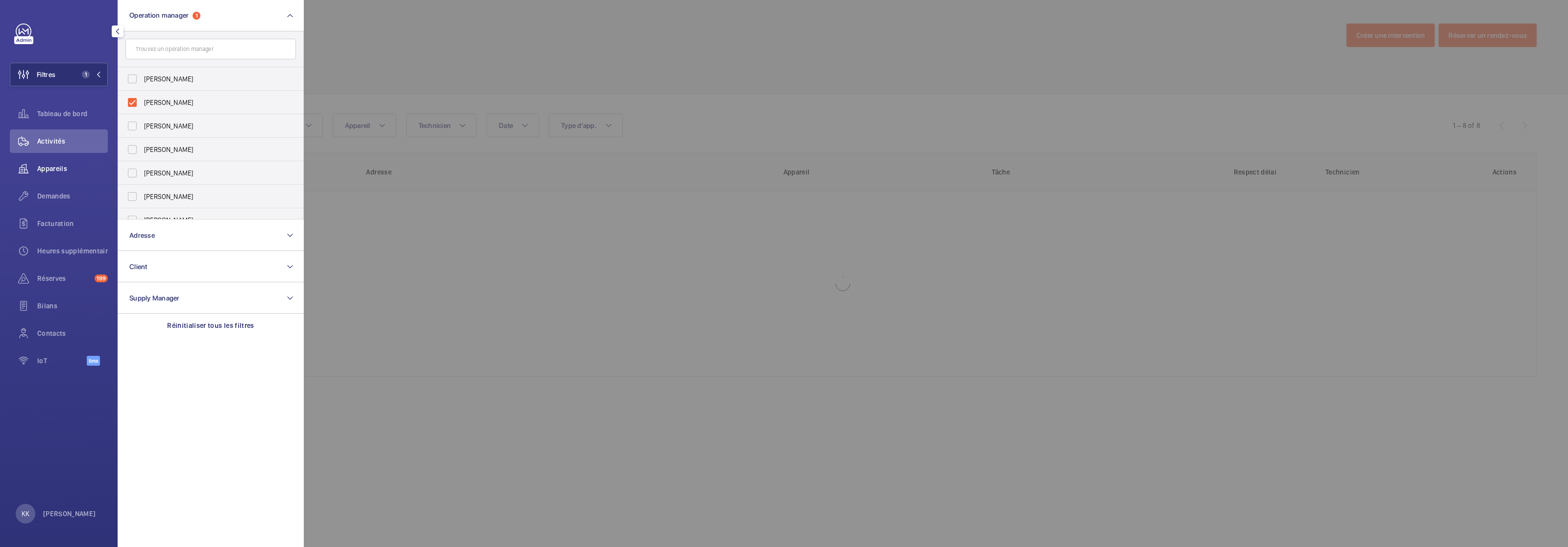
click at [69, 164] on span "Appareils" at bounding box center [72, 169] width 71 height 10
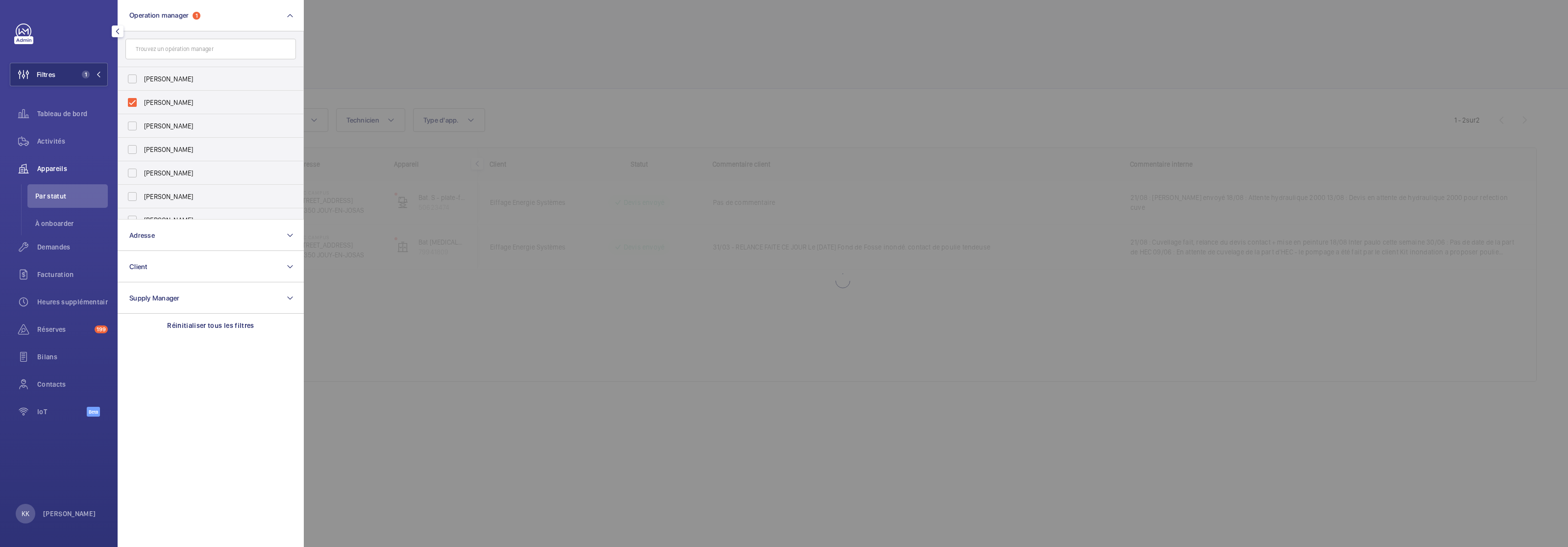
click at [380, 44] on div at bounding box center [1088, 274] width 1568 height 547
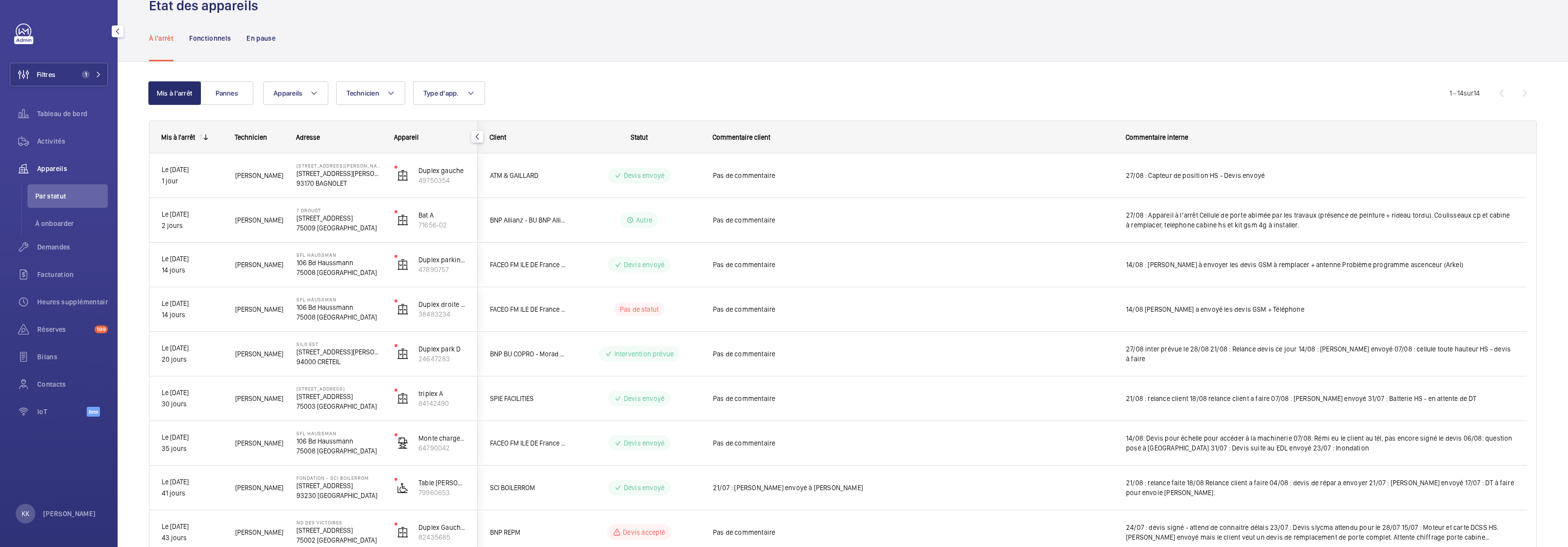
scroll to position [57, 0]
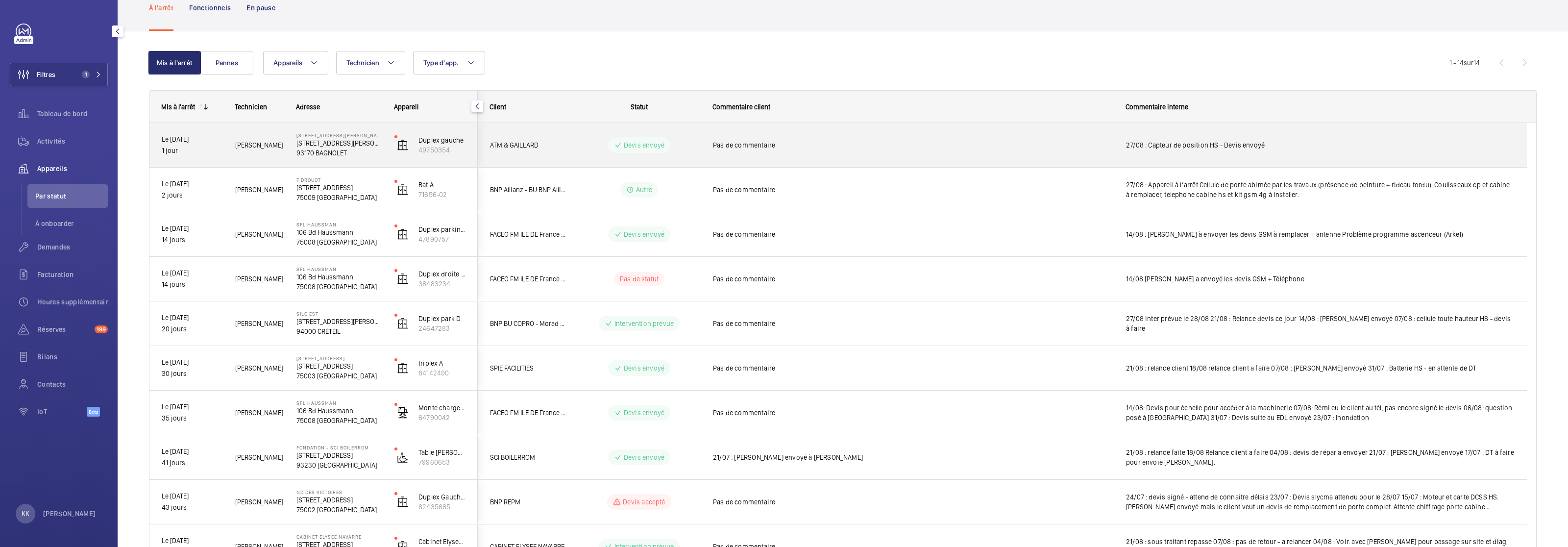
click at [905, 144] on span "Pas de commentaire" at bounding box center [913, 145] width 401 height 10
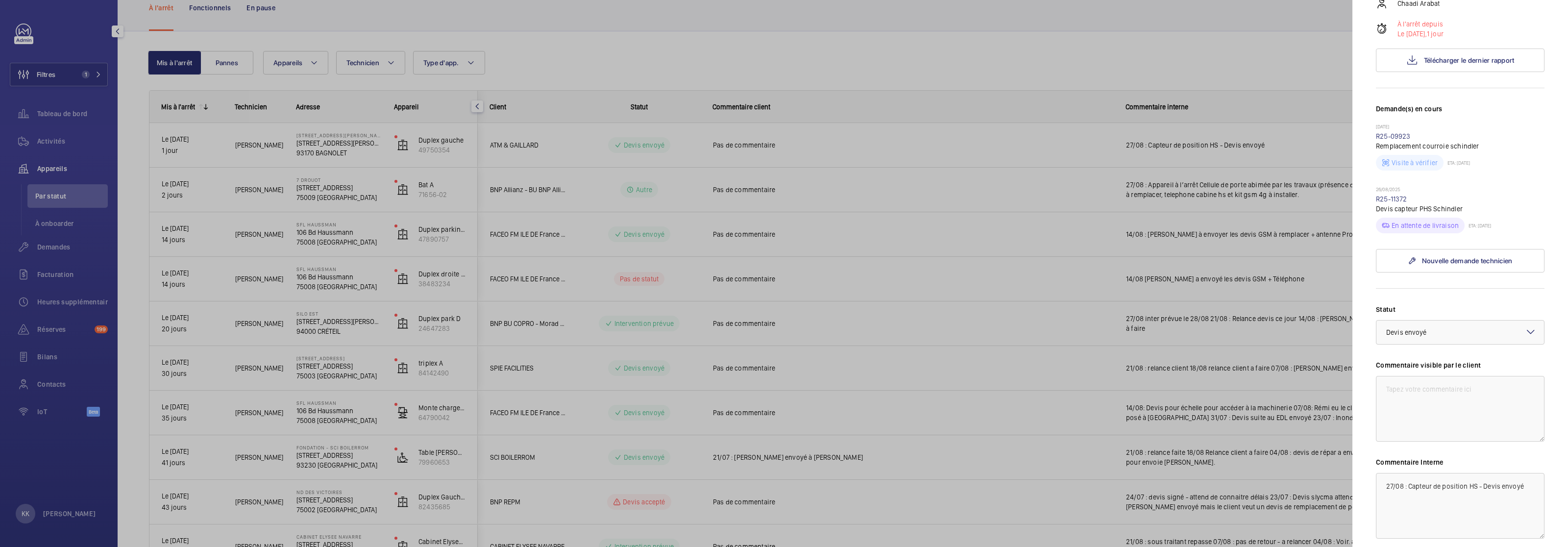
scroll to position [211, 0]
click at [1446, 331] on div "× Devis envoyé" at bounding box center [1418, 336] width 65 height 10
click at [1421, 409] on span "Devis accepté" at bounding box center [1460, 414] width 148 height 10
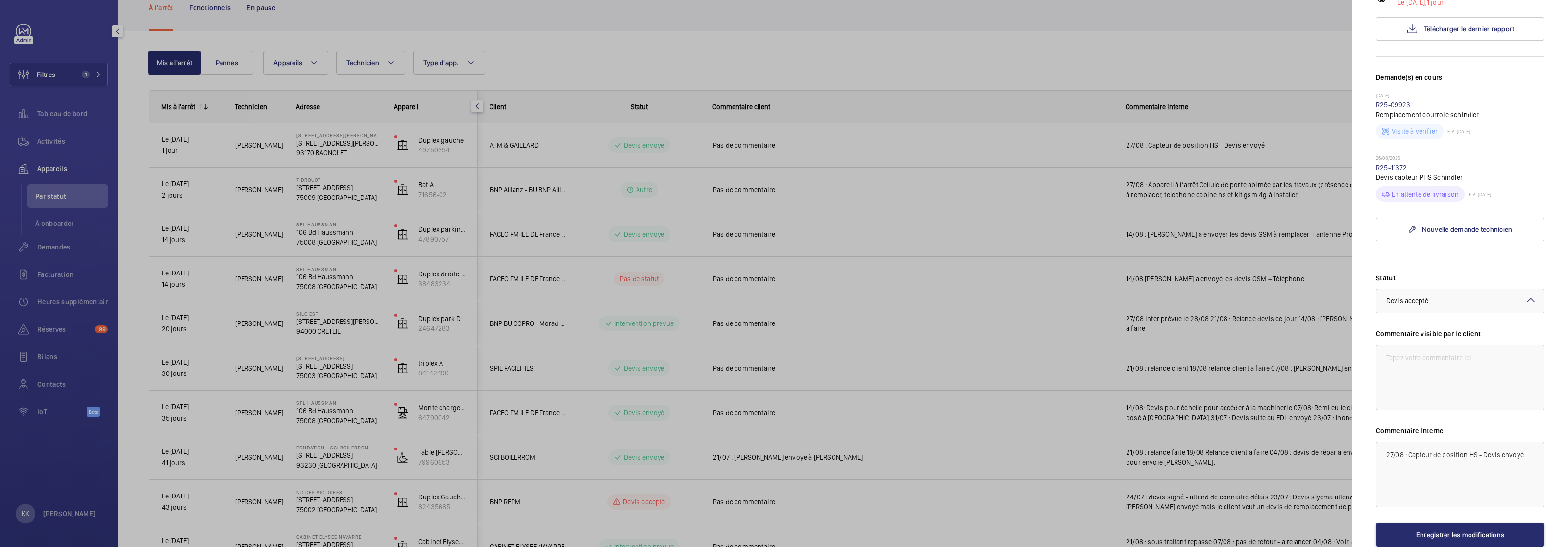
scroll to position [247, 0]
click at [1388, 441] on textarea "27/08 : Capteur de position HS - Devis envoyé" at bounding box center [1460, 474] width 169 height 66
click at [1529, 441] on textarea "27/08 : Capteur de position HS - Devis envoyé" at bounding box center [1460, 474] width 169 height 66
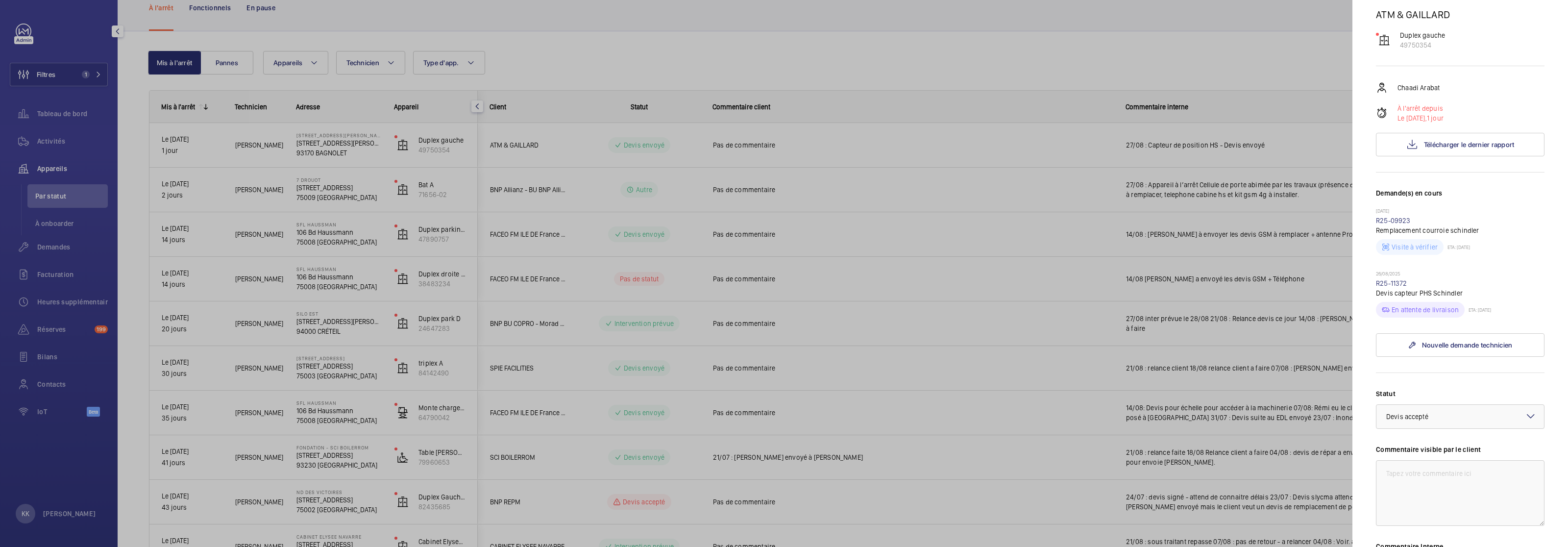
scroll to position [266, 0]
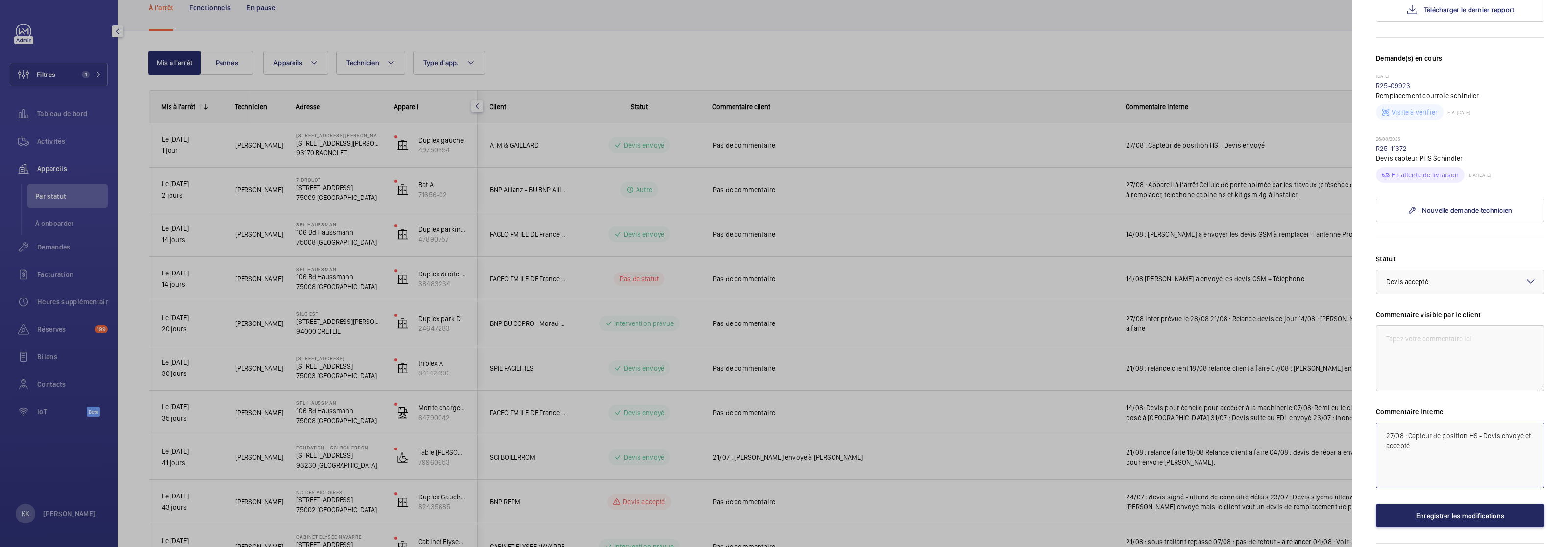
type textarea "27/08 : Capteur de position HS - Devis envoyé et accepté"
click at [1443, 504] on button "Enregistrer les modifications" at bounding box center [1460, 516] width 169 height 24
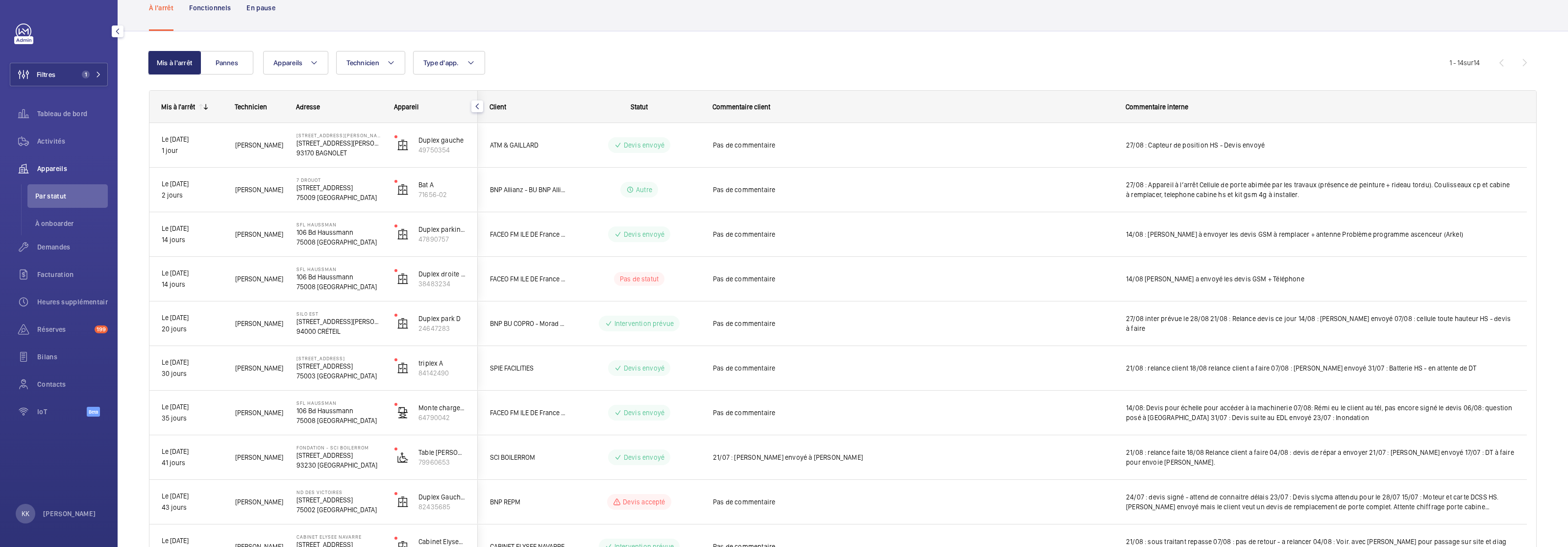
scroll to position [0, 0]
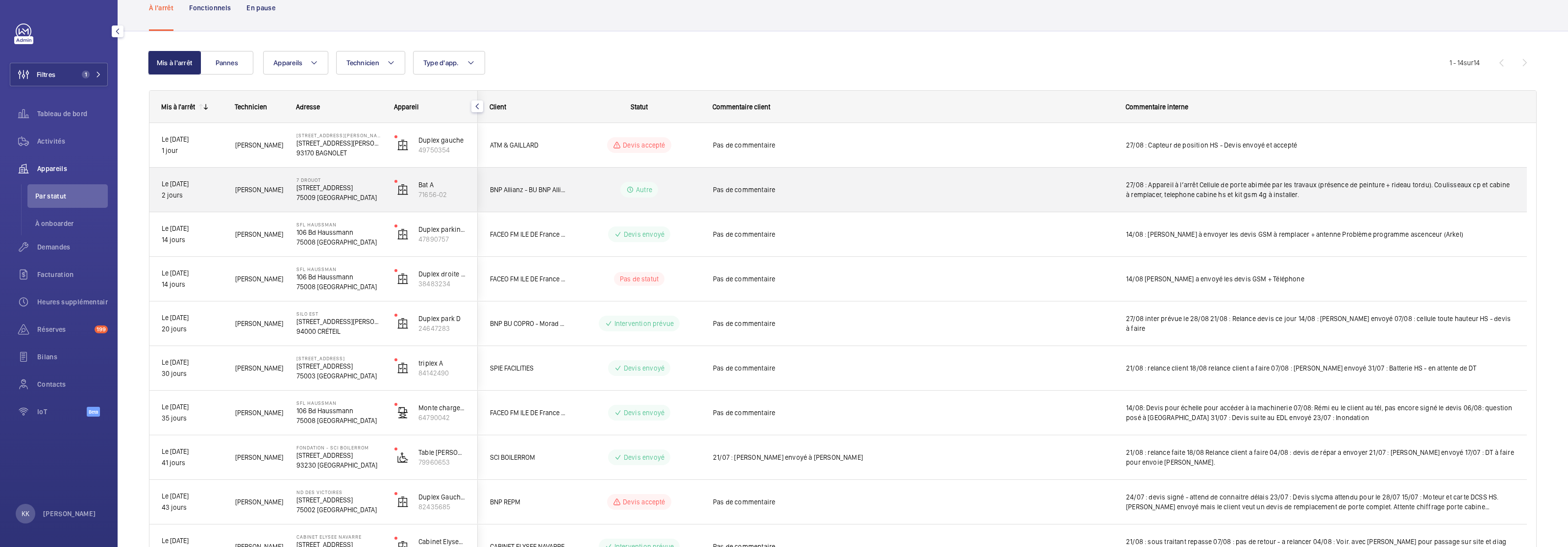
click at [1025, 193] on span "Pas de commentaire" at bounding box center [913, 189] width 401 height 10
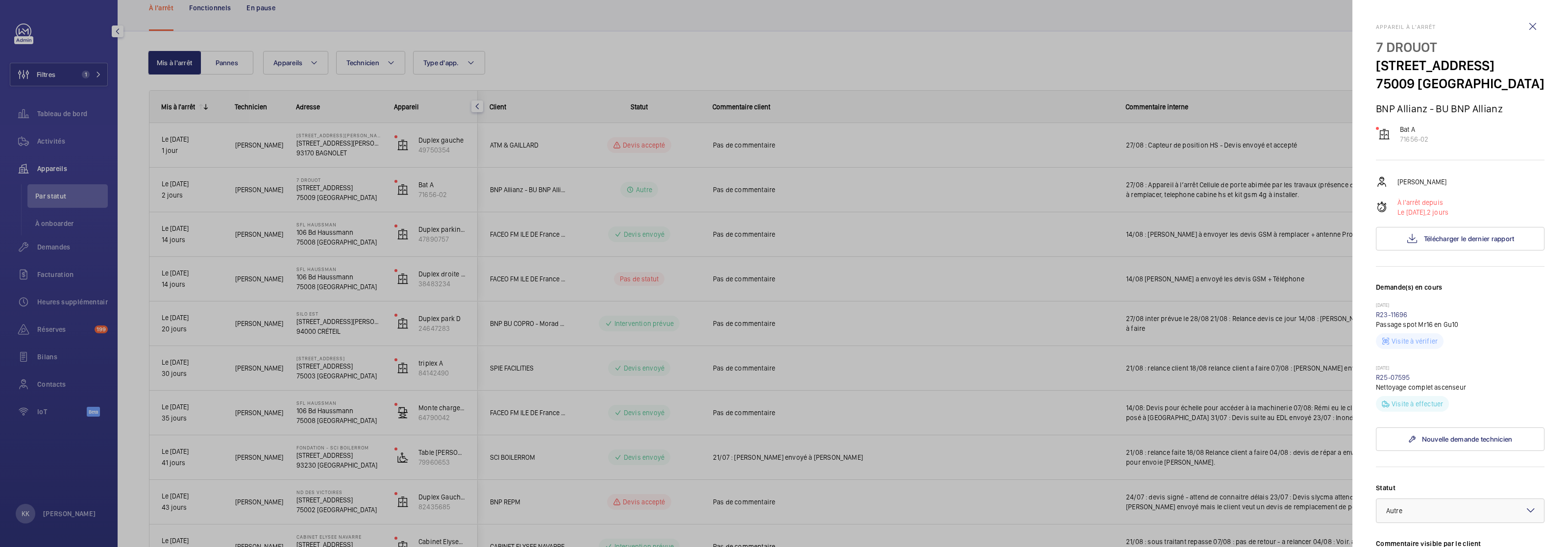
scroll to position [283, 0]
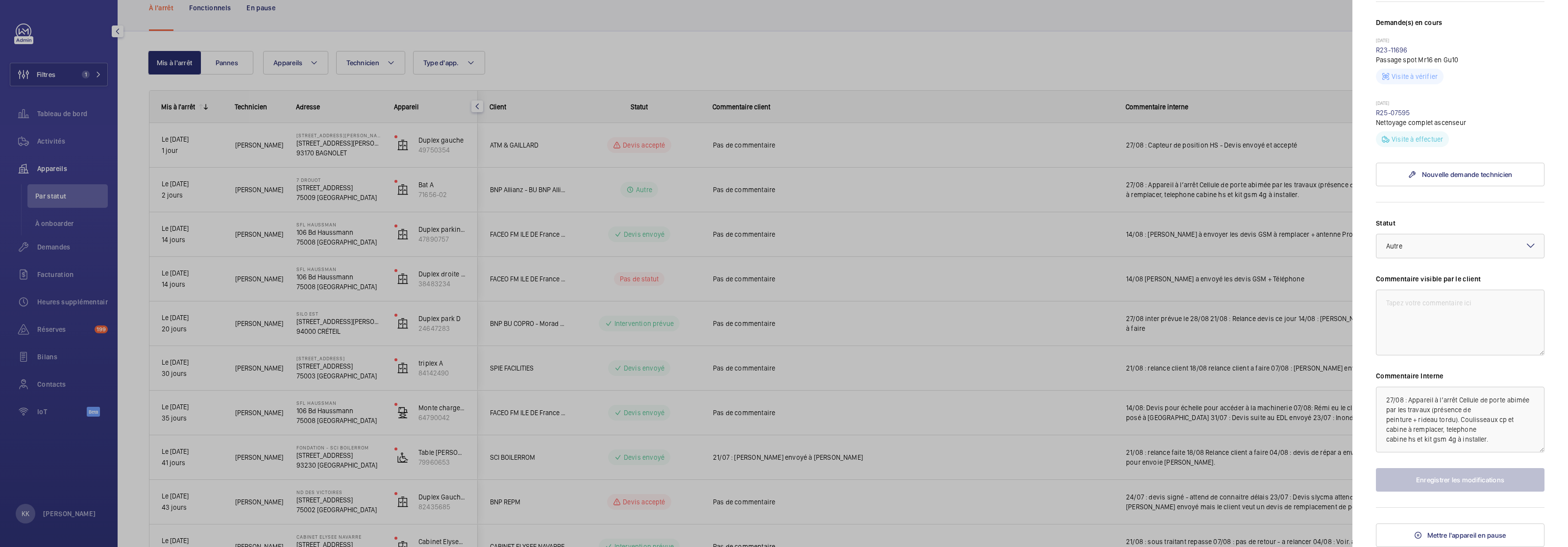
click at [519, 250] on div at bounding box center [784, 274] width 1568 height 547
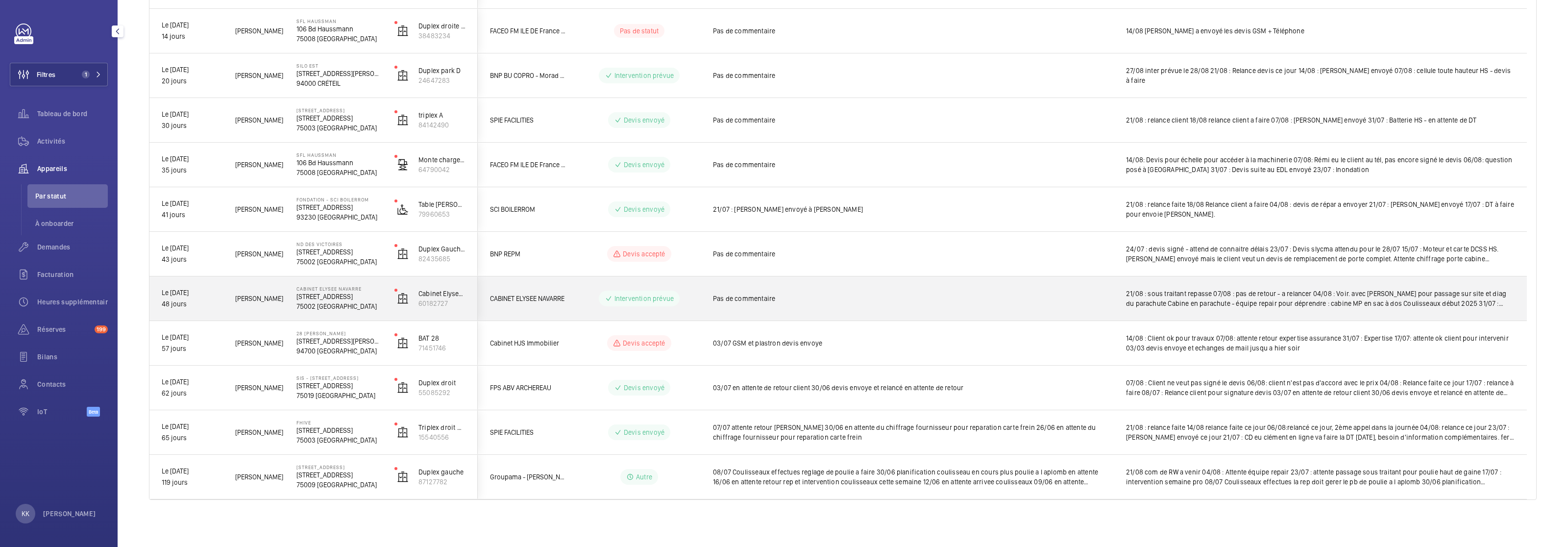
scroll to position [0, 0]
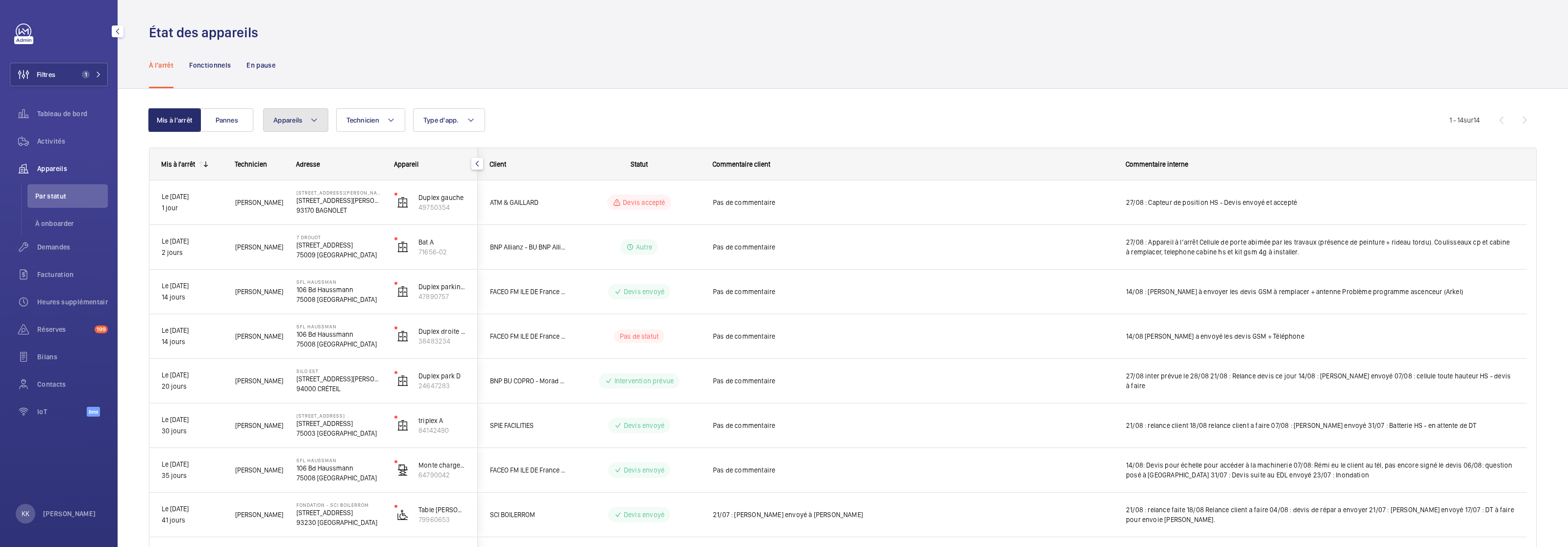
click at [303, 118] on button "Appareils" at bounding box center [295, 120] width 65 height 24
type input "81768022"
click at [326, 208] on span "CASP, 81768022" at bounding box center [366, 210] width 114 height 10
click at [294, 208] on input "CASP, 81768022" at bounding box center [284, 210] width 19 height 19
checkbox input "true"
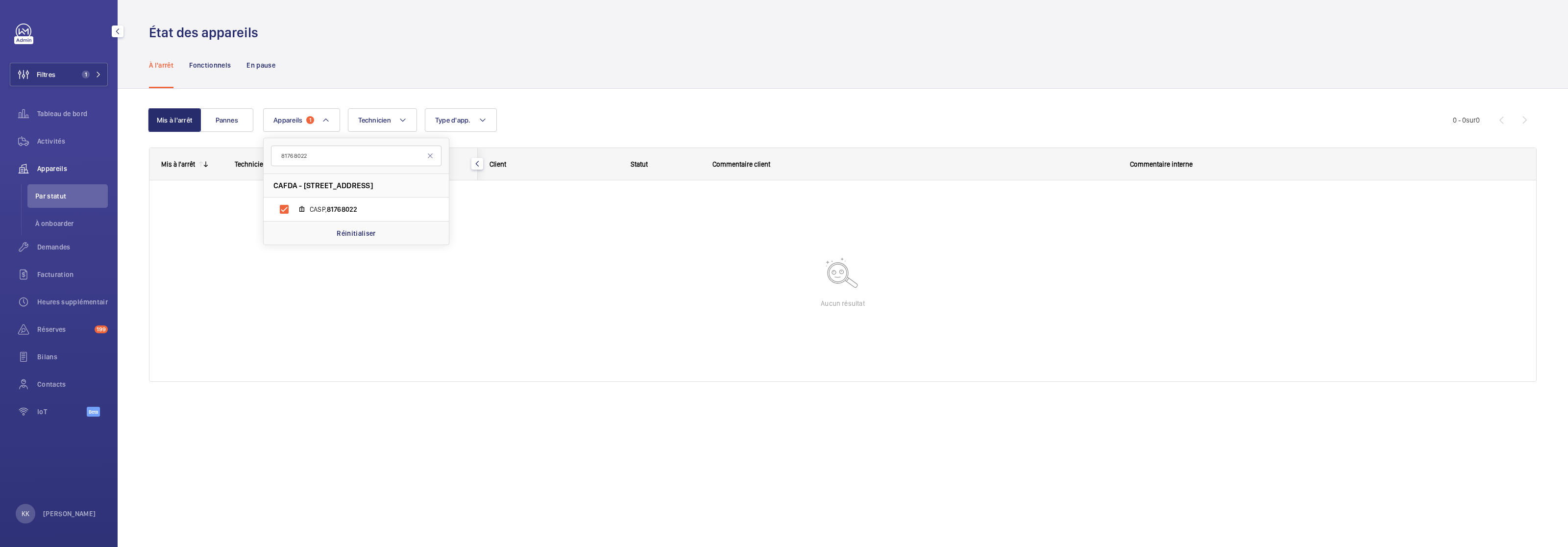
click at [317, 54] on div "À l'arrêt Fonctionnels En pause" at bounding box center [843, 65] width 1388 height 46
click at [205, 118] on button "Pannes" at bounding box center [226, 120] width 53 height 24
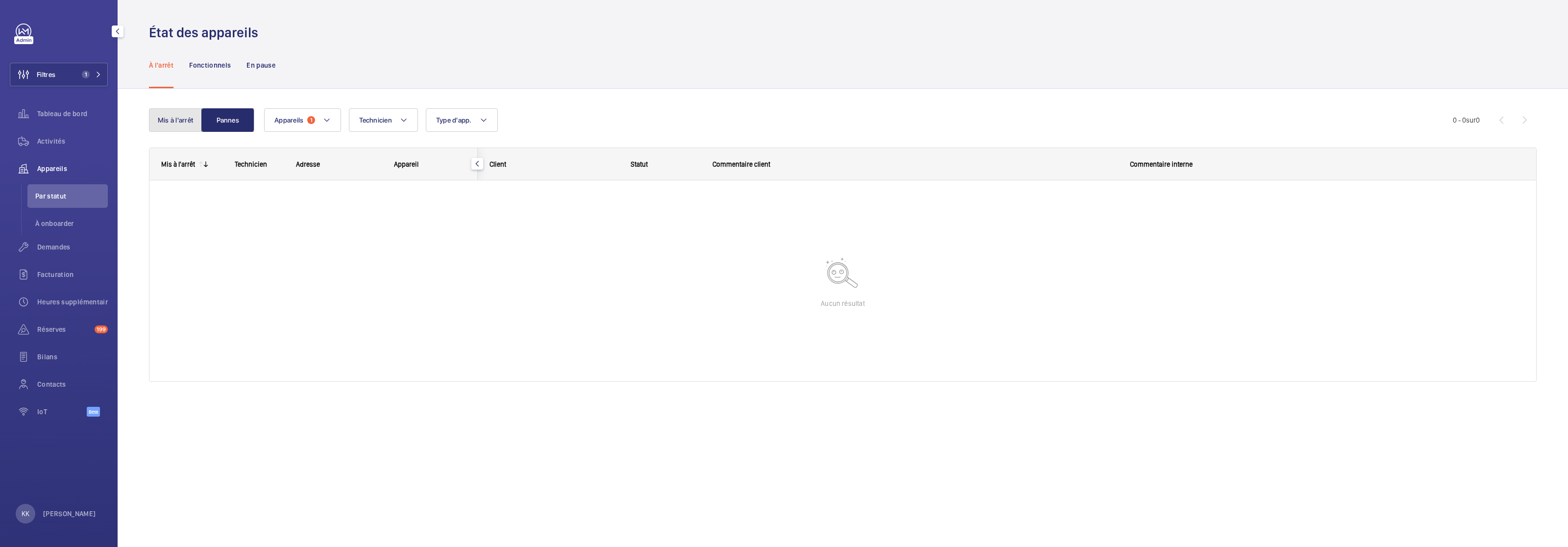
click at [189, 119] on button "Mis à l'arrêt" at bounding box center [175, 120] width 53 height 24
click at [323, 134] on wm-front-shared-table-view-engine "Mis à l'arrêt Pannes Appareils 1 Technicien Type d'app. Plus de filtres Réiniti…" at bounding box center [843, 257] width 1388 height 297
click at [324, 127] on button "Appareils 1" at bounding box center [301, 120] width 77 height 24
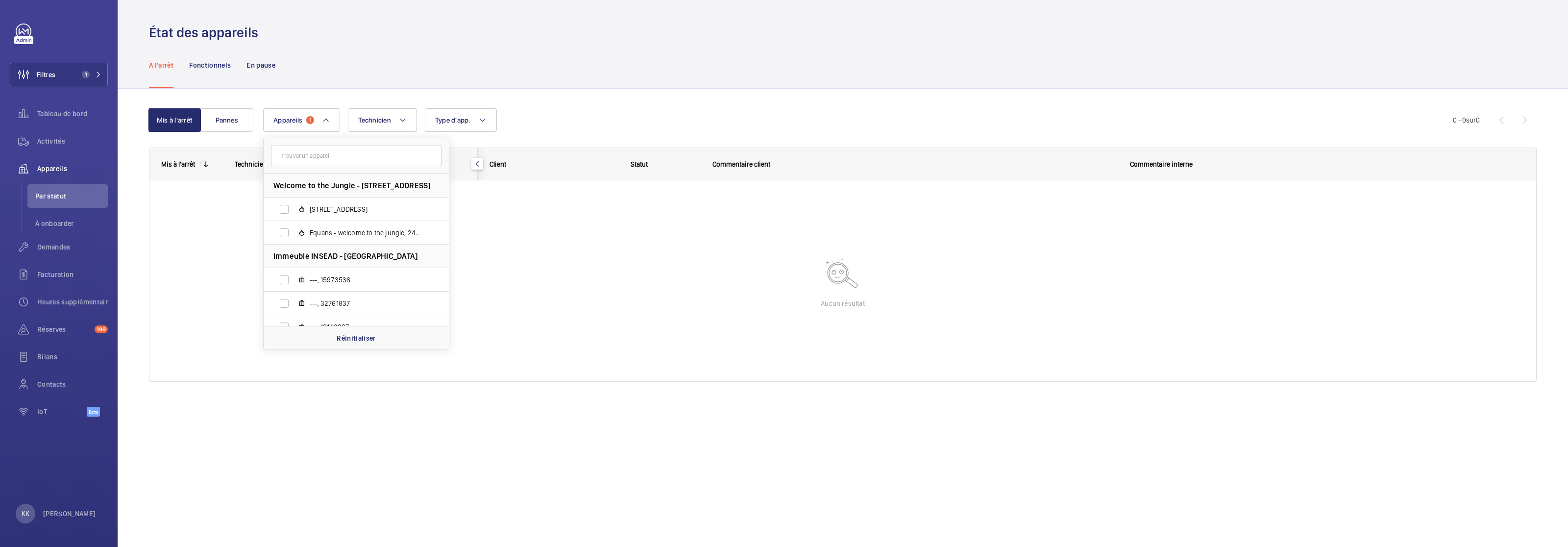
drag, startPoint x: 346, startPoint y: 334, endPoint x: 253, endPoint y: 150, distance: 206.2
click at [346, 333] on p "Réinitialiser" at bounding box center [356, 338] width 39 height 10
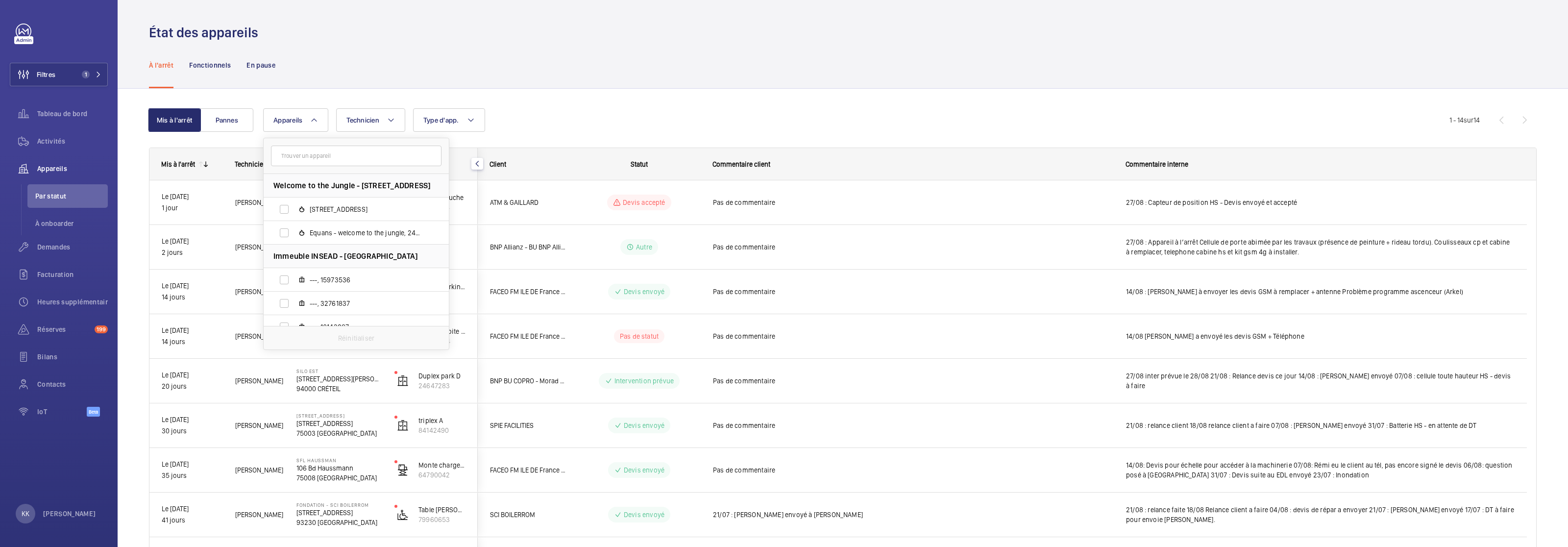
click at [141, 154] on div "Mis à l'arrêt Pannes Appareils Welcome to the Jungle - 8 Rue Saint-Fiacre, 7500…" at bounding box center [842, 471] width 1451 height 764
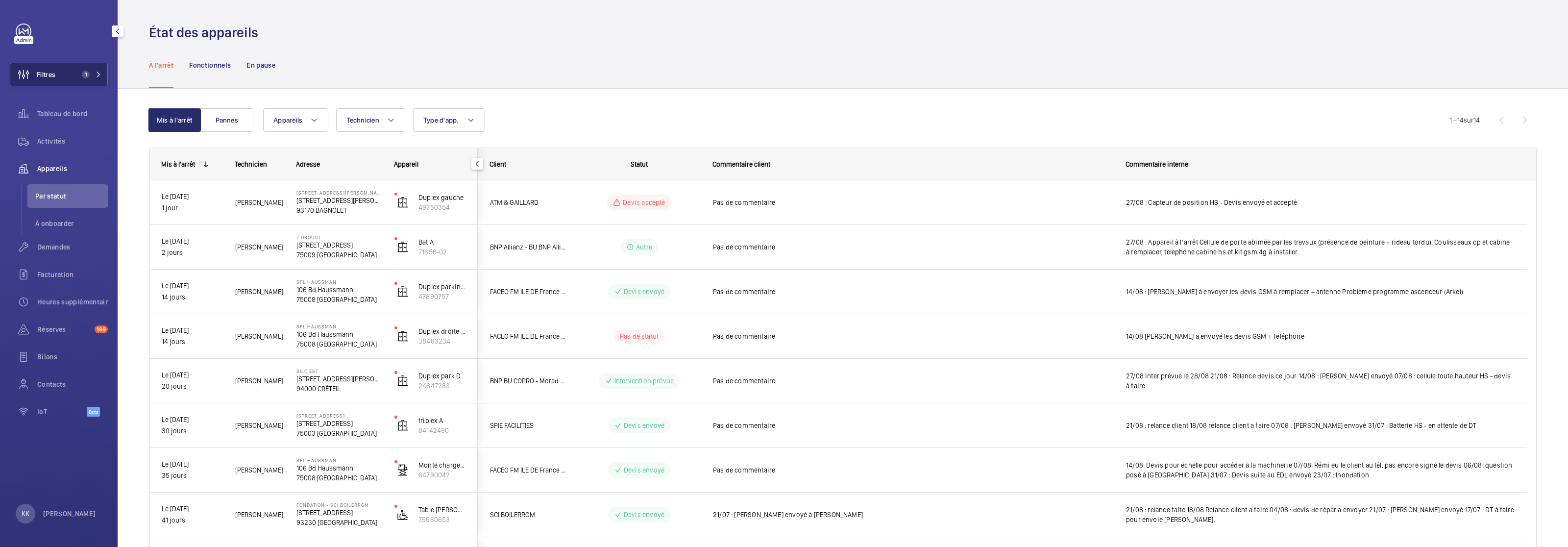
click at [79, 85] on button "Filtres 1" at bounding box center [58, 74] width 98 height 24
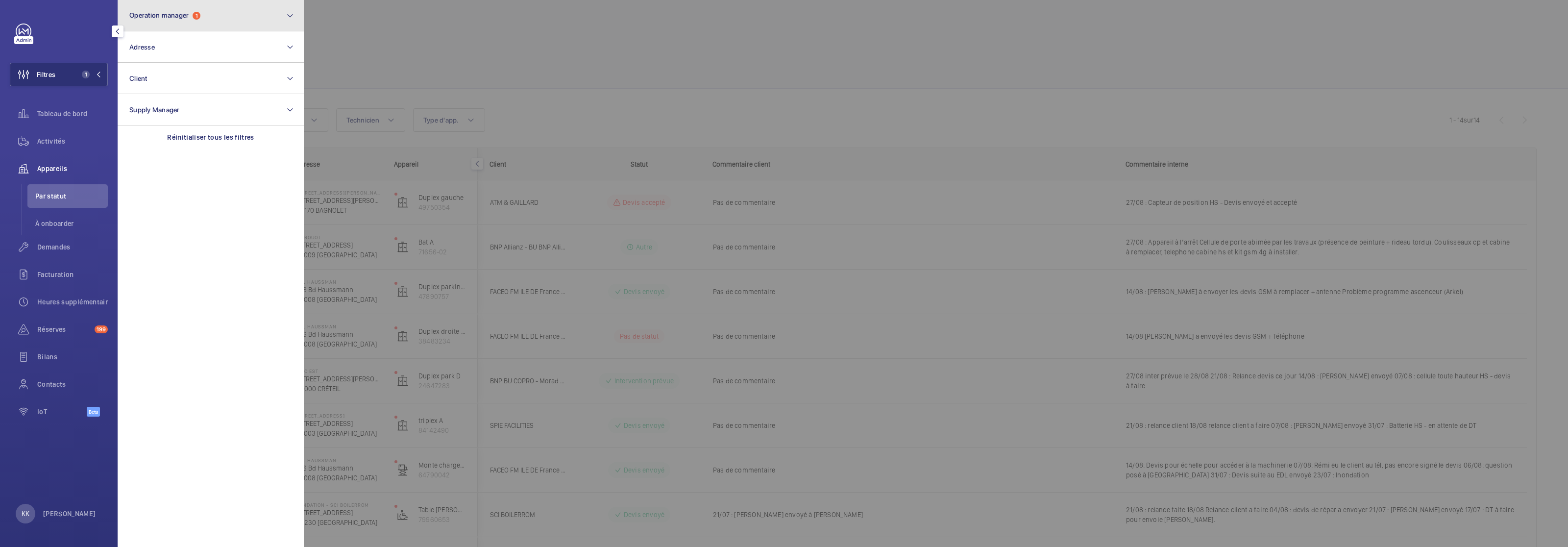
click at [163, 24] on button "Operation manager 1" at bounding box center [211, 16] width 186 height 32
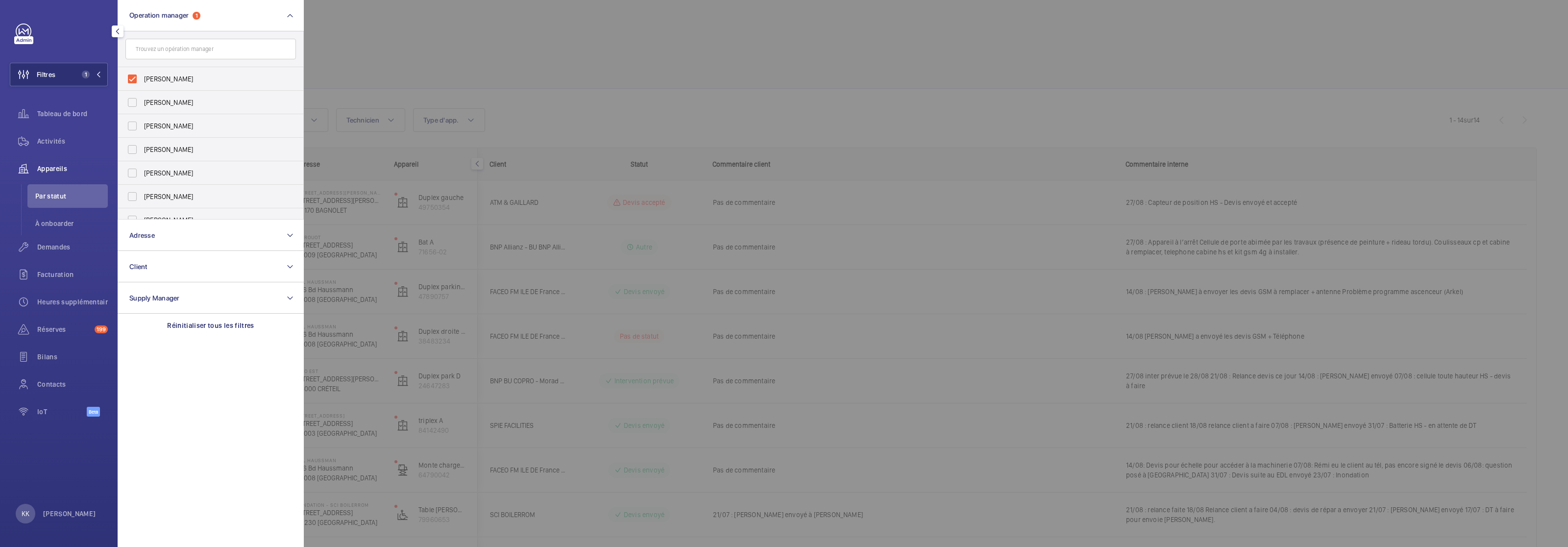
click at [327, 31] on div at bounding box center [1088, 274] width 1568 height 547
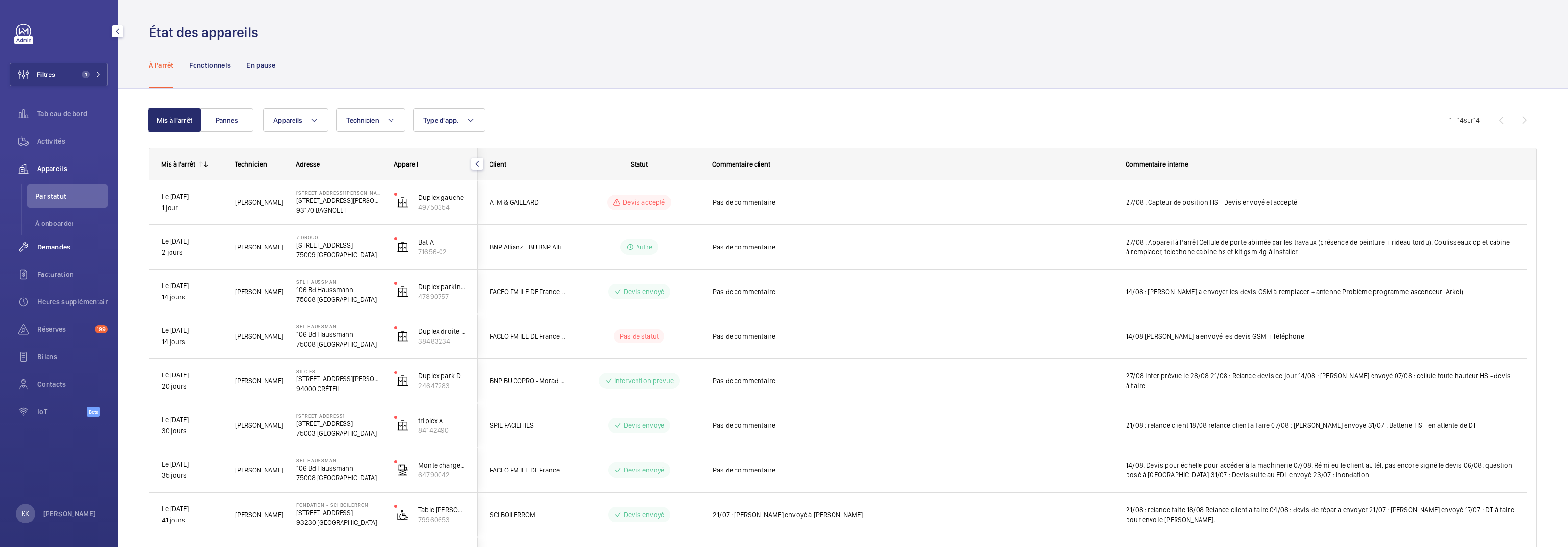
click at [40, 242] on span "Demandes" at bounding box center [72, 247] width 71 height 10
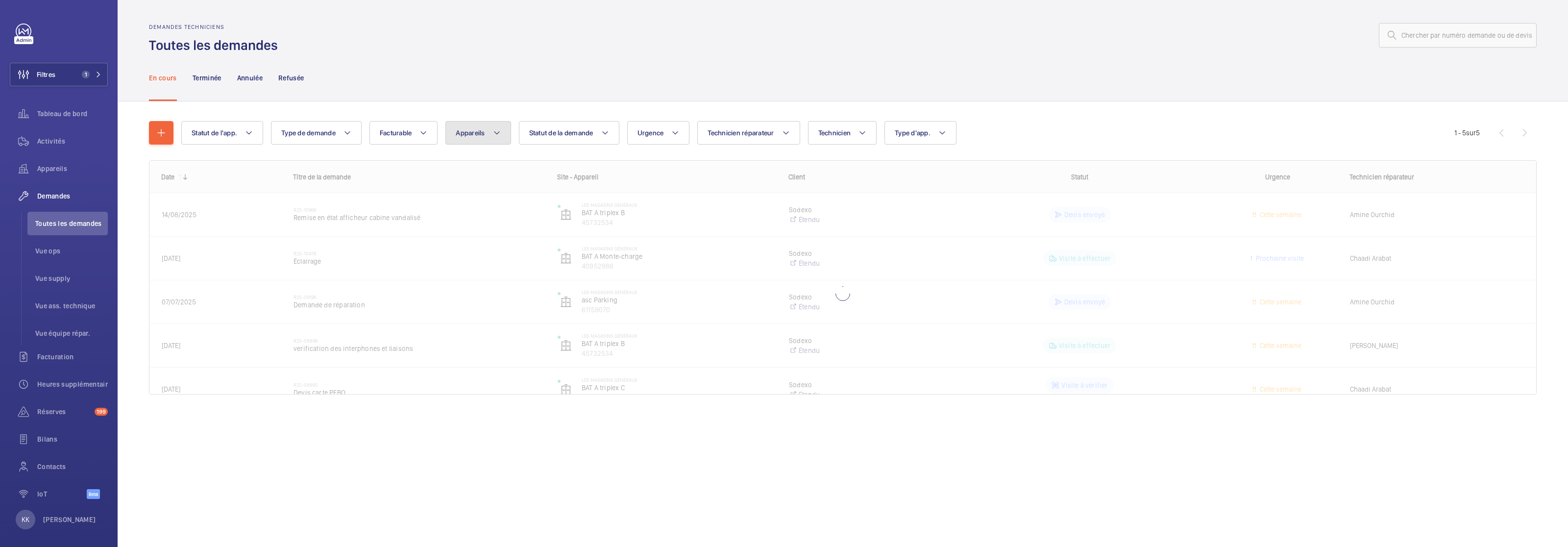
click at [455, 135] on button "Appareils" at bounding box center [478, 133] width 65 height 24
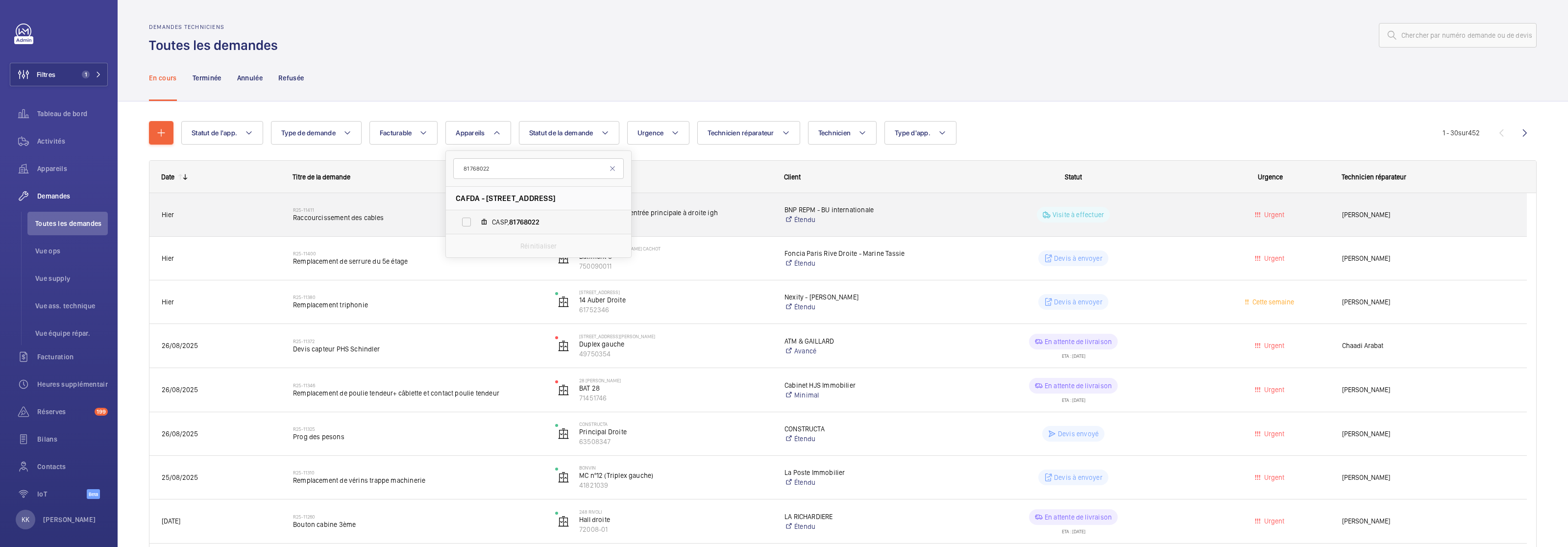
type input "81768022"
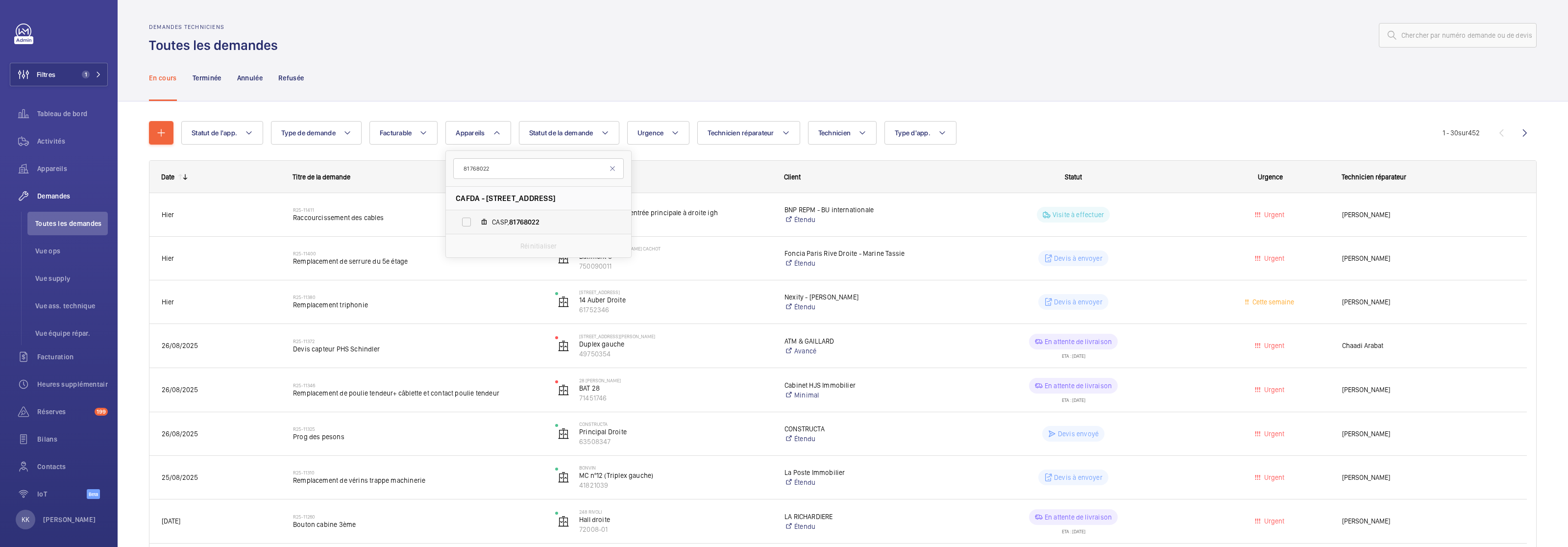
click at [463, 219] on label "CASP, 81768022" at bounding box center [531, 222] width 170 height 24
click at [463, 219] on input "CASP, 81768022" at bounding box center [466, 222] width 19 height 19
checkbox input "true"
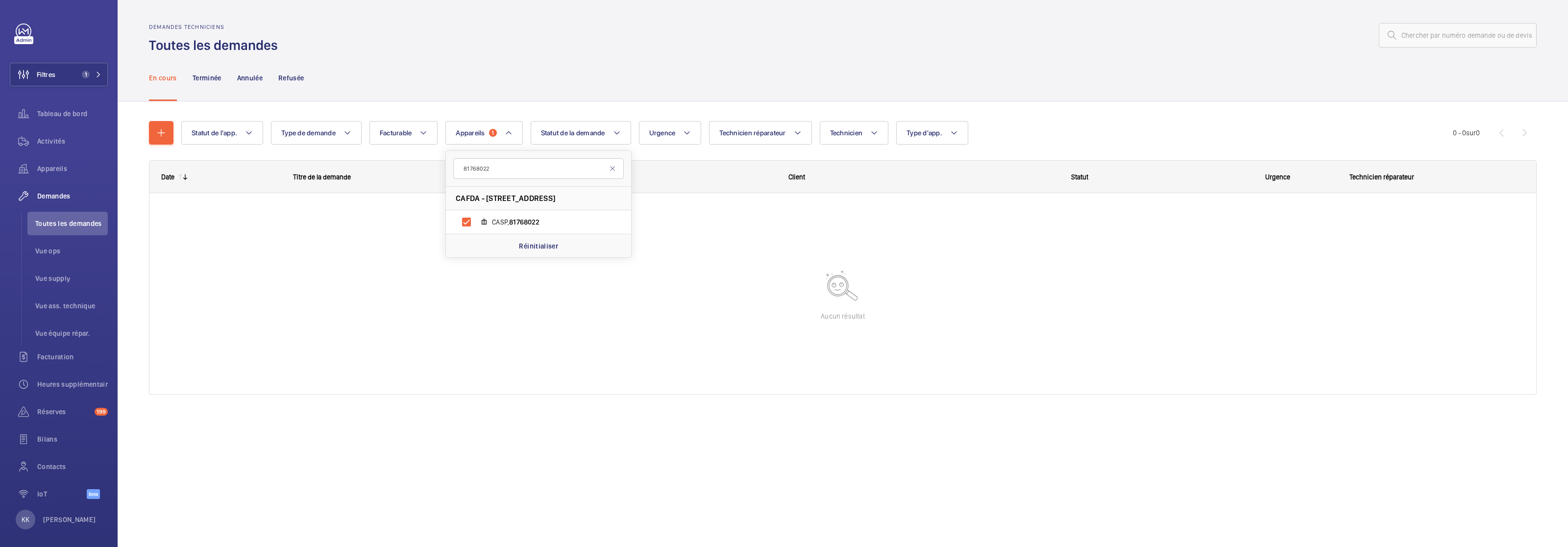
click at [460, 65] on div "En cours Terminée Annulée Refusée" at bounding box center [843, 77] width 1388 height 46
click at [210, 83] on div "Terminée" at bounding box center [206, 77] width 29 height 46
click at [177, 80] on nav "En cours Terminée Annulée Refusée" at bounding box center [226, 77] width 155 height 46
click at [647, 66] on div "En cours Terminée Annulée Refusée" at bounding box center [843, 77] width 1388 height 46
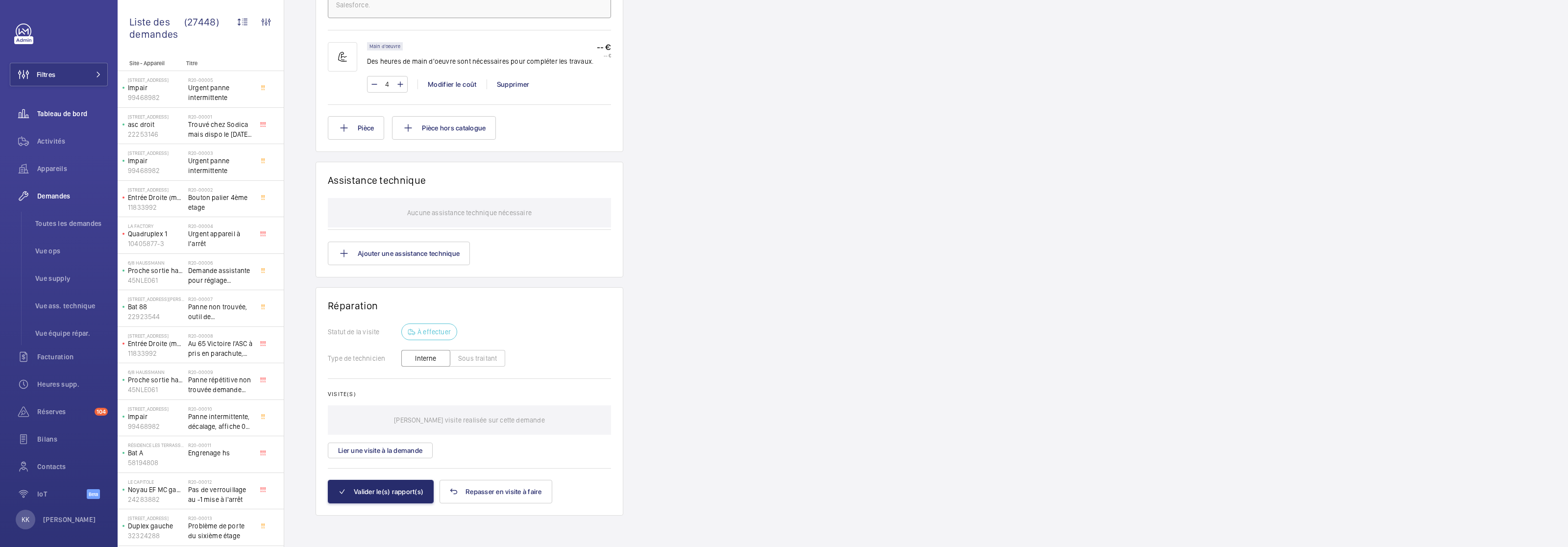
scroll to position [629, 0]
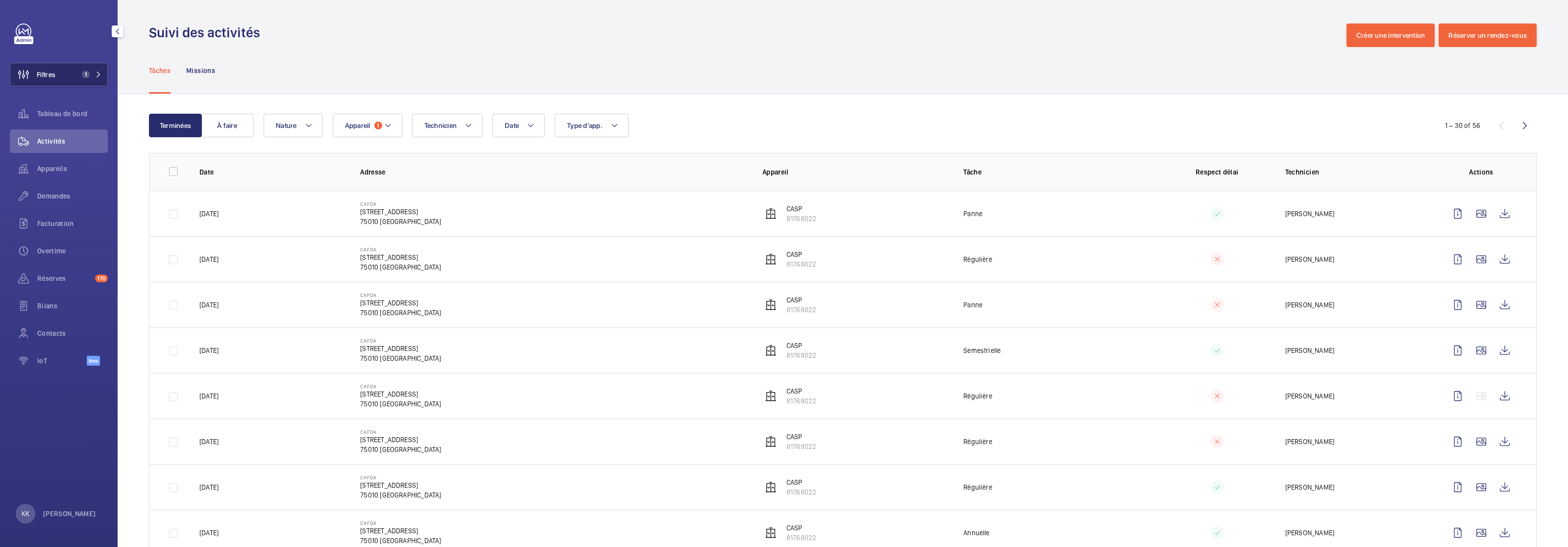
click at [75, 77] on button "Filtres 1" at bounding box center [58, 74] width 98 height 24
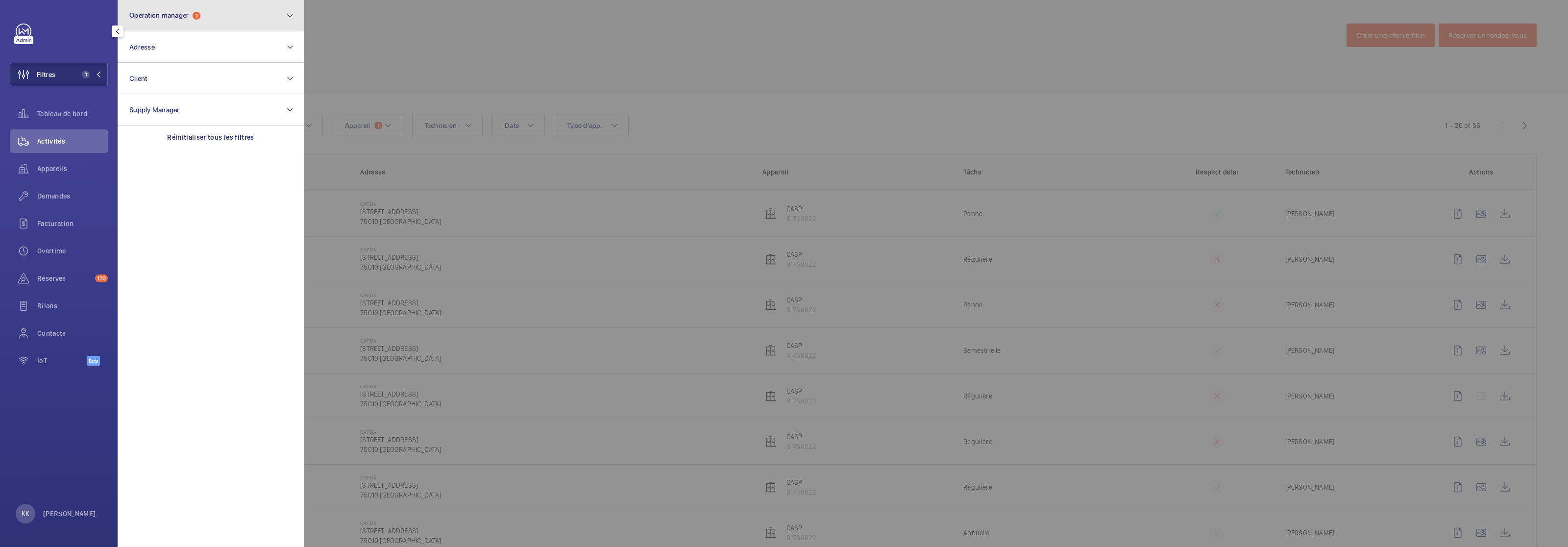
click at [255, 15] on button "Operation manager 1" at bounding box center [211, 16] width 186 height 32
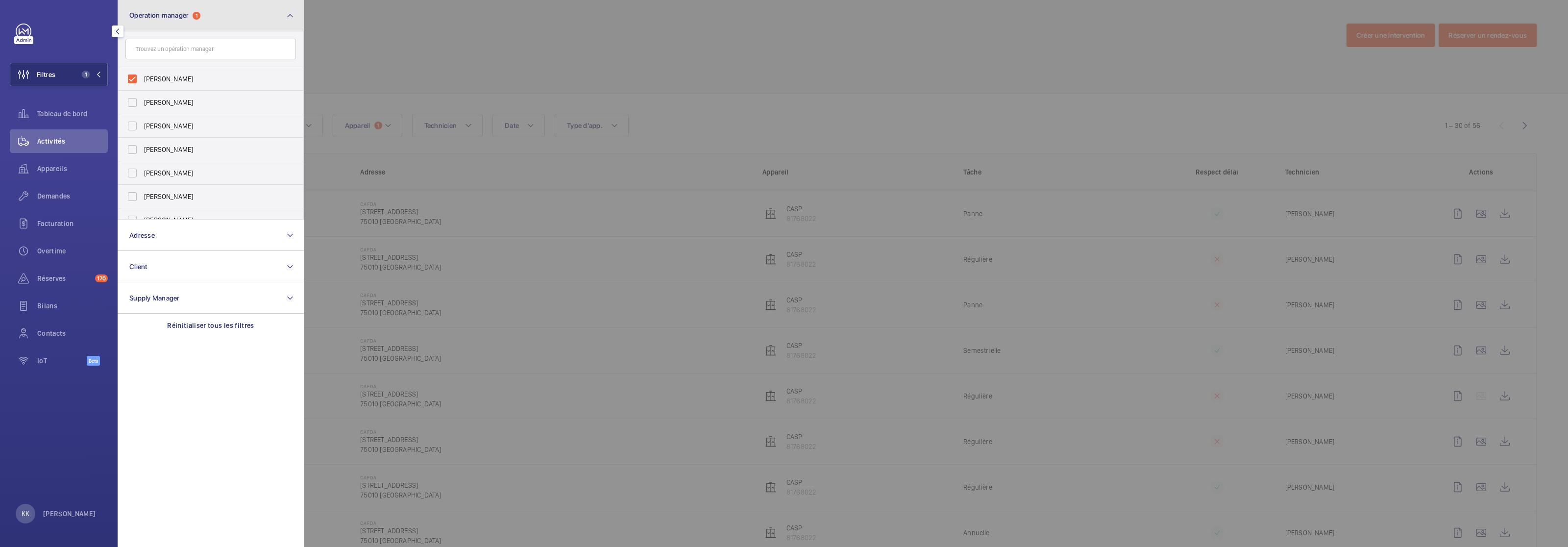
click at [206, 14] on button "Operation manager 1" at bounding box center [211, 16] width 186 height 32
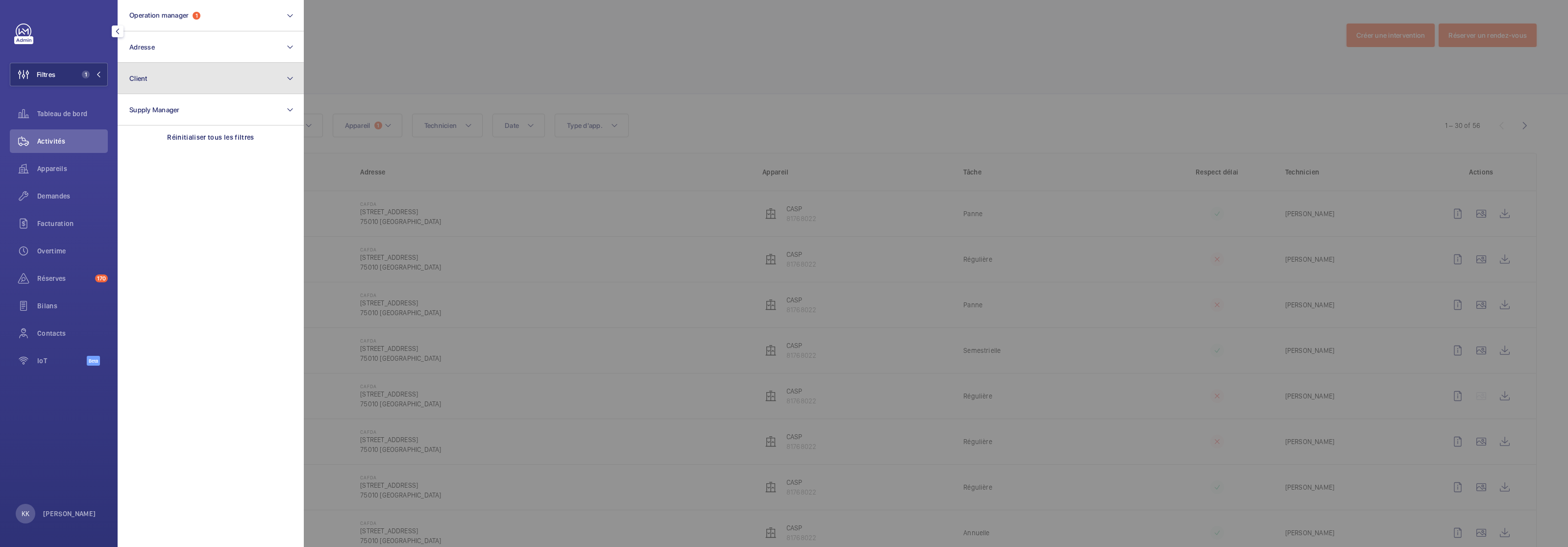
click at [172, 69] on button "Client" at bounding box center [211, 79] width 186 height 32
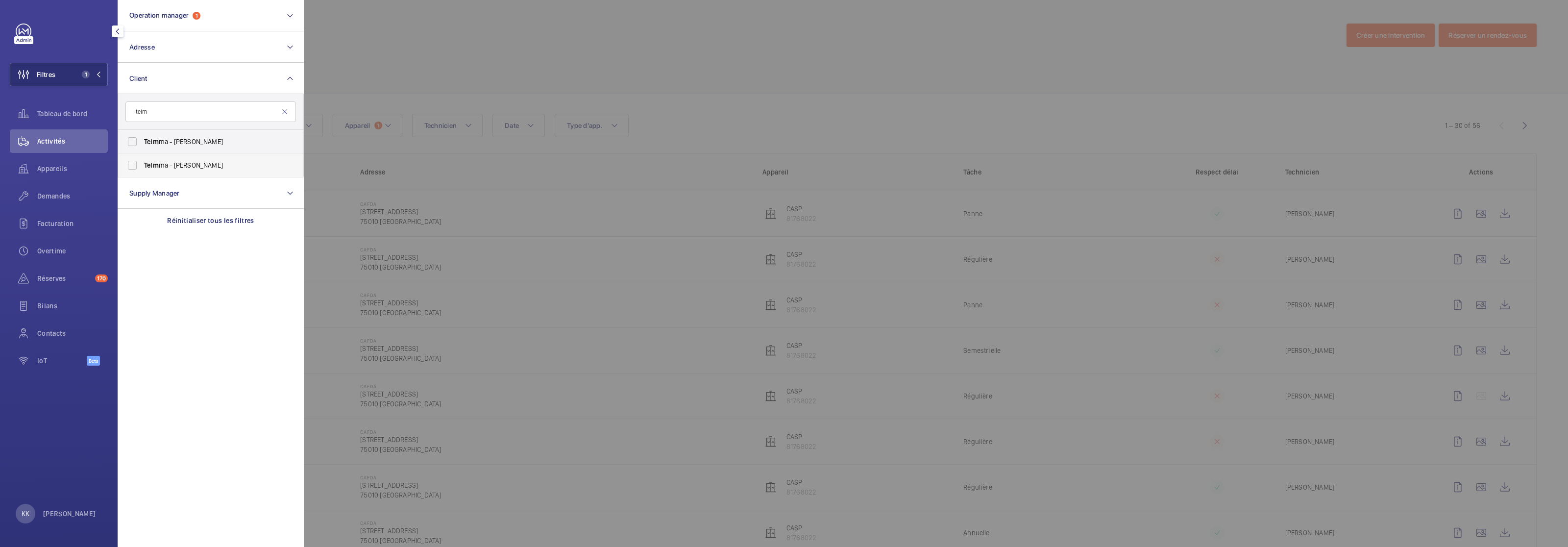
type input "telm"
drag, startPoint x: 221, startPoint y: 171, endPoint x: 215, endPoint y: 158, distance: 14.3
click at [222, 171] on label "Telm ma - Laura Gardien" at bounding box center [203, 165] width 170 height 24
click at [142, 171] on input "Telm ma - Laura Gardien" at bounding box center [132, 165] width 19 height 19
checkbox input "true"
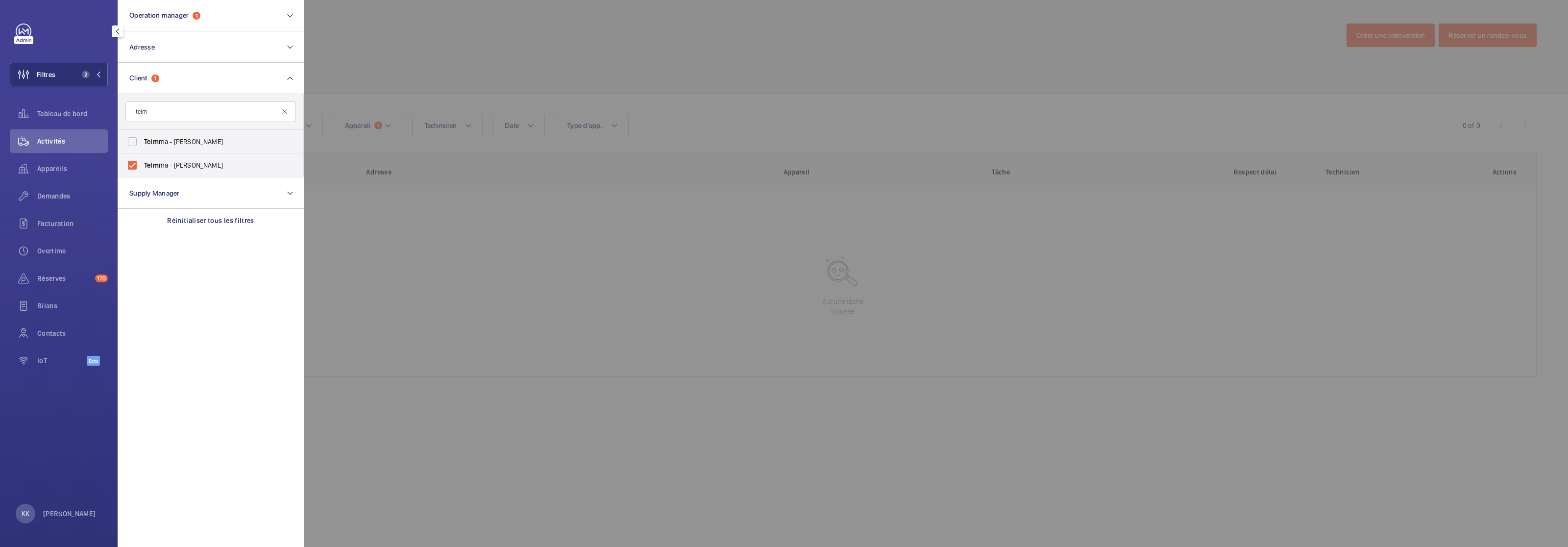
click at [472, 57] on div at bounding box center [1088, 274] width 1568 height 547
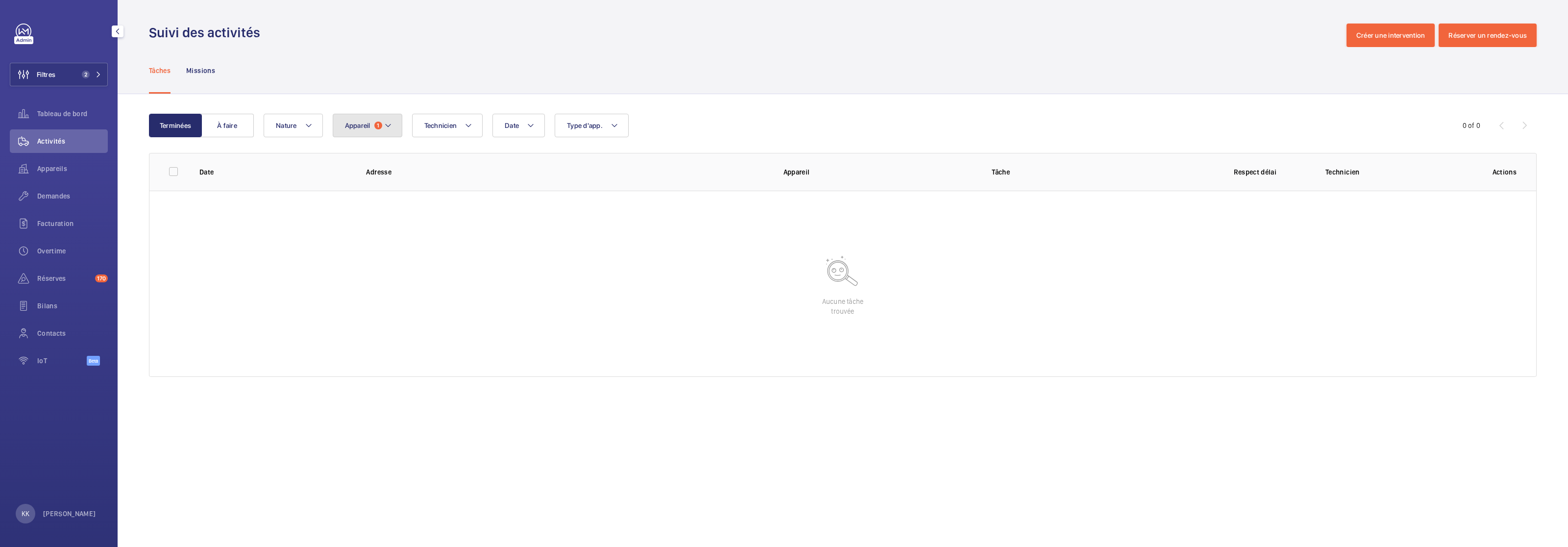
click at [343, 136] on button "Appareil 1" at bounding box center [368, 125] width 69 height 24
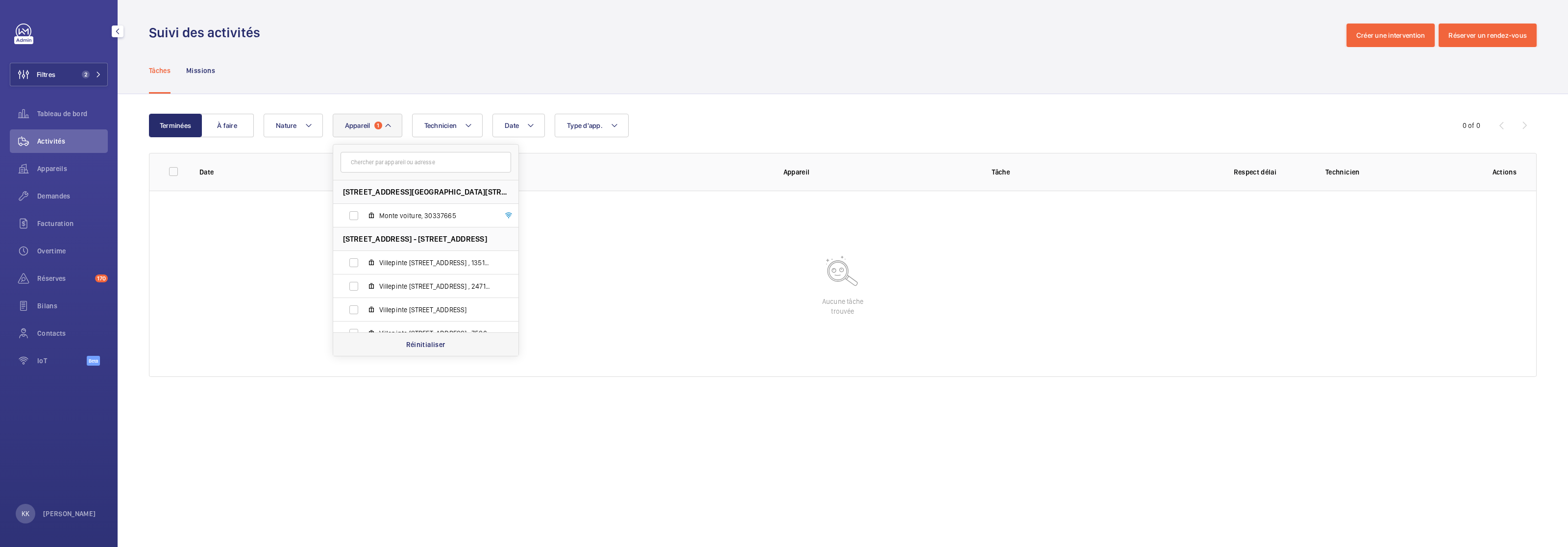
click at [452, 341] on div "Réinitialiser" at bounding box center [425, 344] width 185 height 24
click at [764, 135] on div "Date Technicien Appareil 135 Rue de Rennes - 135 Rue de Rennes, 75006 PARIS, 75…" at bounding box center [841, 125] width 1155 height 24
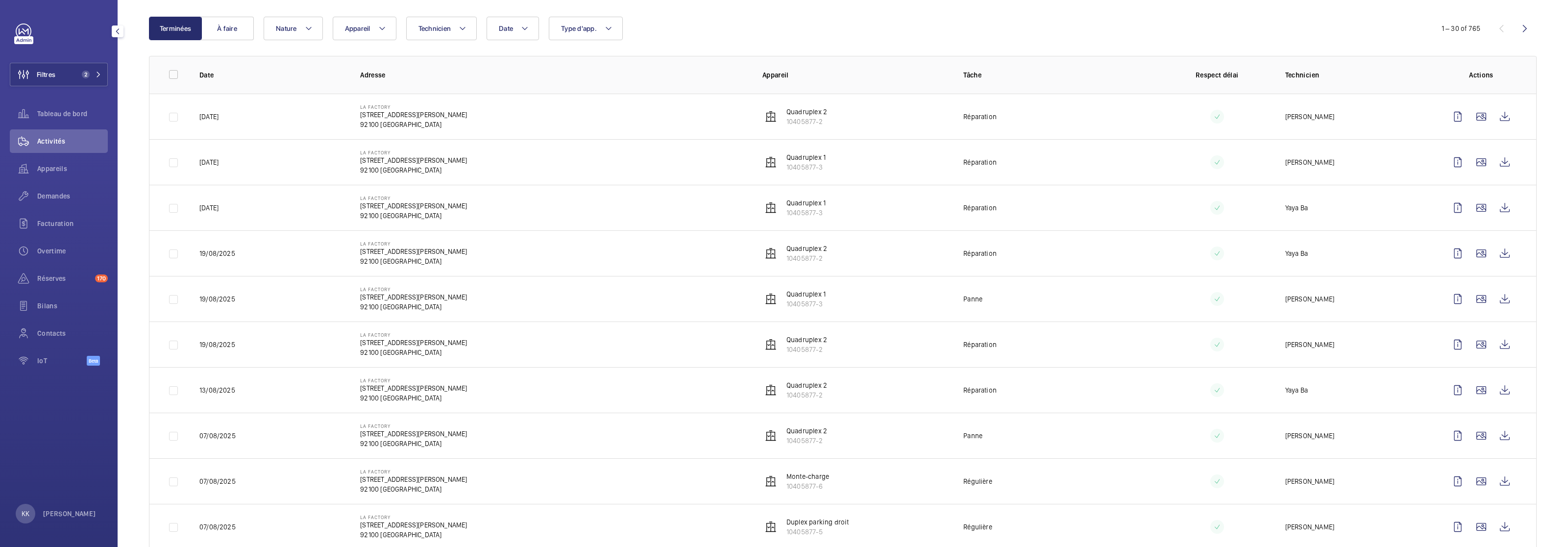
scroll to position [121, 0]
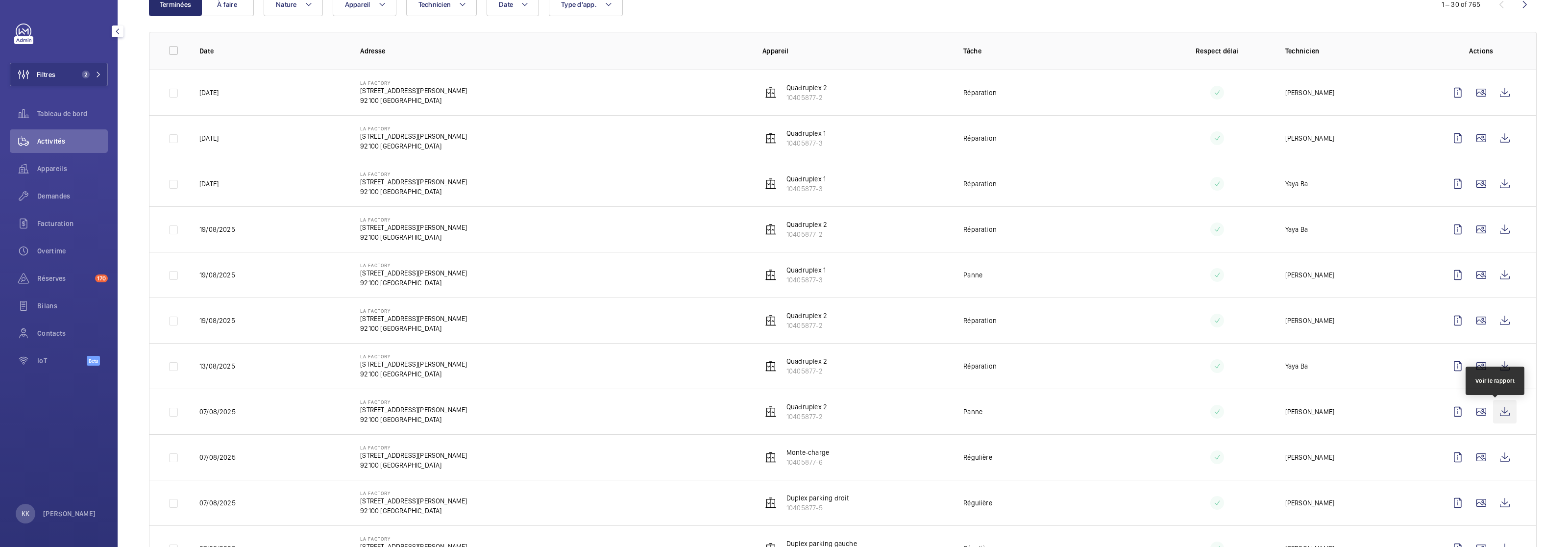
click at [1493, 414] on wm-front-icon-button at bounding box center [1505, 412] width 24 height 24
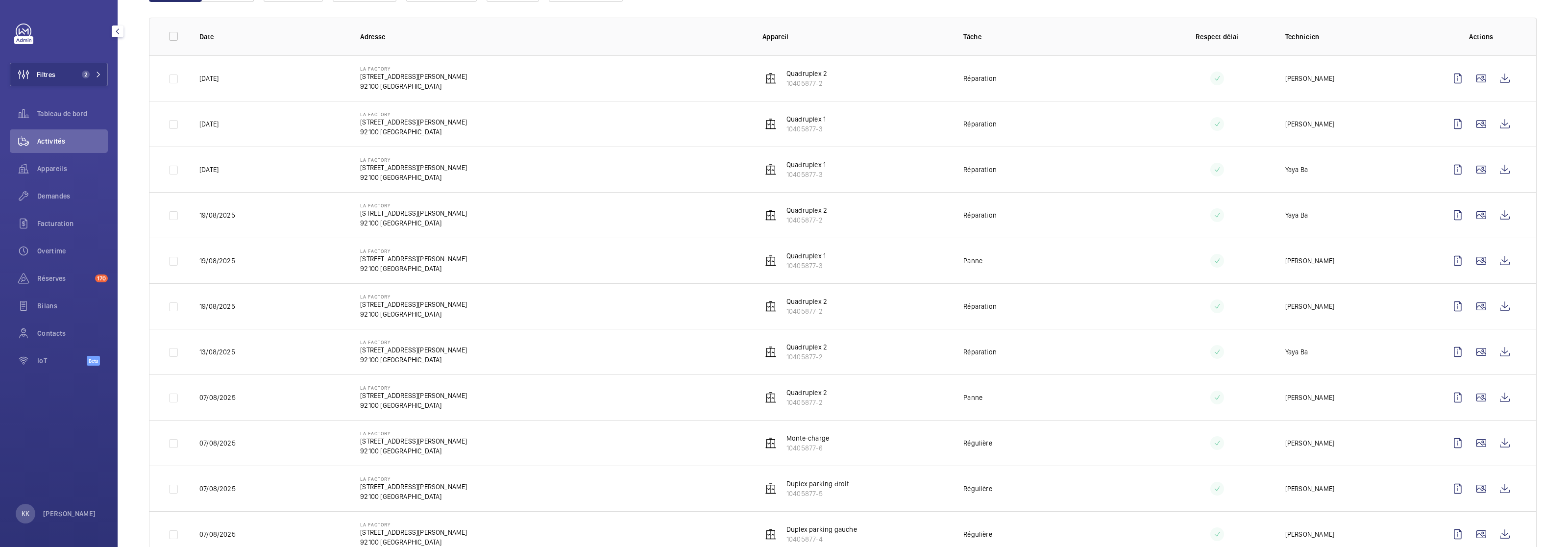
scroll to position [308, 0]
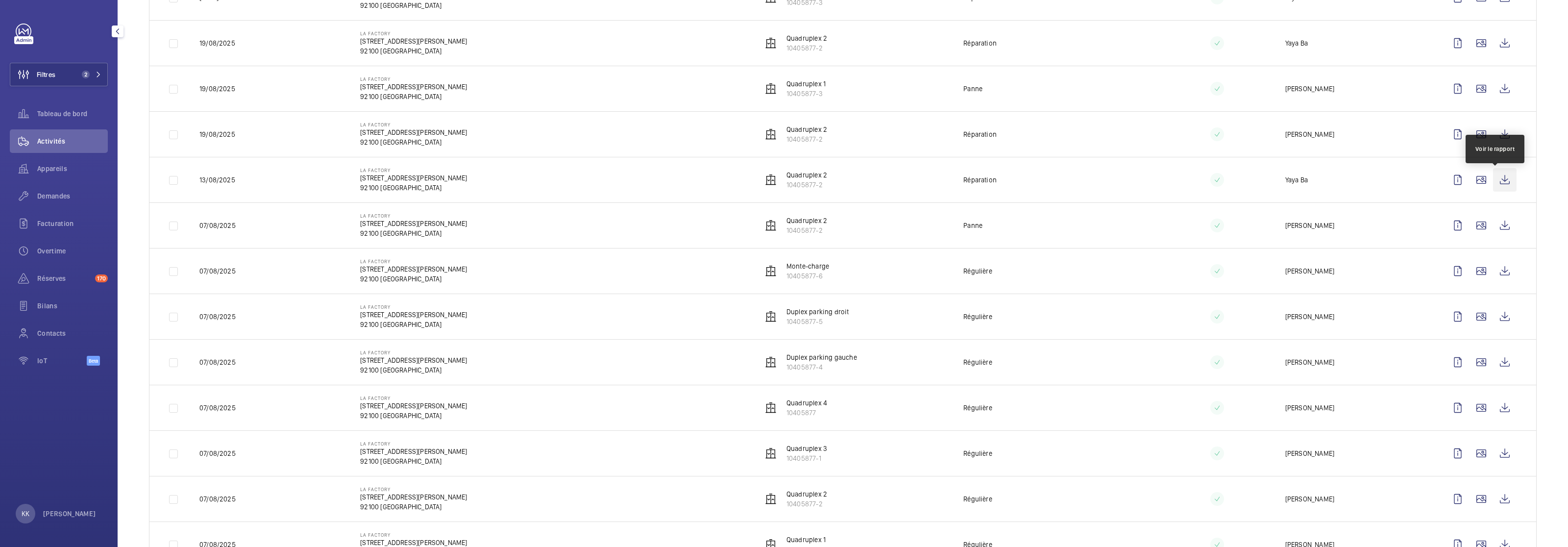
click at [1500, 186] on wm-front-icon-button at bounding box center [1505, 180] width 24 height 24
click at [1495, 135] on wm-front-icon-button at bounding box center [1505, 134] width 24 height 24
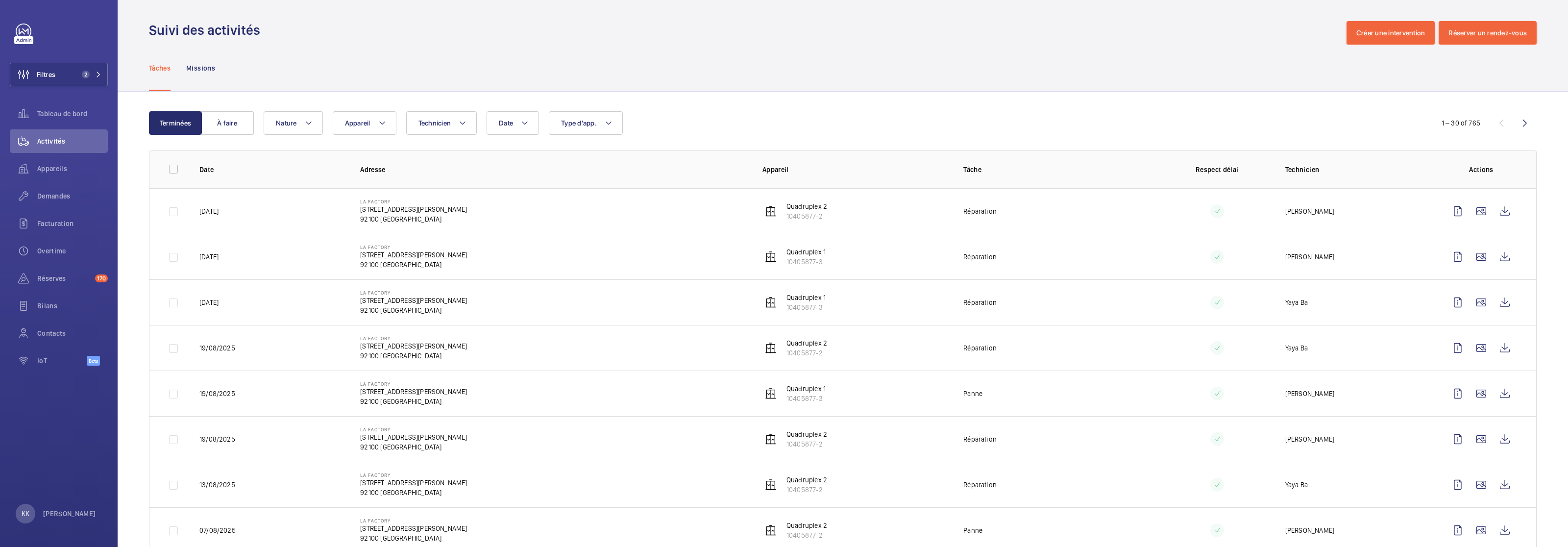
scroll to position [0, 0]
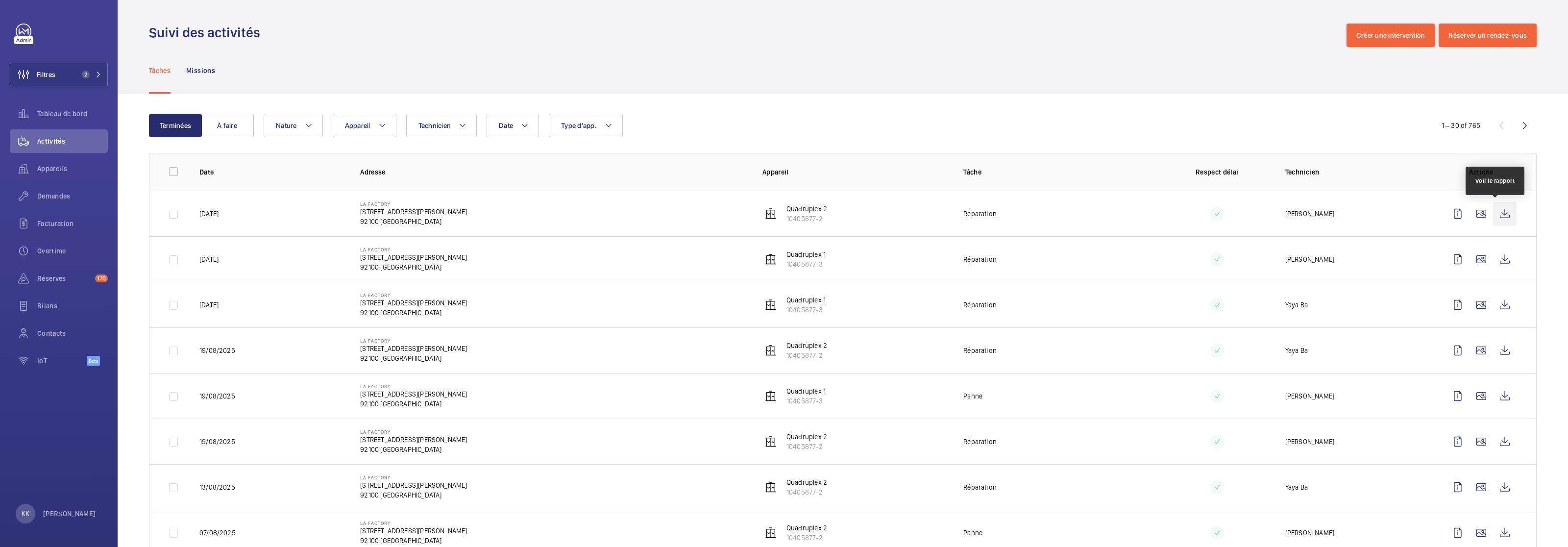
click at [1503, 216] on wm-front-icon-button at bounding box center [1505, 214] width 24 height 24
click at [782, 169] on p "Appareil" at bounding box center [855, 172] width 185 height 10
click at [1500, 259] on wm-front-icon-button at bounding box center [1505, 259] width 24 height 24
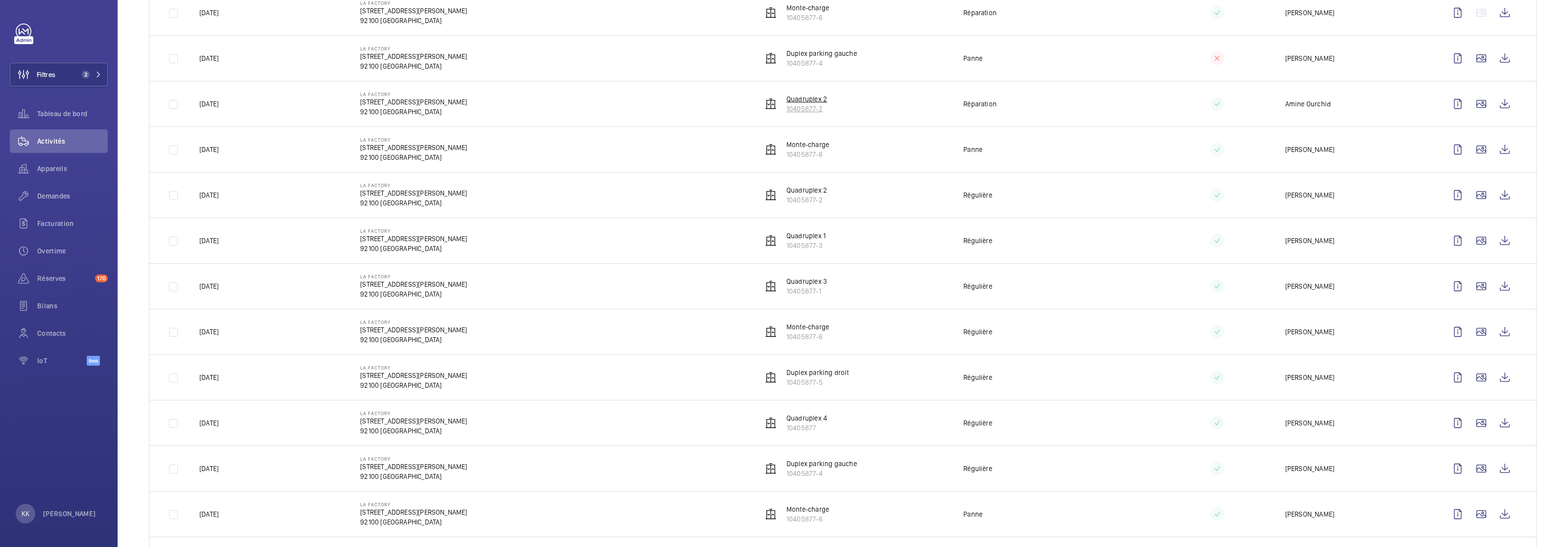
scroll to position [975, 0]
click at [1496, 117] on wm-front-icon-button at bounding box center [1505, 105] width 24 height 24
click at [1493, 384] on wm-front-icon-button at bounding box center [1505, 376] width 24 height 24
click at [1498, 287] on wm-front-icon-button at bounding box center [1505, 284] width 24 height 24
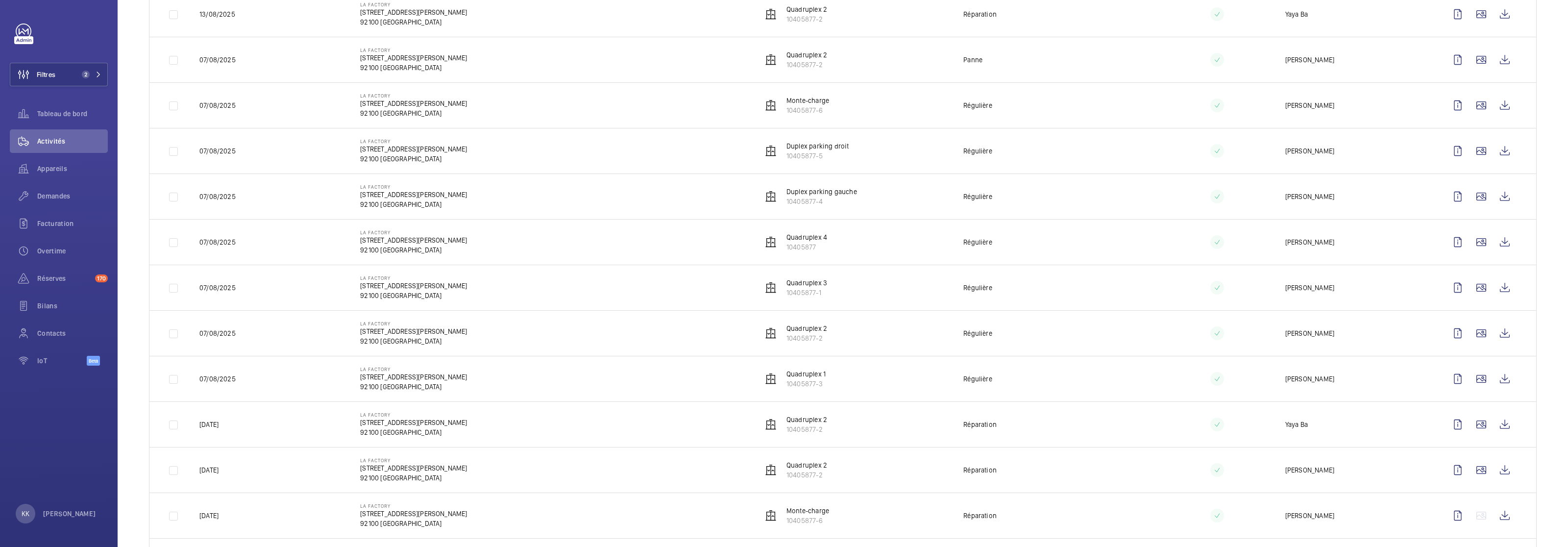
scroll to position [443, 0]
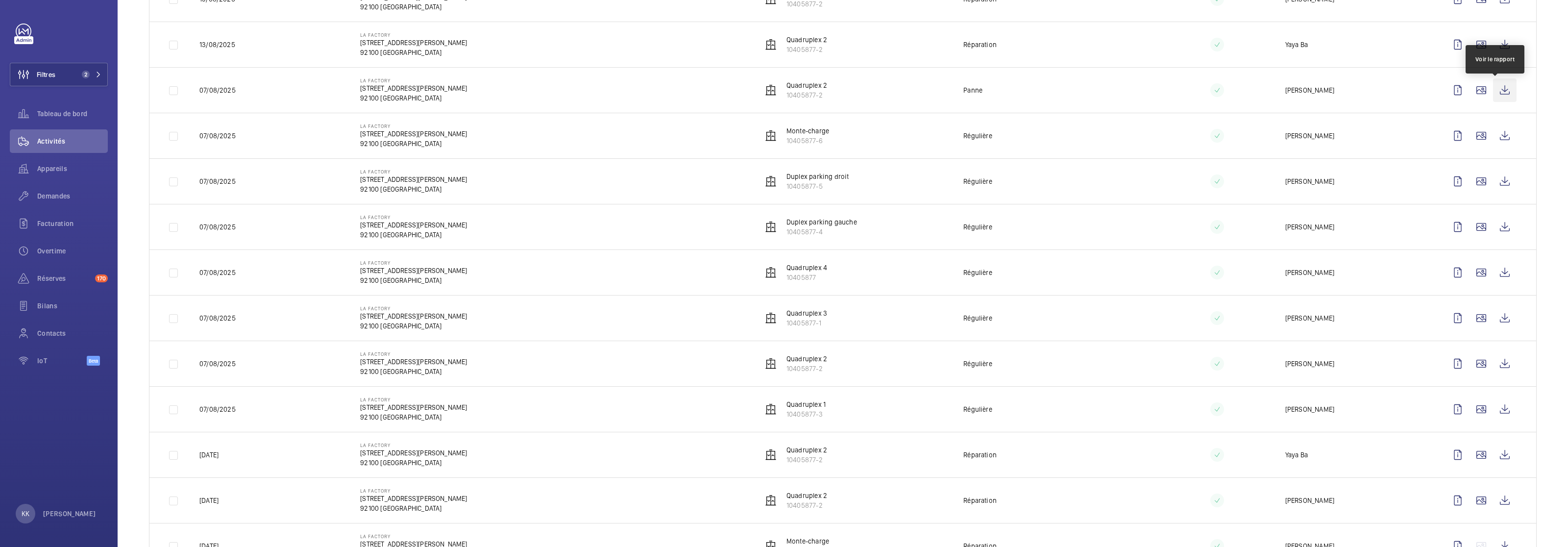
click at [1500, 95] on wm-front-icon-button at bounding box center [1505, 90] width 24 height 24
click at [1502, 49] on wm-front-icon-button at bounding box center [1505, 44] width 24 height 24
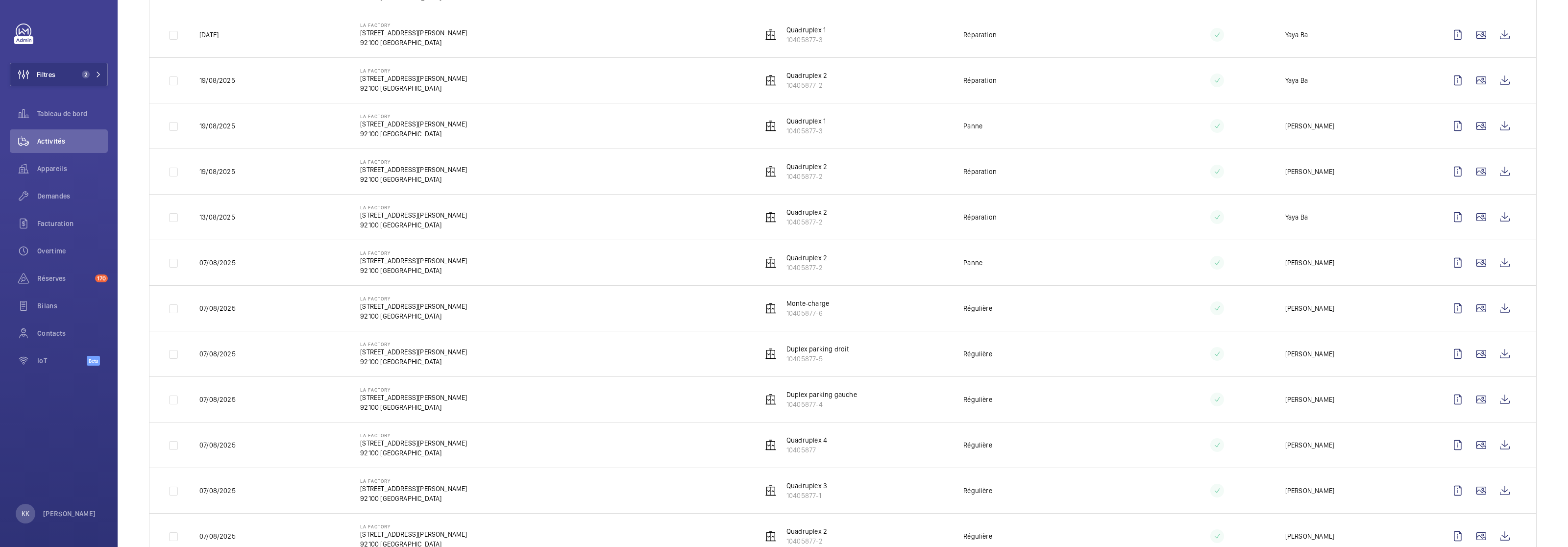
scroll to position [267, 0]
click at [1501, 177] on wm-front-icon-button at bounding box center [1505, 174] width 24 height 24
click at [1494, 83] on wm-front-icon-button at bounding box center [1505, 81] width 24 height 24
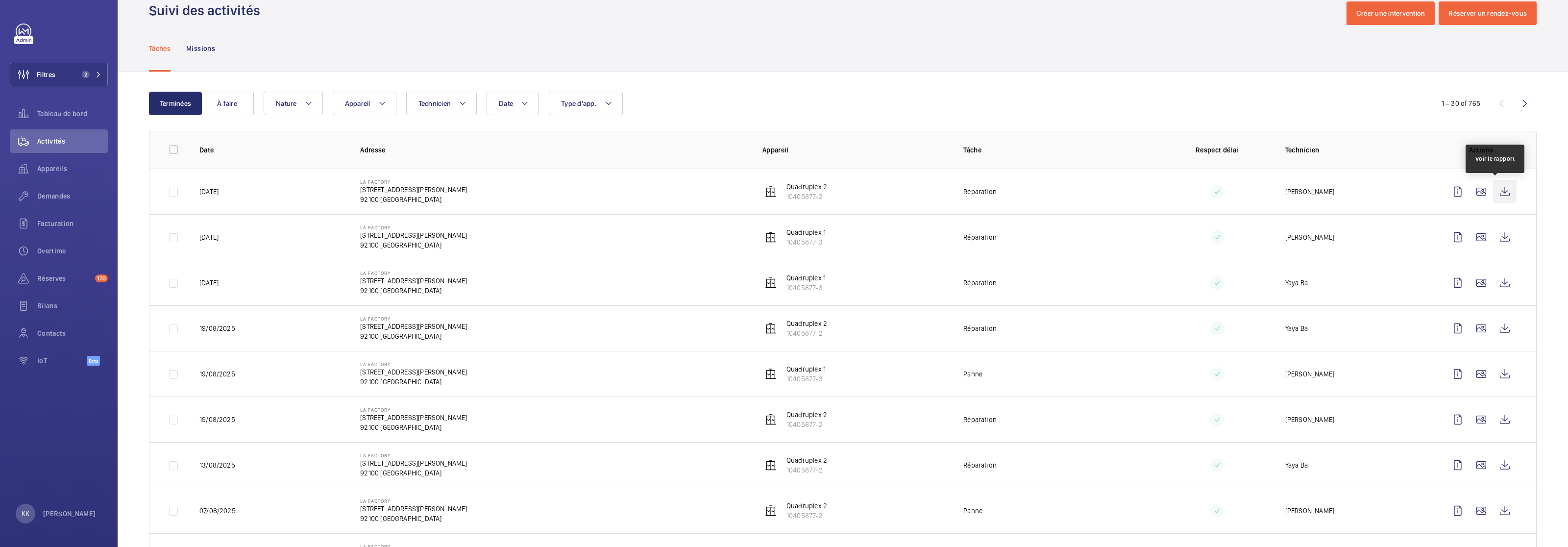
click at [1494, 199] on wm-front-icon-button at bounding box center [1505, 191] width 24 height 24
click at [1495, 380] on wm-front-icon-button at bounding box center [1505, 374] width 24 height 24
click at [1497, 285] on wm-front-icon-button at bounding box center [1505, 283] width 24 height 24
click at [1506, 238] on wm-front-icon-button at bounding box center [1505, 237] width 24 height 24
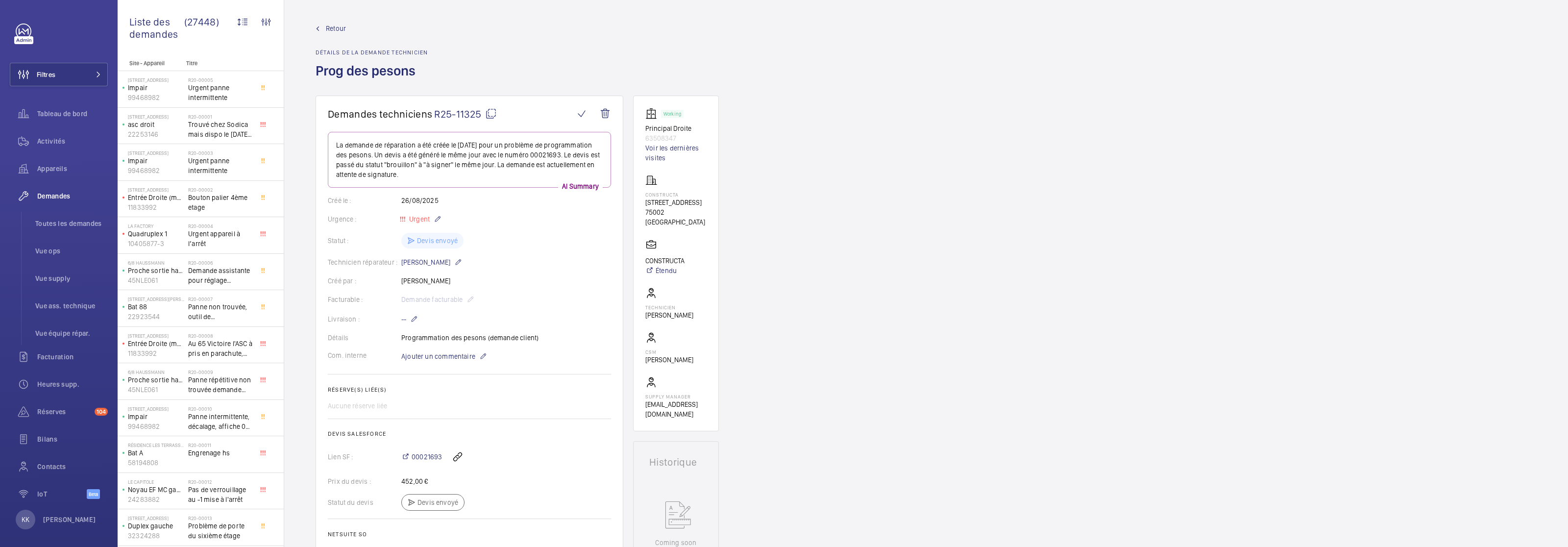
click at [331, 30] on span "Retour" at bounding box center [335, 29] width 20 height 10
click at [334, 24] on span "Retour" at bounding box center [335, 29] width 20 height 10
click at [65, 199] on span "Demandes" at bounding box center [72, 196] width 71 height 10
click at [52, 196] on span "Demandes" at bounding box center [72, 196] width 71 height 10
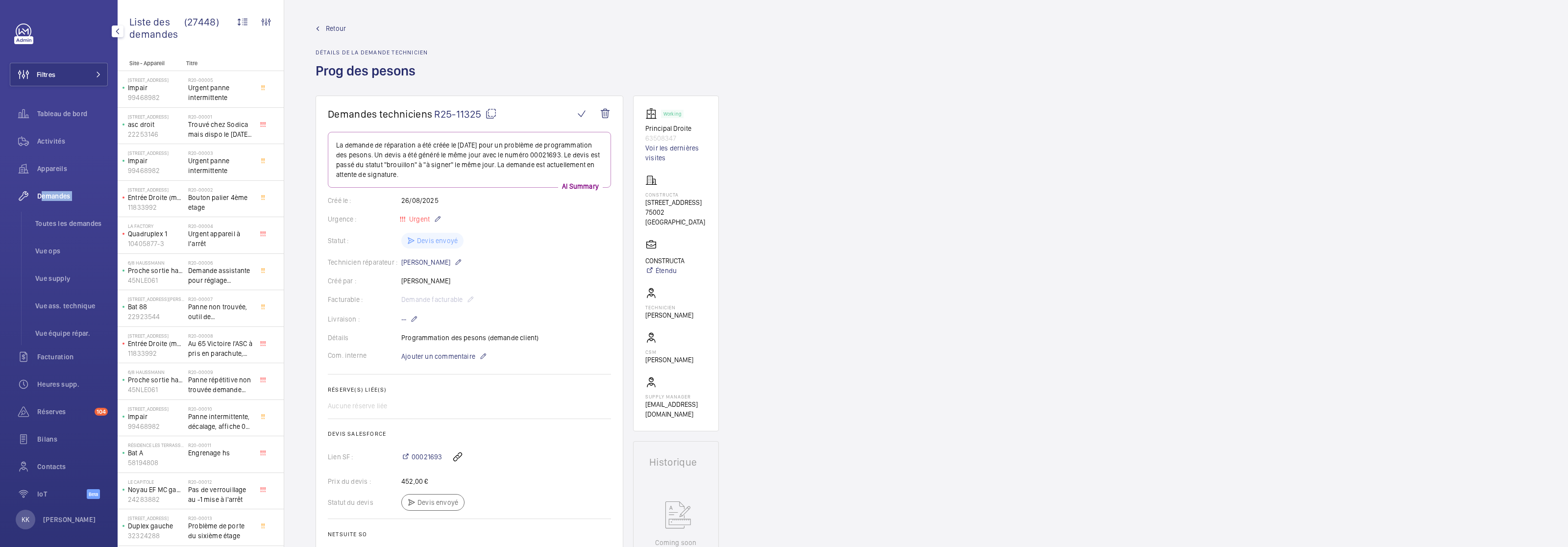
click at [52, 196] on span "Demandes" at bounding box center [72, 196] width 71 height 10
click at [55, 230] on li "Toutes les demandes" at bounding box center [68, 224] width 80 height 24
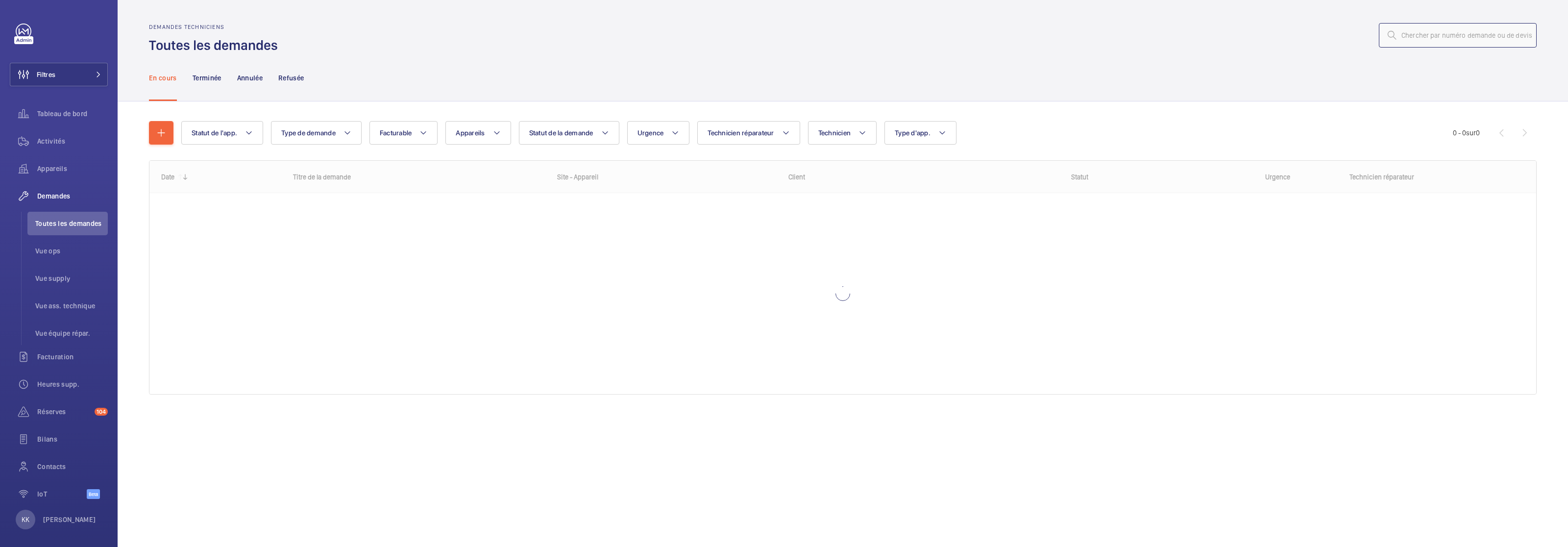
click at [1482, 37] on input "text" at bounding box center [1457, 35] width 158 height 24
paste input "R25-10432"
type input "R25-10432"
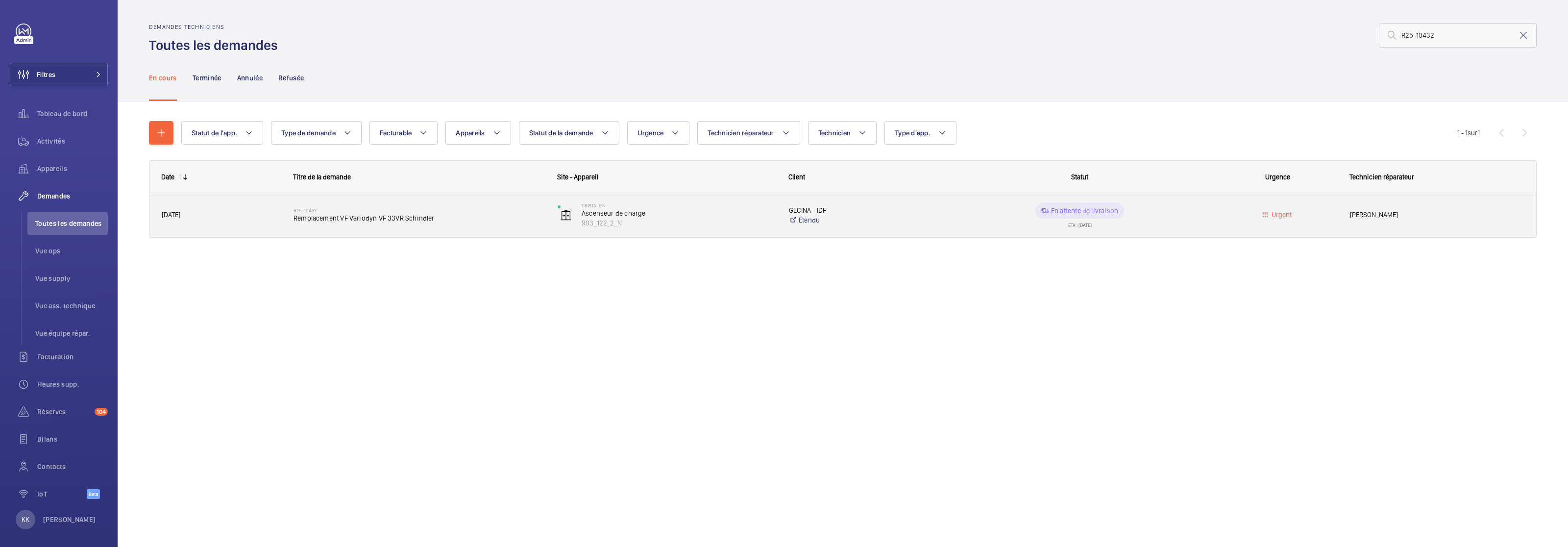
click at [352, 225] on div "R25-10432 Remplacement VF Variodyn VF 33VR [PERSON_NAME]" at bounding box center [419, 215] width 251 height 29
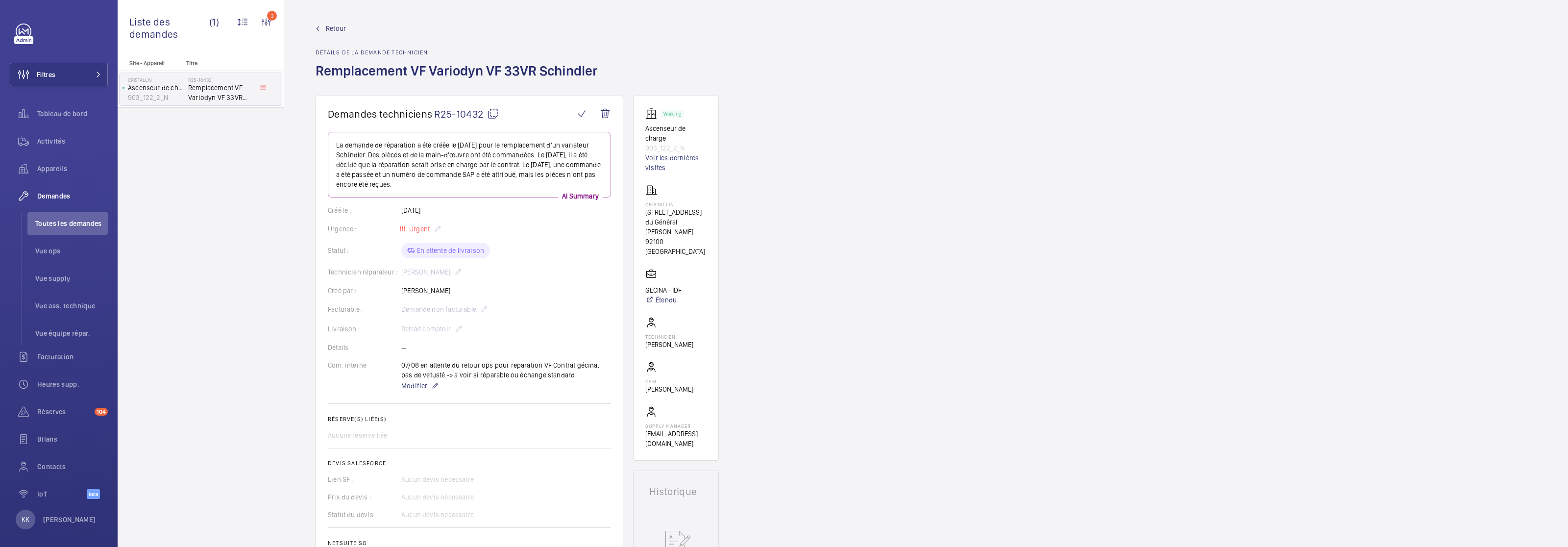
click at [324, 29] on link "Retour" at bounding box center [459, 29] width 288 height 10
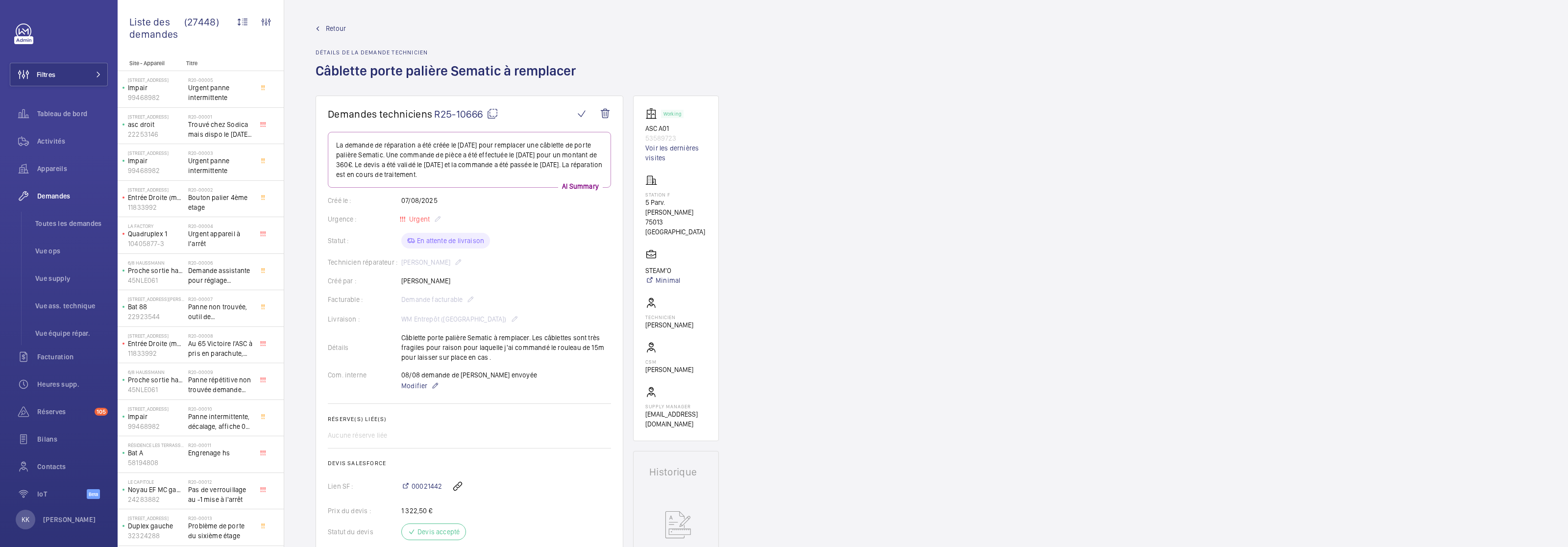
click at [334, 29] on span "Retour" at bounding box center [335, 29] width 20 height 10
click at [329, 26] on span "Retour" at bounding box center [335, 29] width 20 height 10
click at [383, 10] on wm-front-admin-header "Retour Détails de la demande technicien Câblette porte palière Sematic à rempla…" at bounding box center [926, 48] width 1284 height 96
click at [56, 200] on span "Demandes" at bounding box center [72, 196] width 71 height 10
click at [59, 80] on button "Filtres" at bounding box center [58, 74] width 98 height 24
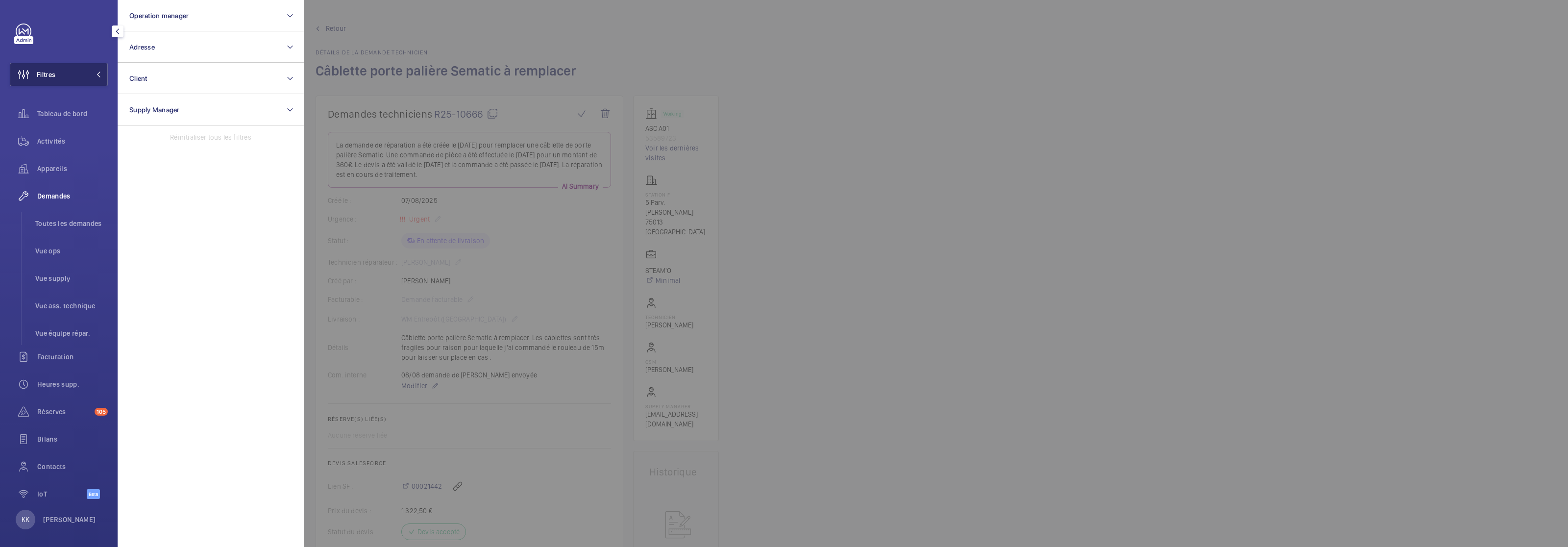
click at [47, 80] on span "Filtres" at bounding box center [33, 74] width 45 height 24
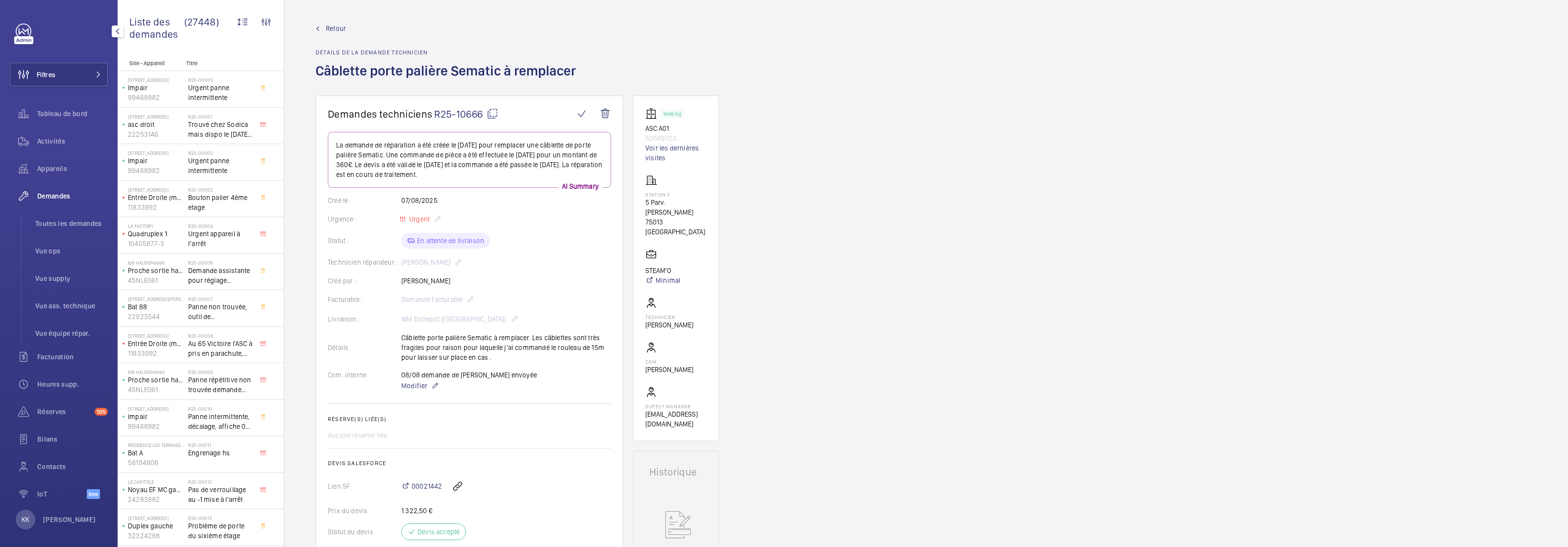
click at [52, 196] on span "Demandes" at bounding box center [72, 196] width 71 height 10
click at [58, 220] on span "Toutes les demandes" at bounding box center [71, 224] width 72 height 10
